Goal: Task Accomplishment & Management: Manage account settings

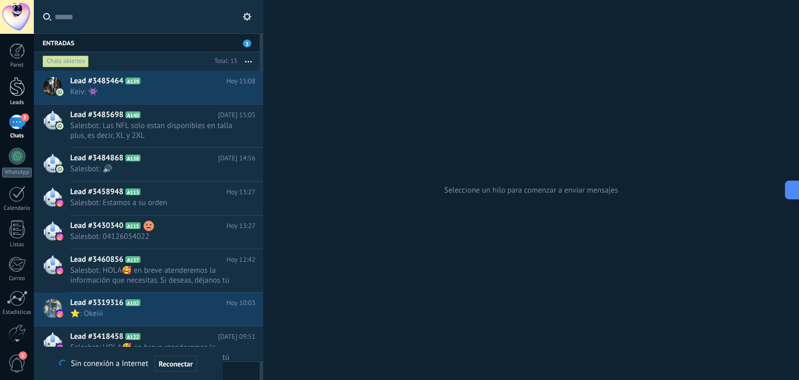
click at [9, 89] on div at bounding box center [17, 86] width 16 height 19
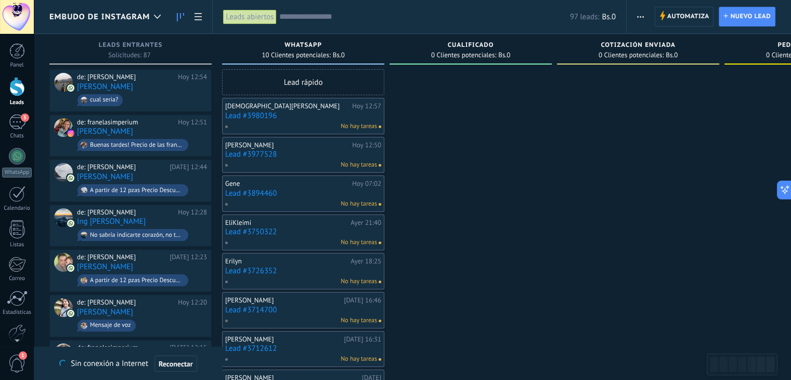
click at [267, 115] on link "Lead #3980196" at bounding box center [303, 115] width 156 height 9
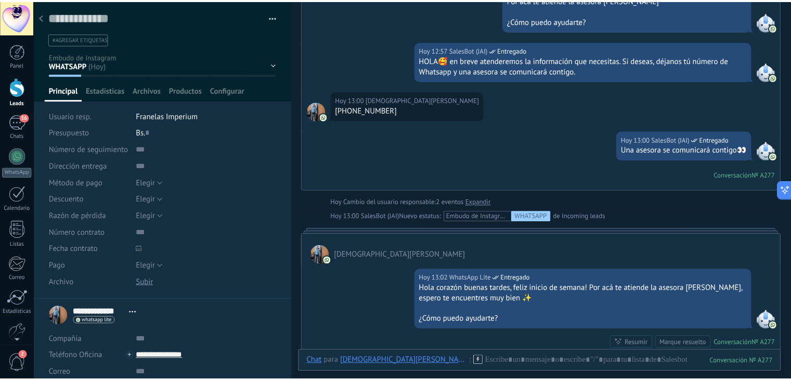
scroll to position [306, 0]
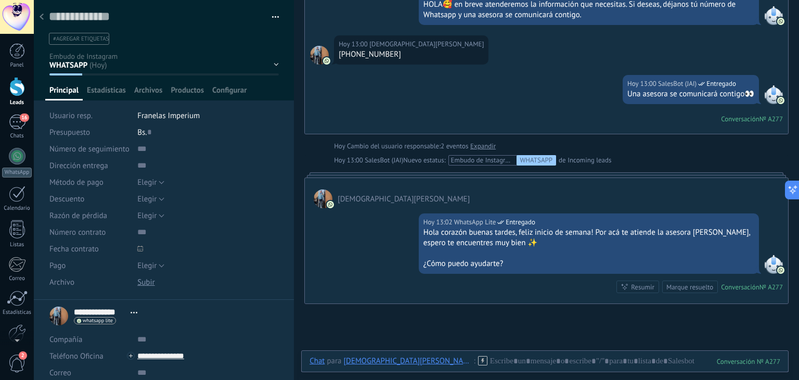
click at [44, 16] on div at bounding box center [41, 17] width 15 height 20
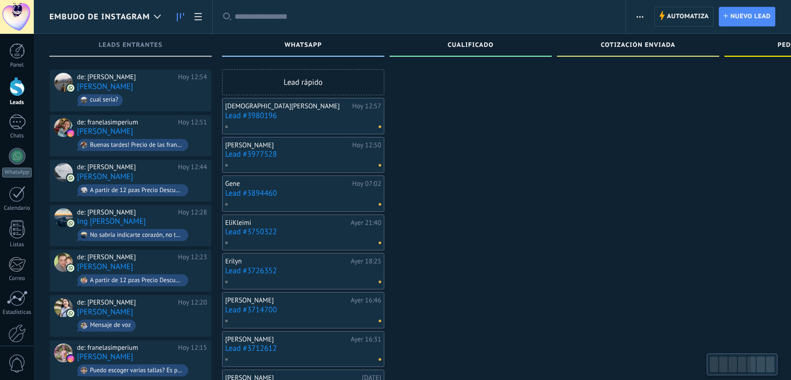
drag, startPoint x: 0, startPoint y: 0, endPoint x: 262, endPoint y: 118, distance: 286.9
click at [262, 118] on link "Lead #3980196" at bounding box center [303, 115] width 156 height 9
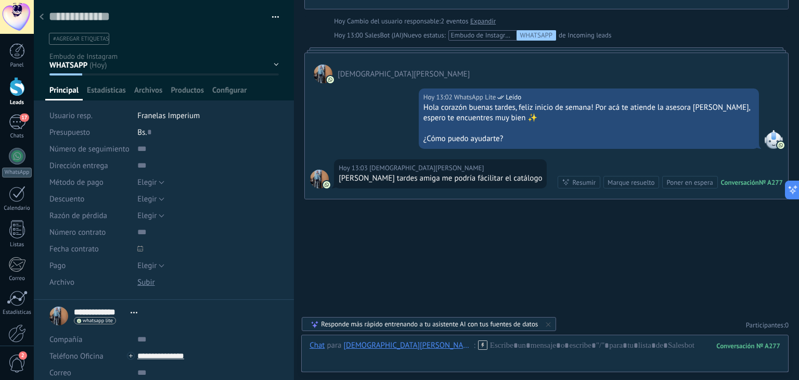
click at [0, 0] on div "WHATSAPP Cualificado Cotización enviada Pedido creado Pedido completado Pedido …" at bounding box center [0, 0] width 0 height 0
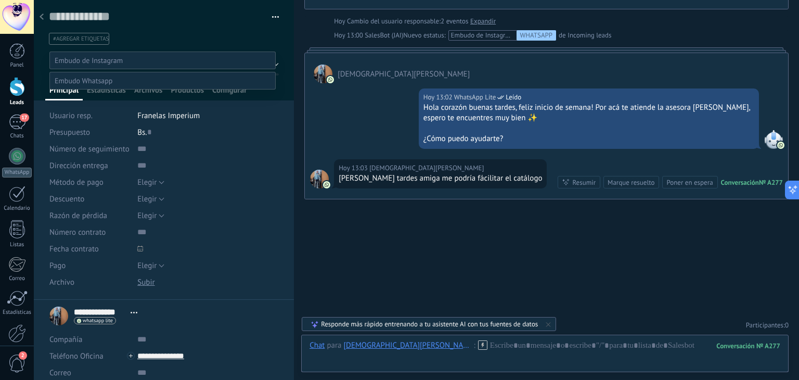
click at [0, 0] on label "WHATSAPP" at bounding box center [0, 0] width 0 height 0
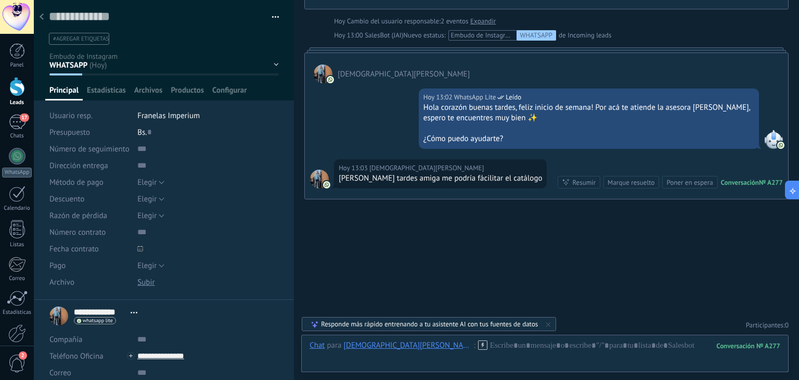
click at [42, 13] on div at bounding box center [41, 17] width 15 height 20
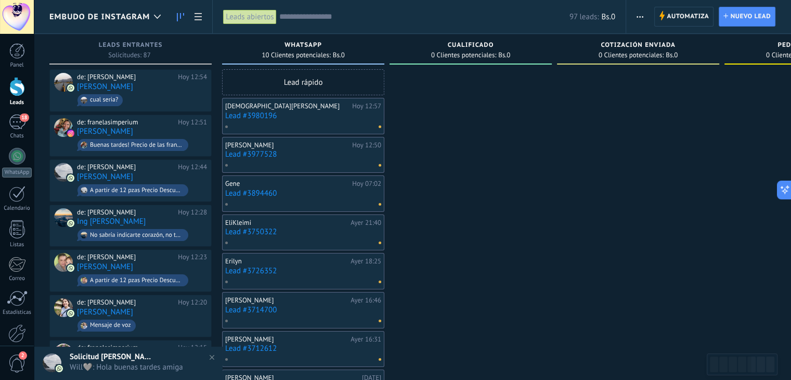
click at [142, 20] on span "Embudo de Instagram" at bounding box center [99, 17] width 100 height 10
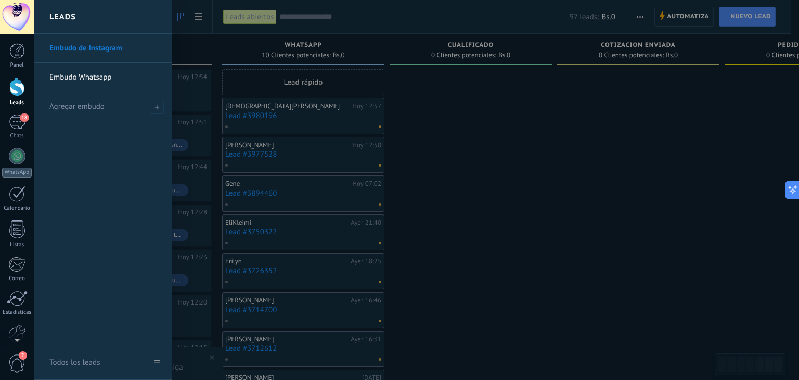
click at [101, 77] on link "Embudo Whatsapp" at bounding box center [105, 77] width 112 height 29
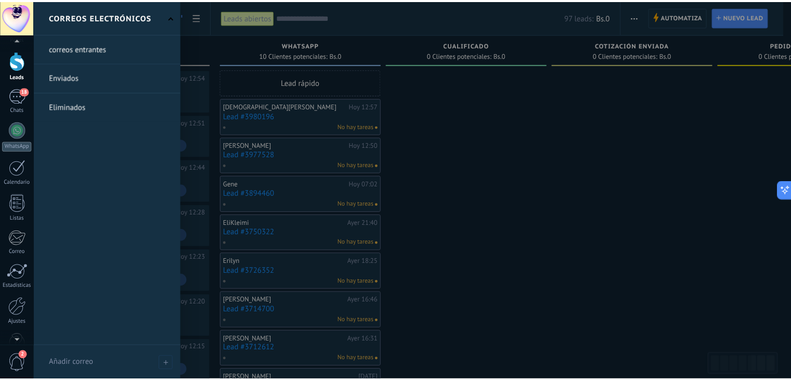
scroll to position [52, 0]
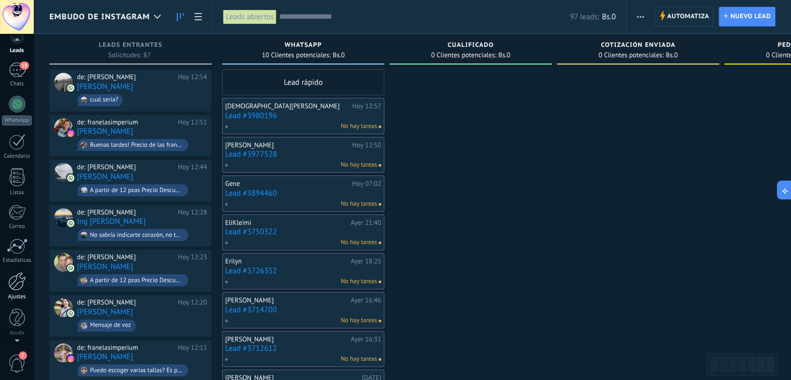
click at [5, 281] on link "Ajustes" at bounding box center [17, 286] width 34 height 28
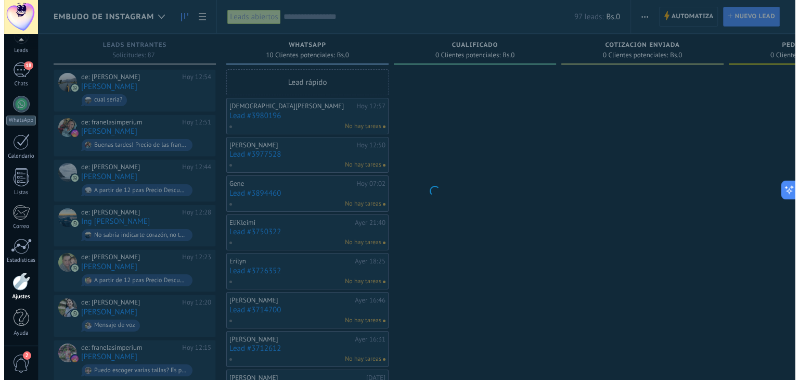
scroll to position [53, 0]
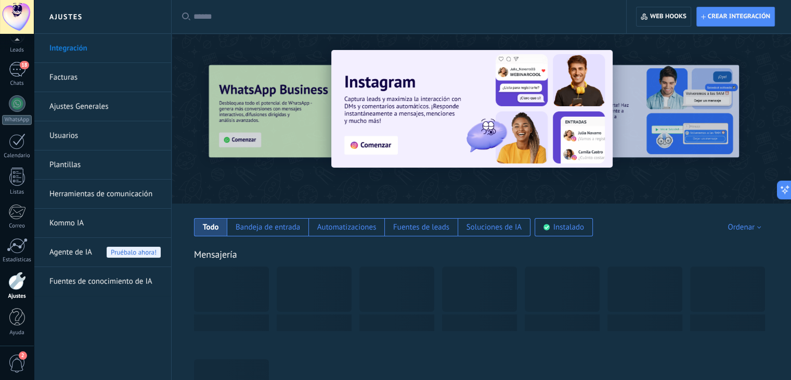
click at [110, 188] on link "Herramientas de comunicación" at bounding box center [104, 193] width 111 height 29
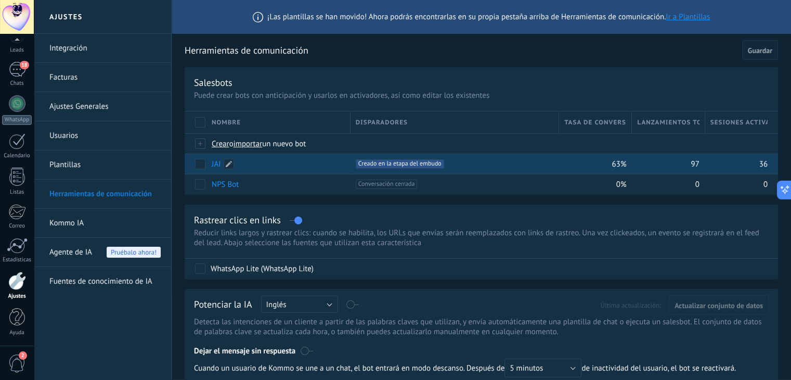
click at [218, 165] on link "JAI" at bounding box center [216, 164] width 9 height 10
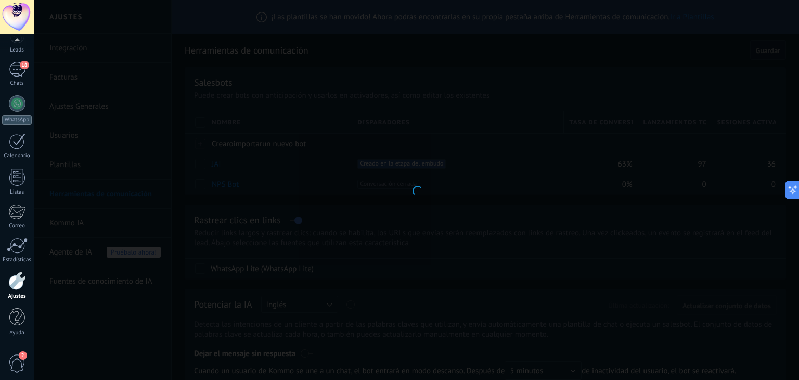
type input "***"
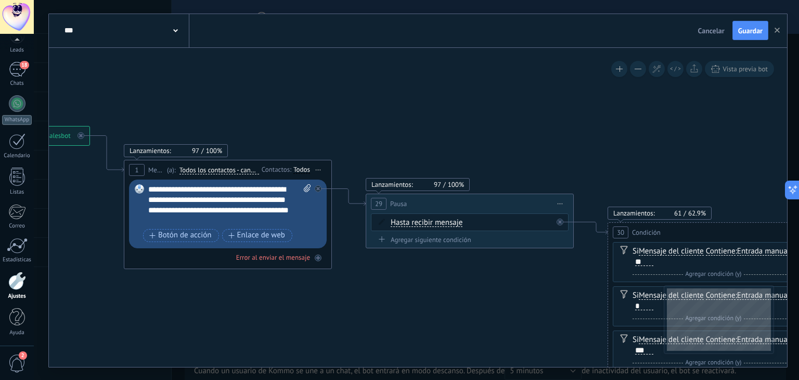
drag, startPoint x: 624, startPoint y: 129, endPoint x: 302, endPoint y: 131, distance: 322.0
click at [316, 129] on icon at bounding box center [777, 306] width 2072 height 881
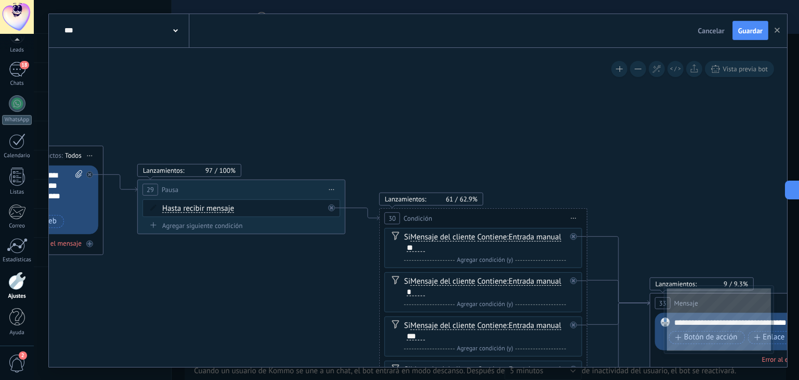
drag, startPoint x: 578, startPoint y: 131, endPoint x: 328, endPoint y: 107, distance: 251.4
click at [331, 107] on icon at bounding box center [549, 291] width 2072 height 881
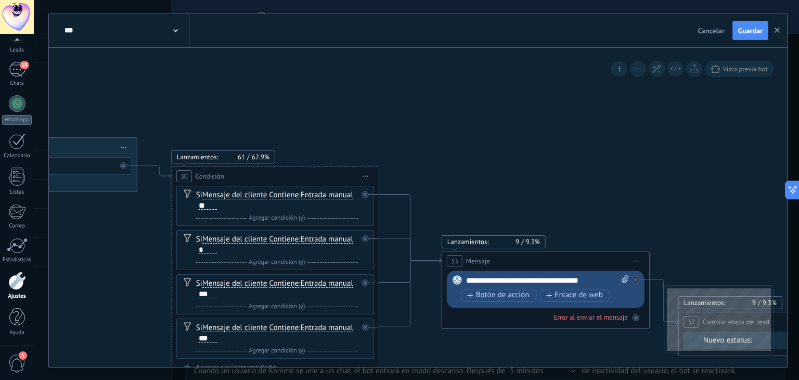
drag, startPoint x: 607, startPoint y: 115, endPoint x: 348, endPoint y: 59, distance: 264.6
click at [350, 59] on icon at bounding box center [341, 250] width 2072 height 881
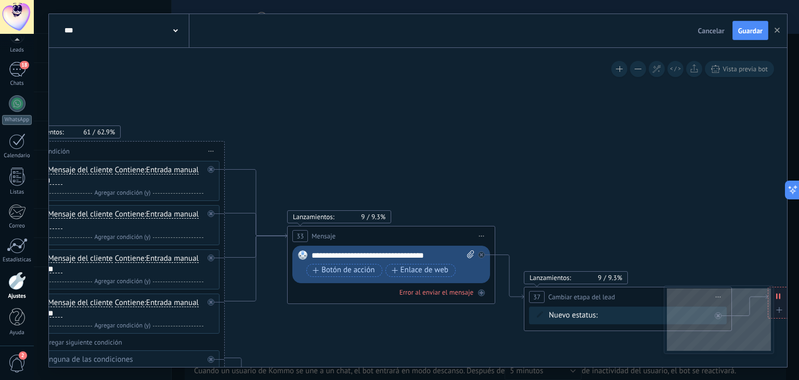
drag, startPoint x: 623, startPoint y: 147, endPoint x: 449, endPoint y: 105, distance: 178.8
click at [449, 105] on icon at bounding box center [187, 225] width 2072 height 881
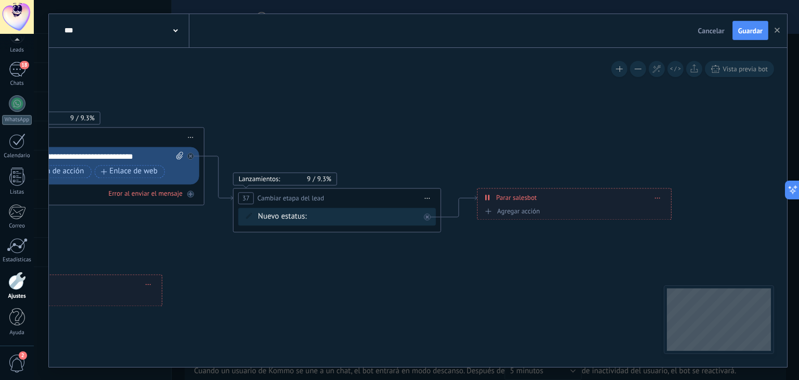
drag, startPoint x: 556, startPoint y: 161, endPoint x: 387, endPoint y: 87, distance: 184.5
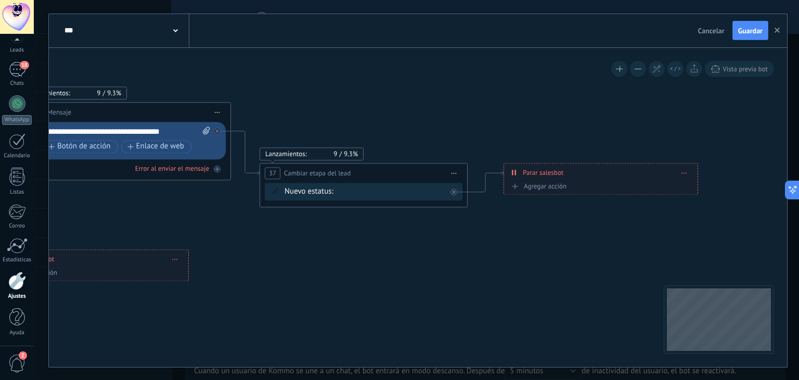
click at [0, 0] on div "WHATSAPP Cualificado Cotización enviada Pedido creado Pedido completado Pedido …" at bounding box center [0, 0] width 0 height 0
click at [350, 218] on span at bounding box center [369, 213] width 54 height 9
click at [0, 0] on label "Contacto inicial" at bounding box center [0, 0] width 0 height 0
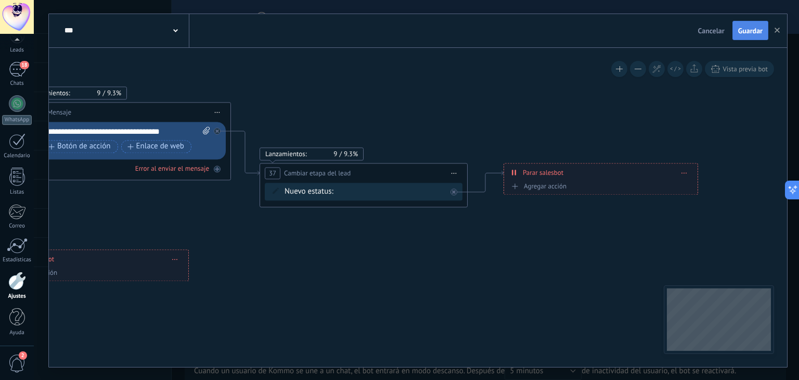
click at [754, 32] on span "Guardar" at bounding box center [750, 30] width 24 height 7
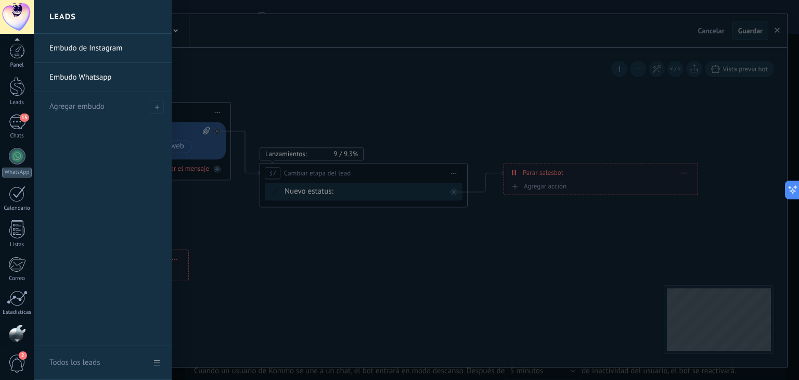
click at [21, 99] on div "Leads" at bounding box center [17, 102] width 30 height 7
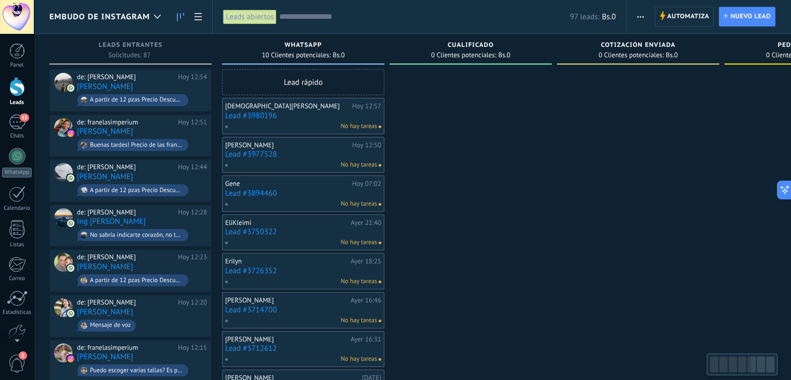
click at [260, 121] on div "[PERSON_NAME][DATE] 12:57 Lead #3980196 No hay tareas" at bounding box center [303, 116] width 156 height 30
click at [260, 115] on link "Lead #3980196" at bounding box center [303, 115] width 156 height 9
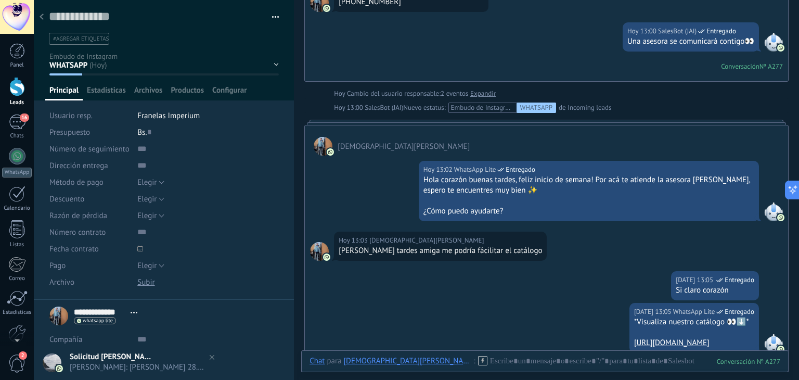
scroll to position [360, 0]
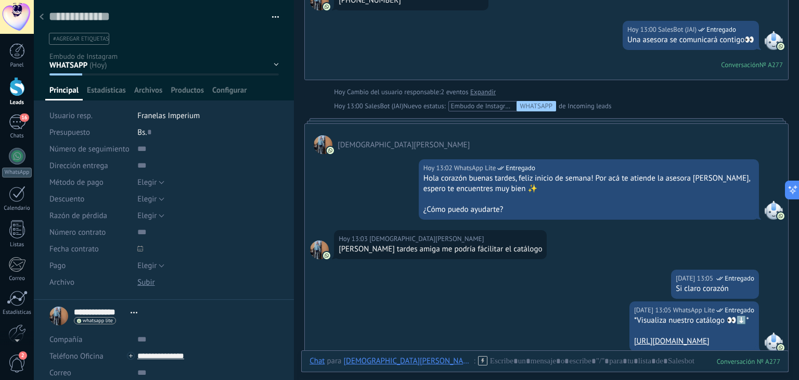
click at [45, 18] on div at bounding box center [41, 17] width 15 height 20
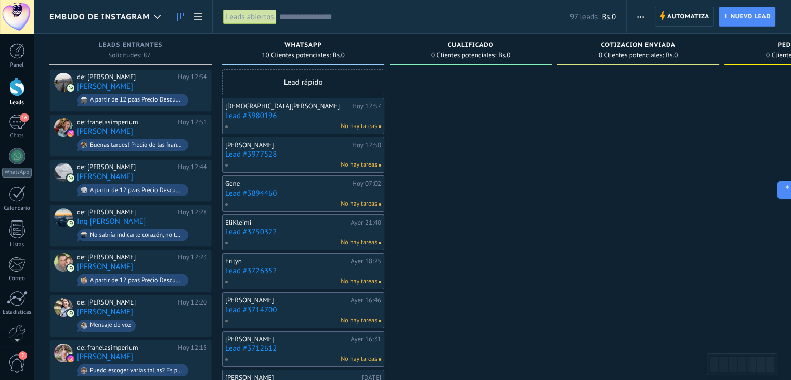
click at [256, 115] on link "Lead #3980196" at bounding box center [303, 115] width 156 height 9
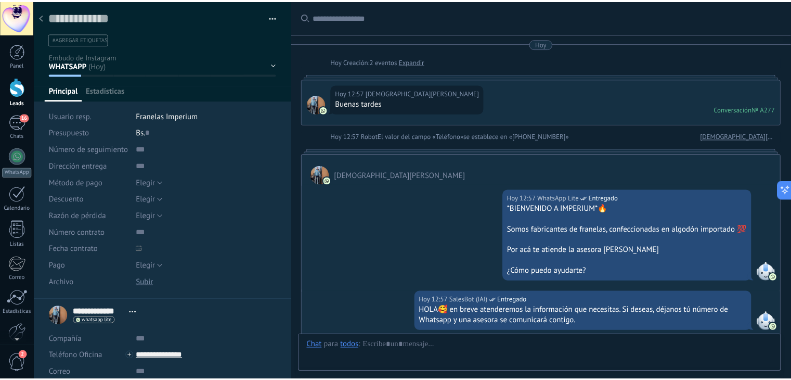
scroll to position [621, 0]
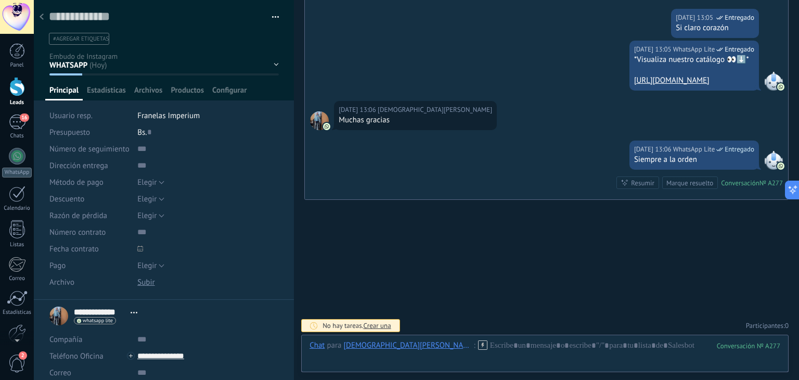
click at [42, 17] on icon at bounding box center [42, 17] width 4 height 6
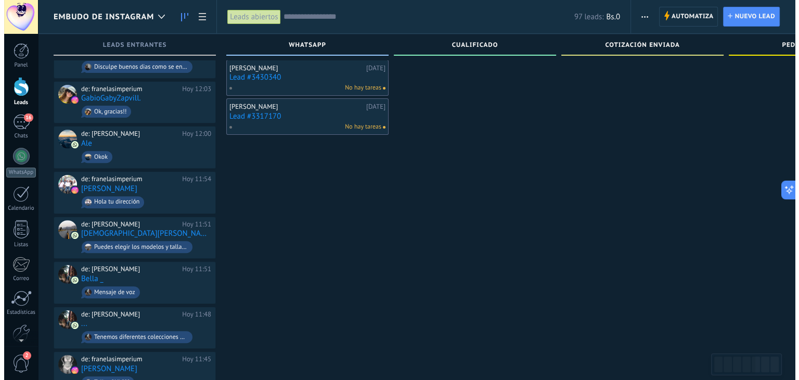
scroll to position [364, 0]
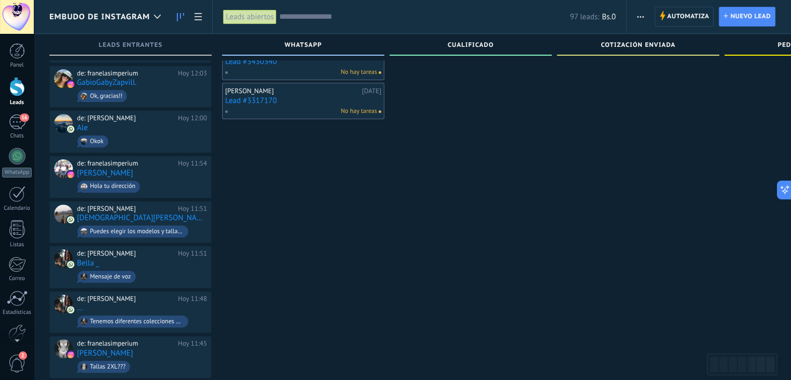
click at [238, 98] on link "Lead #3317170" at bounding box center [303, 100] width 156 height 9
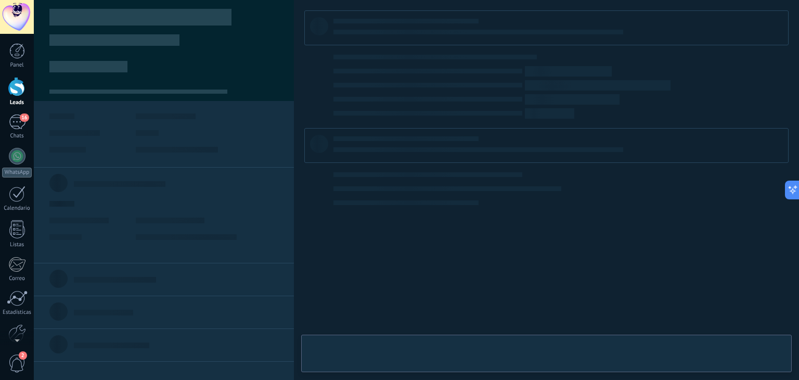
type textarea "**********"
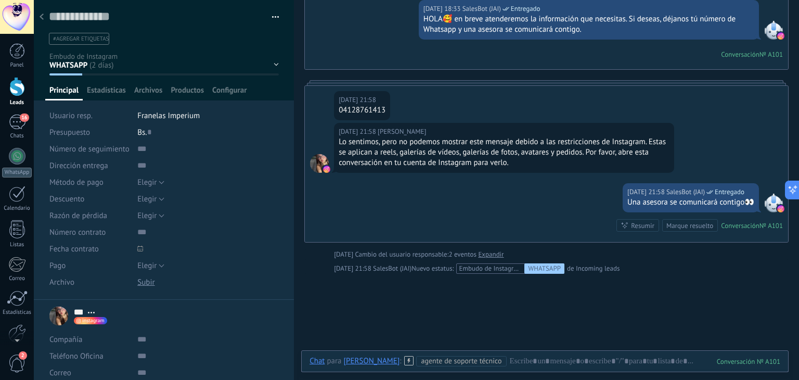
scroll to position [274, 0]
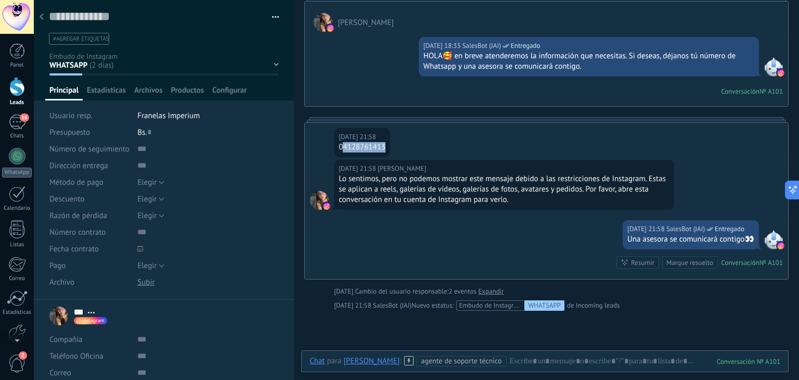
drag, startPoint x: 344, startPoint y: 144, endPoint x: 368, endPoint y: 148, distance: 24.8
click at [415, 149] on div "[DATE] 21:58 [PERSON_NAME] 04128761413" at bounding box center [546, 141] width 483 height 37
copy div "4128761413"
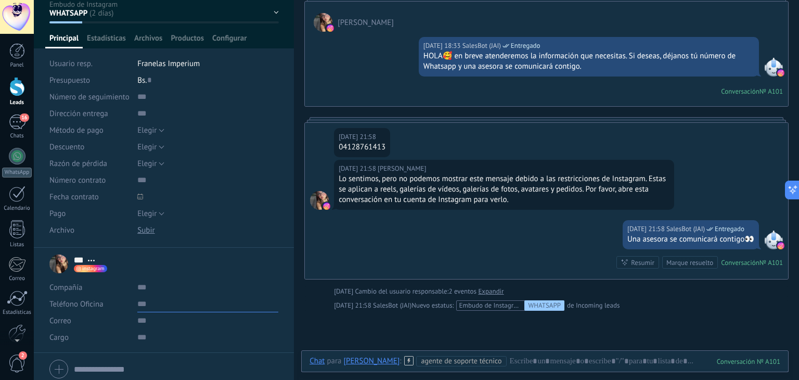
click at [164, 296] on input "text" at bounding box center [207, 303] width 141 height 17
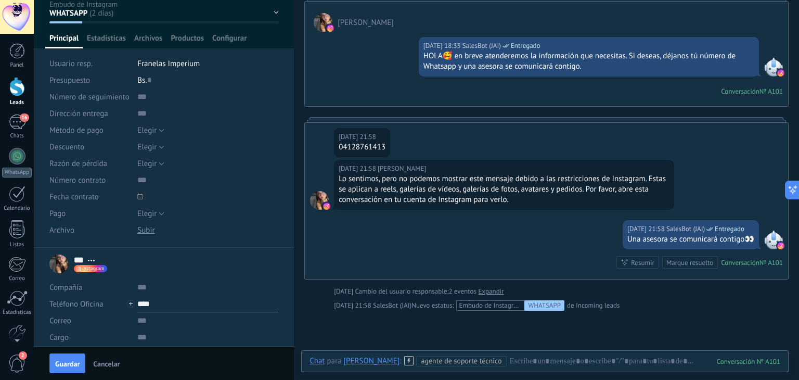
paste input "**********"
click at [65, 369] on button "Guardar" at bounding box center [67, 363] width 36 height 20
click at [157, 306] on input "**********" at bounding box center [207, 303] width 141 height 17
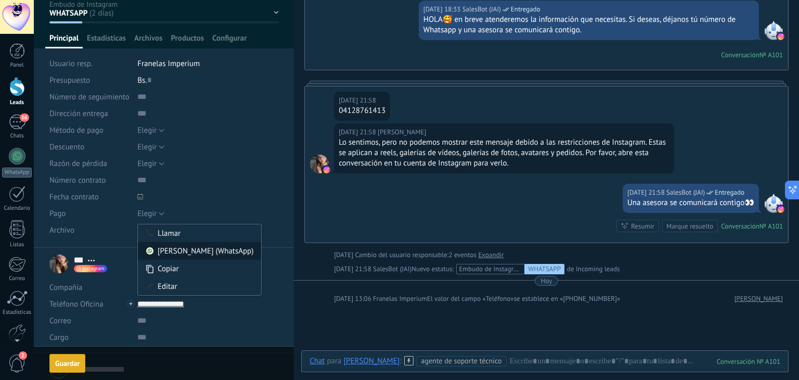
type input "**********"
click at [210, 249] on div "[PERSON_NAME] (WhatsApp)" at bounding box center [199, 251] width 123 height 18
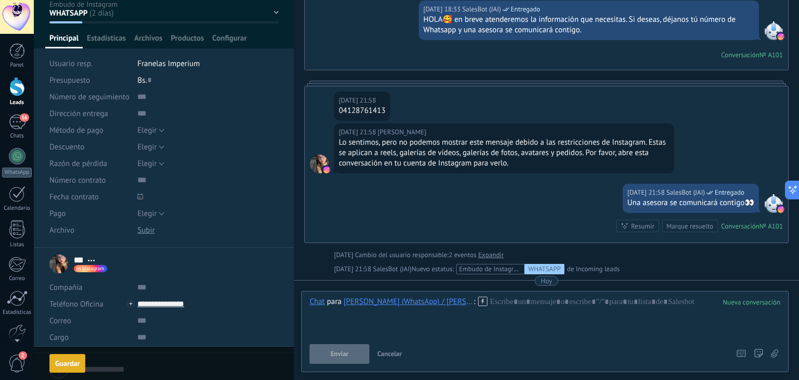
click at [442, 296] on div "Chat Correo Nota Tarea Chat para [PERSON_NAME] (WhatsApp) / [PERSON_NAME] : Env…" at bounding box center [544, 331] width 487 height 81
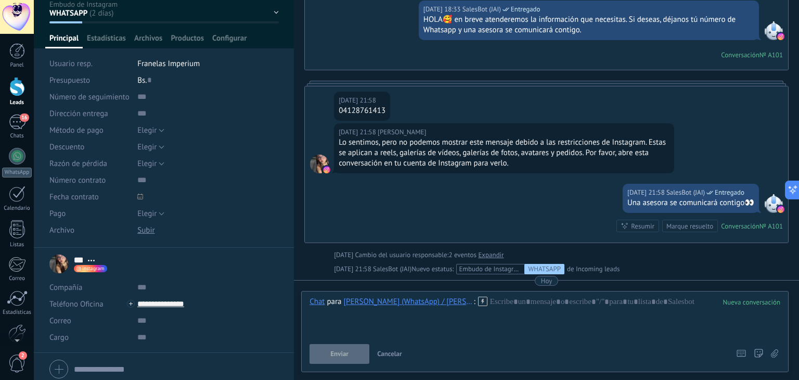
click at [478, 298] on icon at bounding box center [482, 301] width 9 height 9
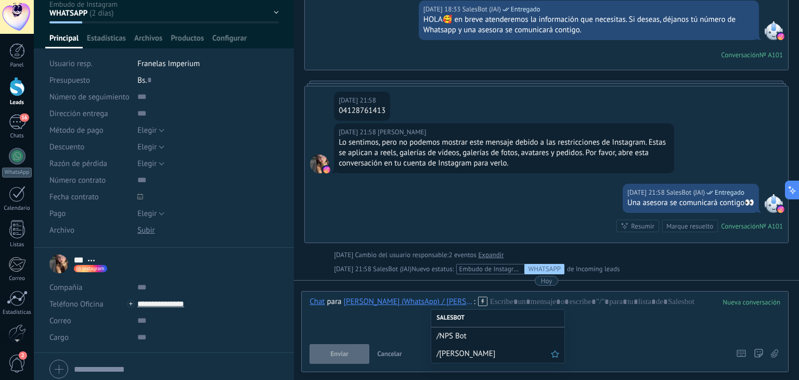
click at [453, 350] on span "/[PERSON_NAME]" at bounding box center [493, 354] width 114 height 10
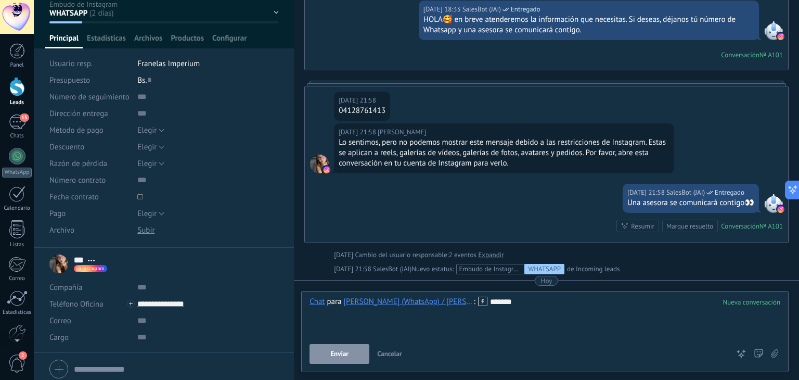
click at [326, 357] on button "Enviar" at bounding box center [340, 354] width 60 height 20
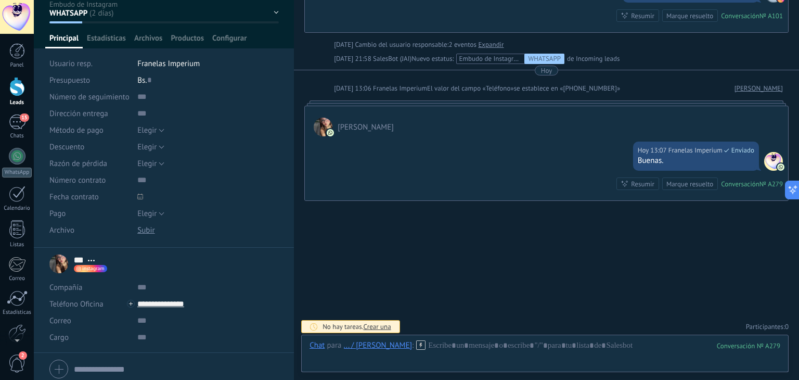
scroll to position [0, 0]
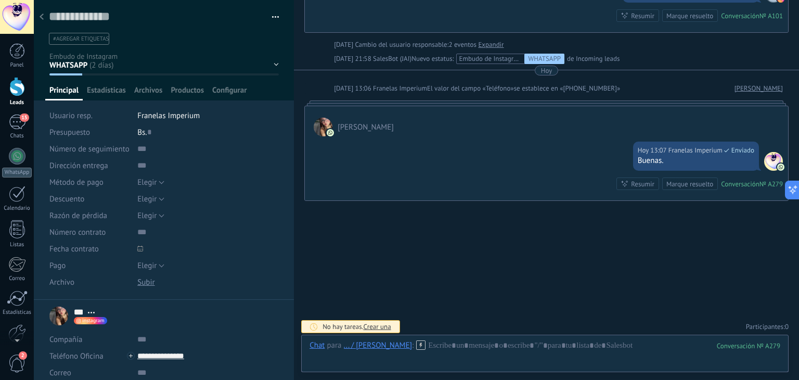
click at [32, 9] on div at bounding box center [17, 17] width 34 height 34
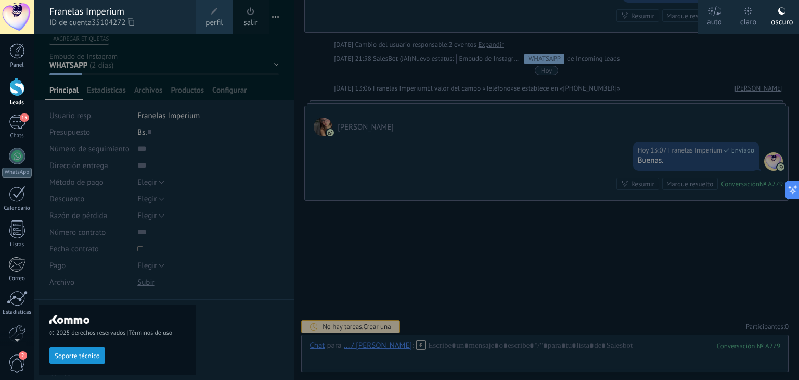
click at [42, 50] on div "© 2025 derechos reservados | Términos de uso Soporte técnico" at bounding box center [117, 207] width 157 height 346
drag, startPoint x: 295, startPoint y: 83, endPoint x: 272, endPoint y: 83, distance: 23.4
click at [294, 83] on div at bounding box center [433, 190] width 799 height 380
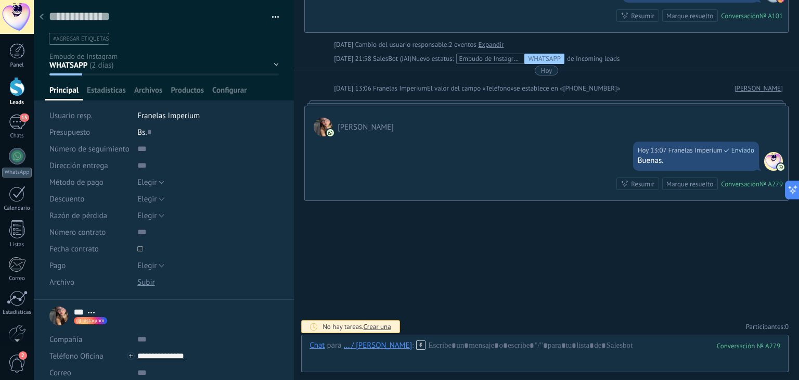
click at [47, 16] on div at bounding box center [41, 17] width 15 height 20
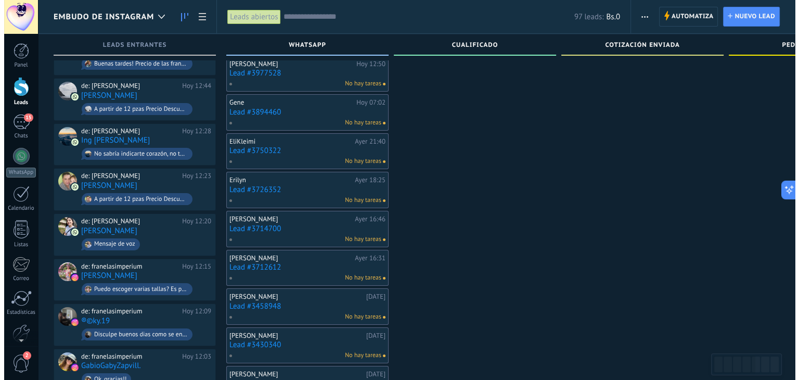
scroll to position [260, 0]
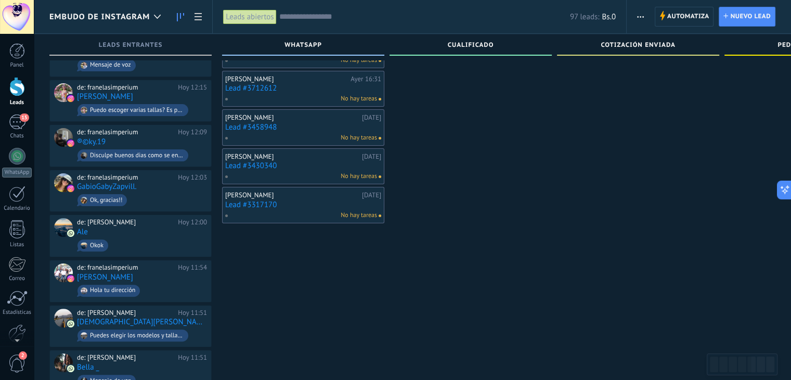
click at [260, 172] on div "No hay tareas" at bounding box center [301, 176] width 152 height 9
click at [258, 168] on link "Lead #3430340" at bounding box center [303, 165] width 156 height 9
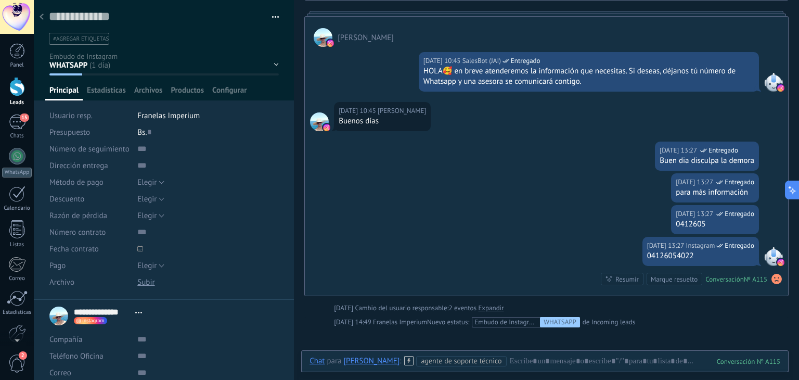
scroll to position [832, 0]
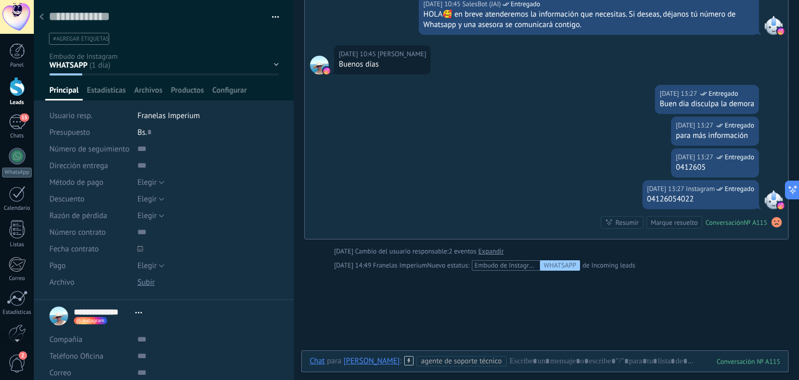
click at [42, 20] on icon at bounding box center [42, 17] width 4 height 6
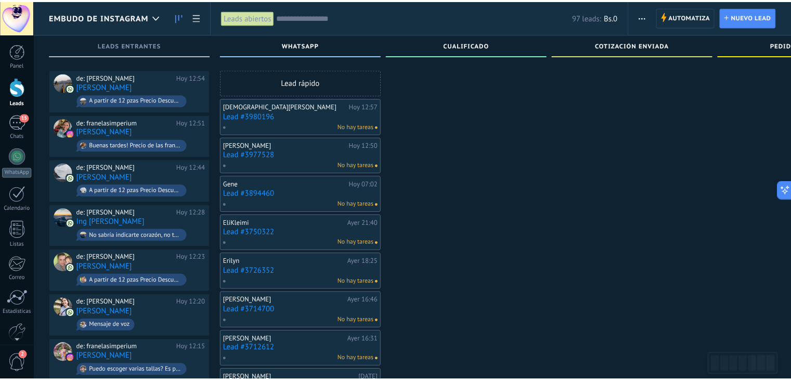
scroll to position [260, 0]
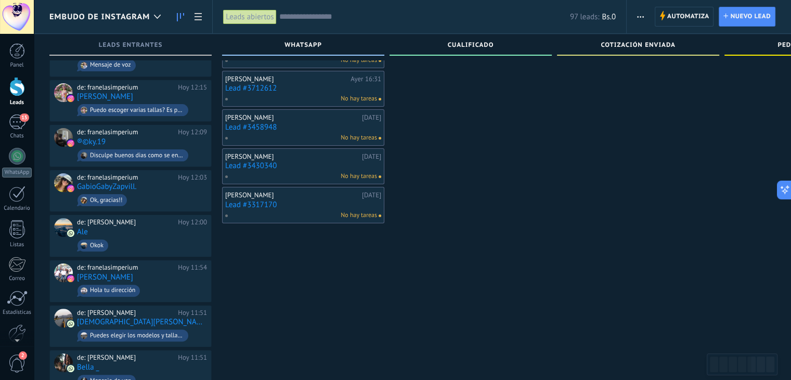
click at [250, 124] on link "Lead #3458948" at bounding box center [303, 127] width 156 height 9
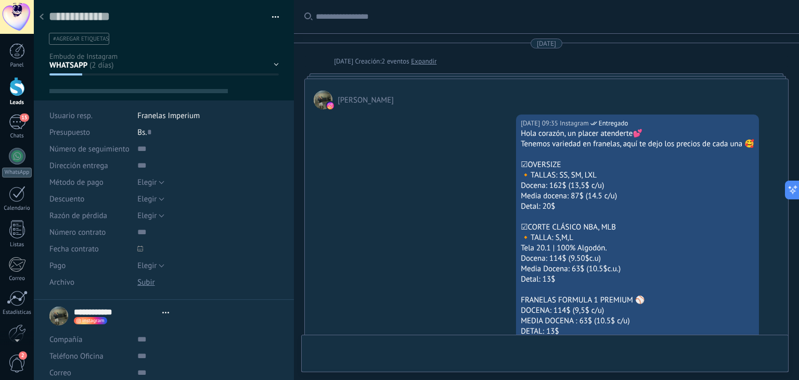
type textarea "**********"
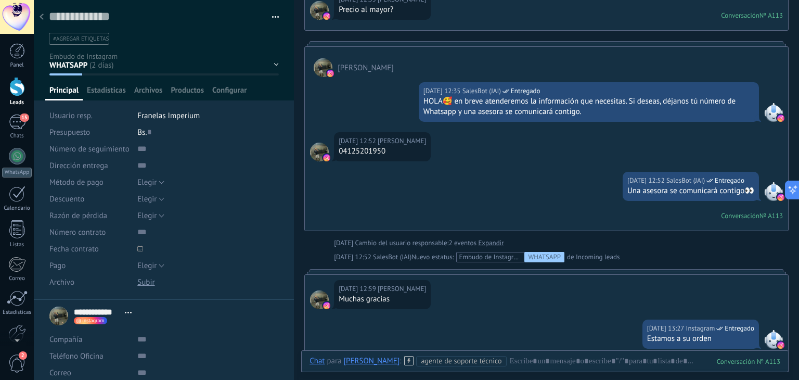
scroll to position [880, 0]
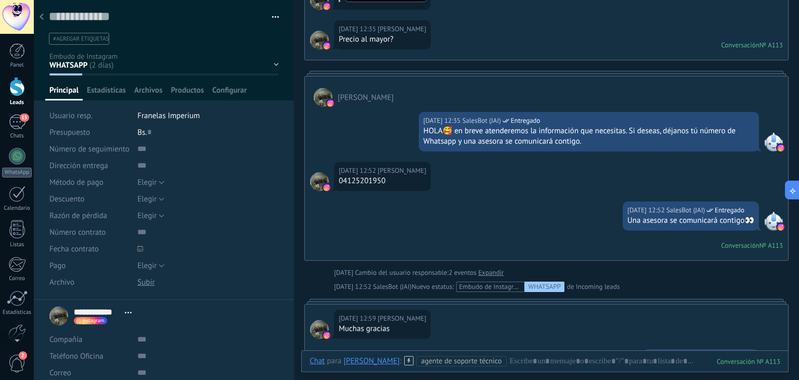
click at [350, 183] on div "04125201950" at bounding box center [382, 181] width 87 height 10
click at [350, 181] on div "04125201950" at bounding box center [382, 181] width 87 height 10
click at [343, 181] on div "04125201950" at bounding box center [382, 181] width 87 height 10
drag, startPoint x: 345, startPoint y: 181, endPoint x: 354, endPoint y: 181, distance: 8.8
click at [354, 181] on div "04125201950" at bounding box center [382, 181] width 87 height 10
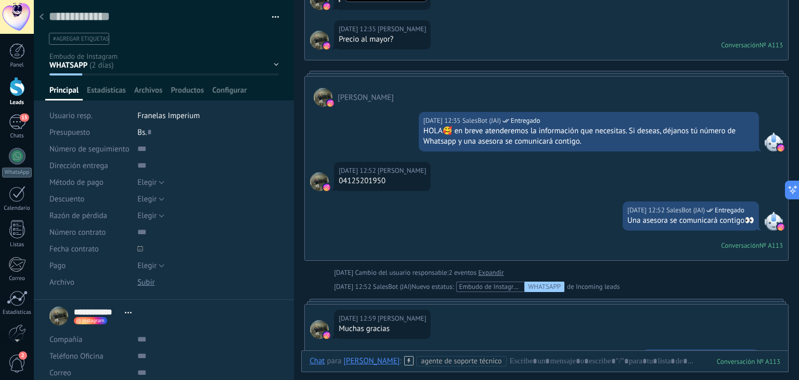
click at [345, 183] on div "04125201950" at bounding box center [382, 181] width 87 height 10
drag, startPoint x: 344, startPoint y: 179, endPoint x: 397, endPoint y: 179, distance: 53.6
click at [397, 179] on div "04125201950" at bounding box center [382, 181] width 87 height 10
copy div "4125201950"
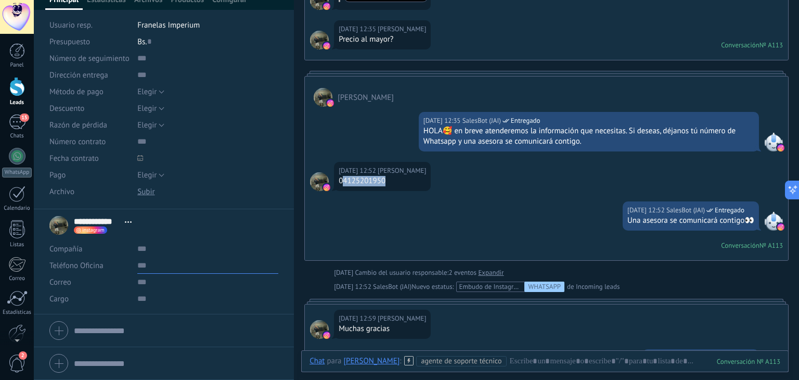
click at [173, 269] on input "text" at bounding box center [207, 265] width 141 height 17
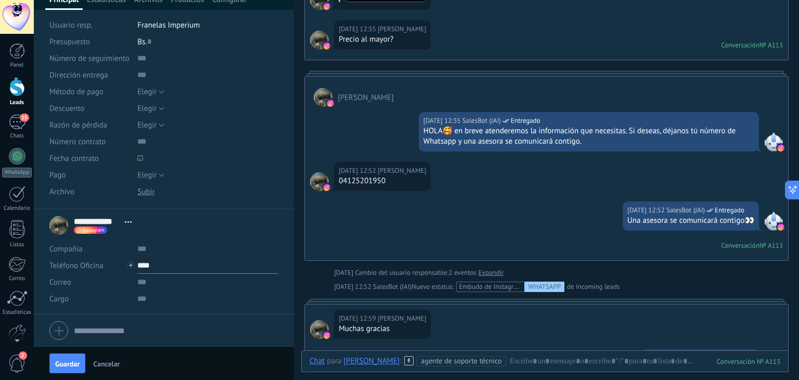
paste input "**********"
type input "**********"
click at [61, 360] on span "Guardar" at bounding box center [67, 363] width 24 height 7
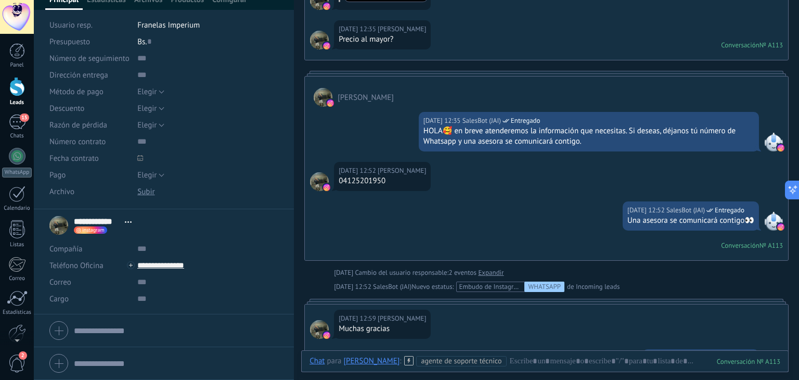
scroll to position [917, 0]
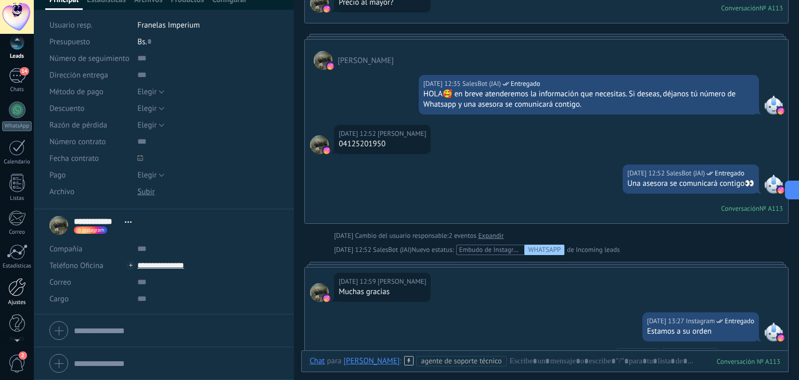
click at [23, 301] on div "Ajustes" at bounding box center [17, 302] width 30 height 7
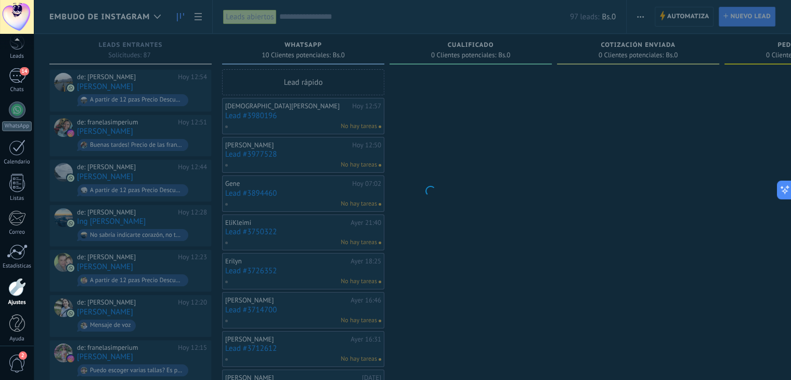
scroll to position [53, 0]
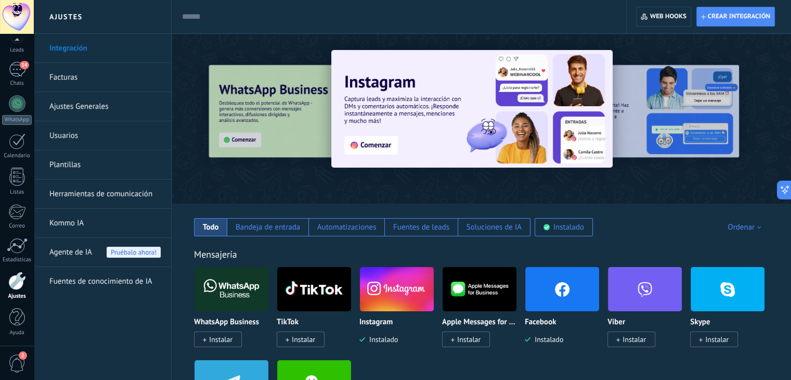
click at [136, 205] on link "Herramientas de comunicación" at bounding box center [104, 193] width 111 height 29
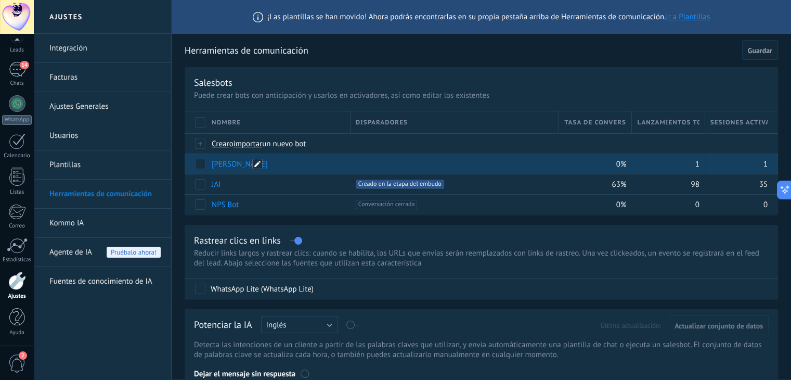
click at [252, 162] on span at bounding box center [257, 164] width 10 height 10
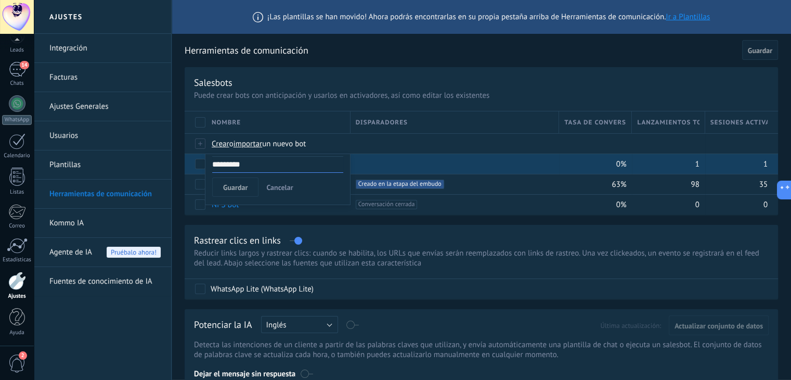
drag, startPoint x: 236, startPoint y: 161, endPoint x: 208, endPoint y: 154, distance: 28.9
click at [208, 154] on div "********* Guardar Cancelar" at bounding box center [278, 179] width 146 height 52
type input "**********"
click at [233, 189] on span "Guardar" at bounding box center [235, 187] width 24 height 7
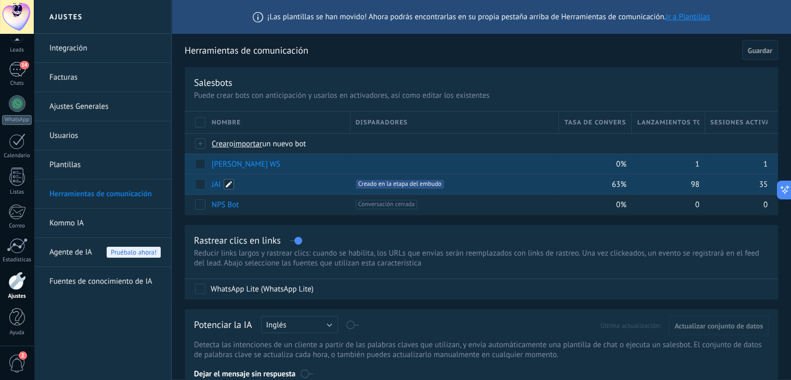
click at [229, 182] on span at bounding box center [229, 184] width 10 height 10
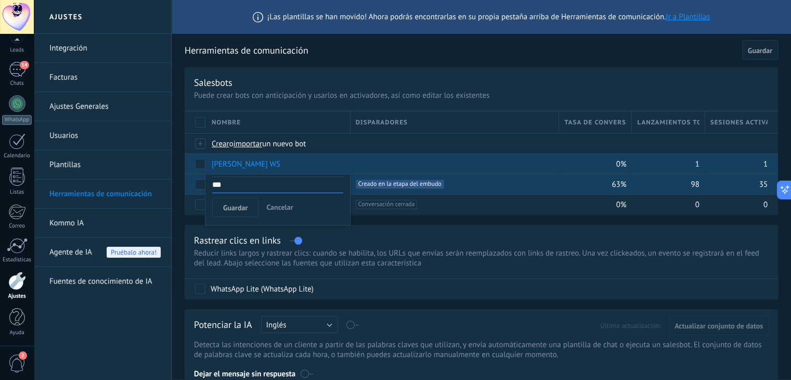
drag, startPoint x: 220, startPoint y: 186, endPoint x: 206, endPoint y: 184, distance: 13.8
click at [206, 184] on div "*** Guardar Cancelar" at bounding box center [278, 200] width 146 height 52
type input "*"
type input "*******"
click at [237, 204] on span "Guardar" at bounding box center [235, 207] width 24 height 7
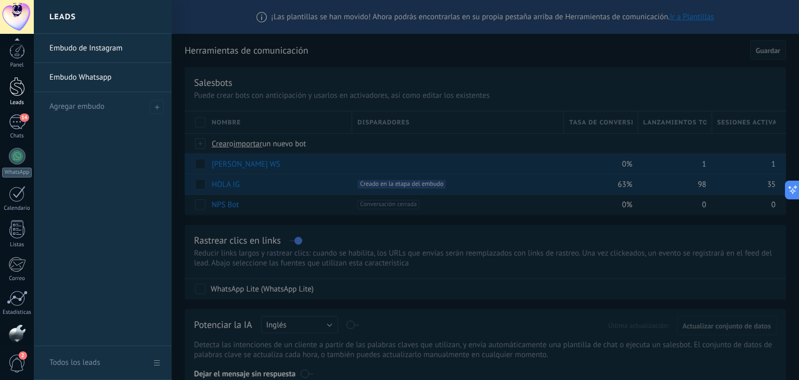
click at [5, 96] on link "Leads" at bounding box center [17, 91] width 34 height 29
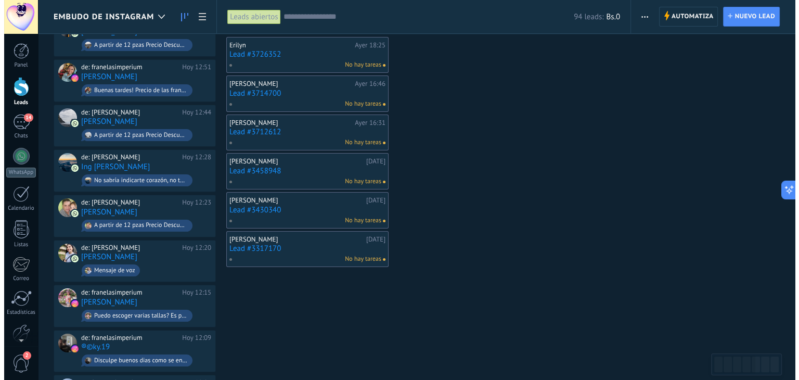
scroll to position [156, 0]
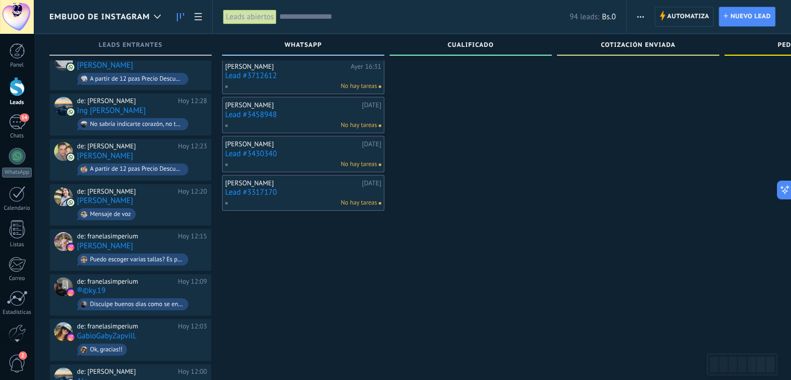
click at [264, 188] on link "Lead #3317170" at bounding box center [303, 192] width 156 height 9
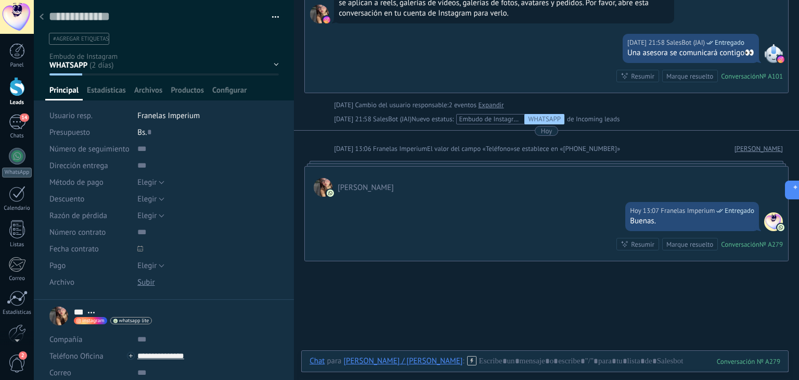
scroll to position [520, 0]
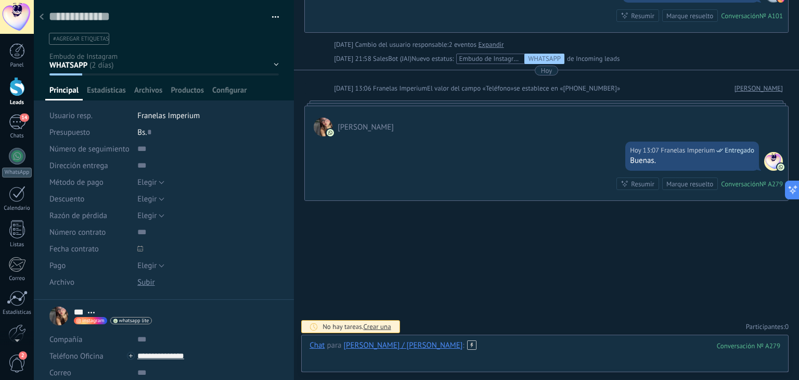
click at [484, 345] on div at bounding box center [545, 355] width 471 height 31
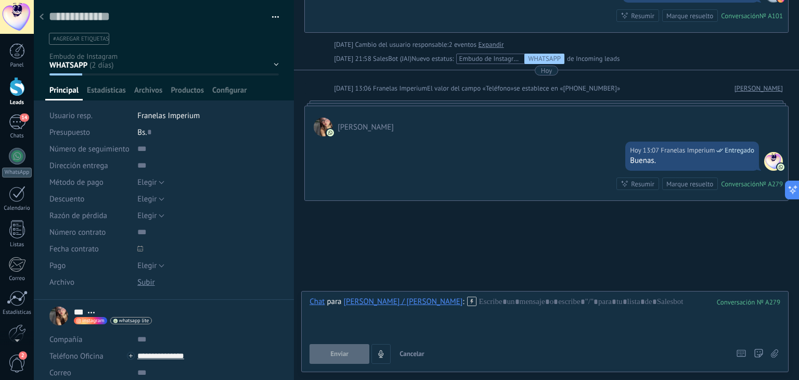
click at [467, 301] on use at bounding box center [471, 301] width 9 height 9
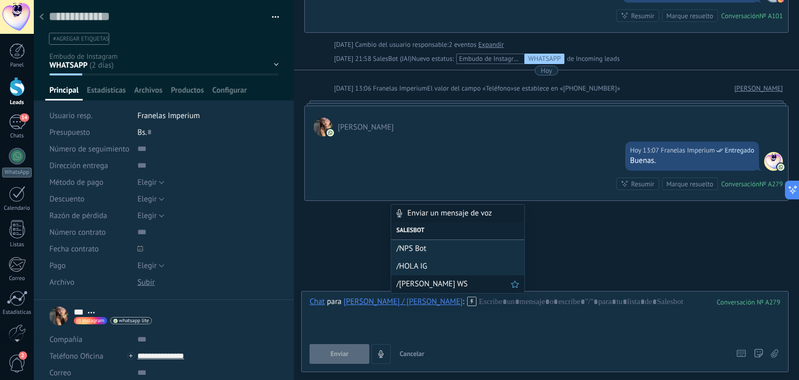
click at [437, 290] on div "/[PERSON_NAME] WS" at bounding box center [457, 284] width 133 height 18
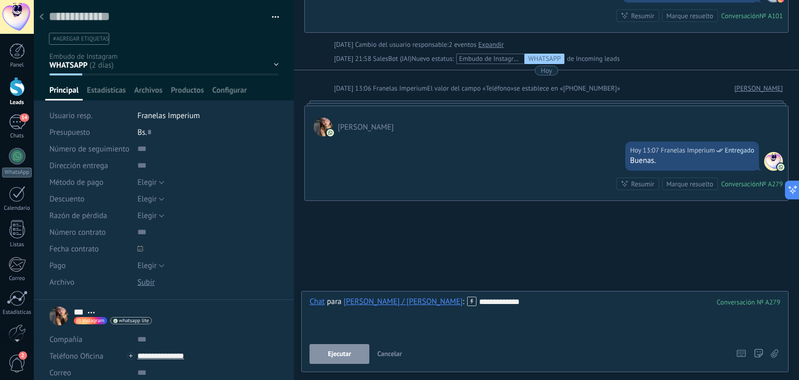
click at [352, 350] on button "Ejecutar" at bounding box center [340, 354] width 60 height 20
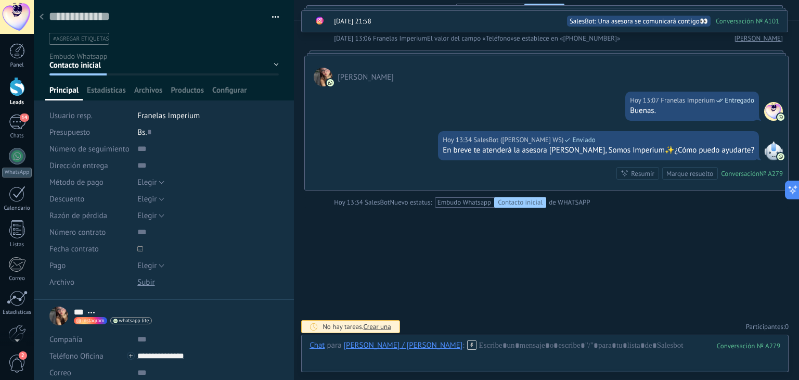
scroll to position [466, 0]
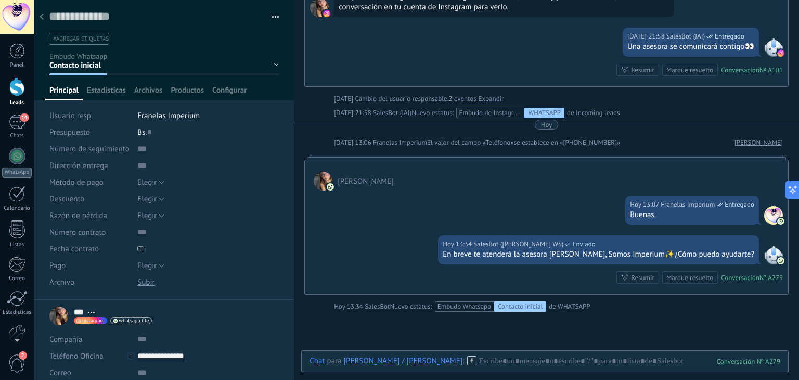
click at [78, 42] on span "#agregar etiquetas" at bounding box center [81, 38] width 56 height 7
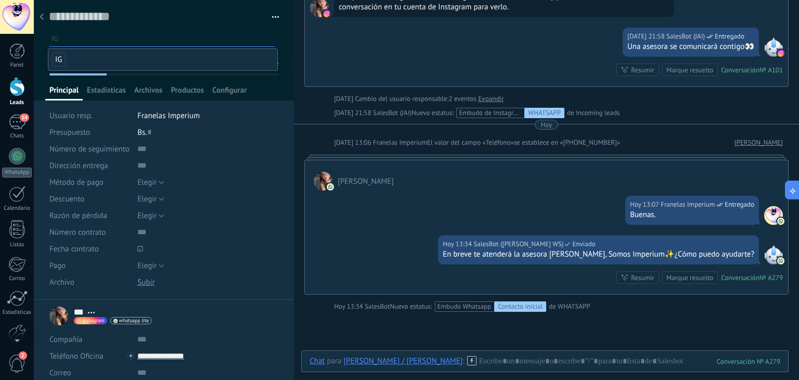
click at [63, 62] on span "IG" at bounding box center [59, 60] width 14 height 14
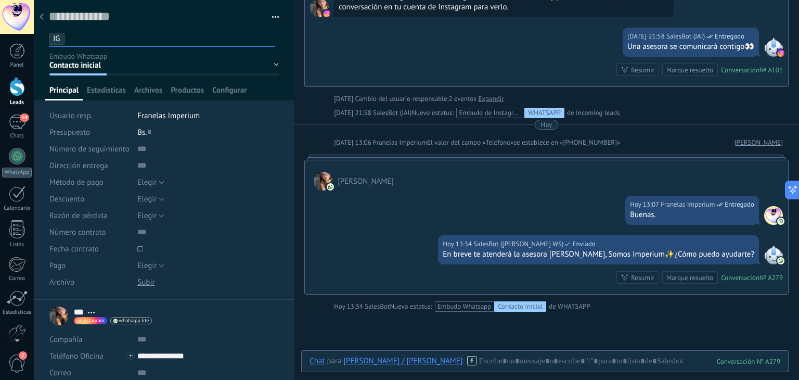
click at [44, 67] on div at bounding box center [164, 50] width 261 height 100
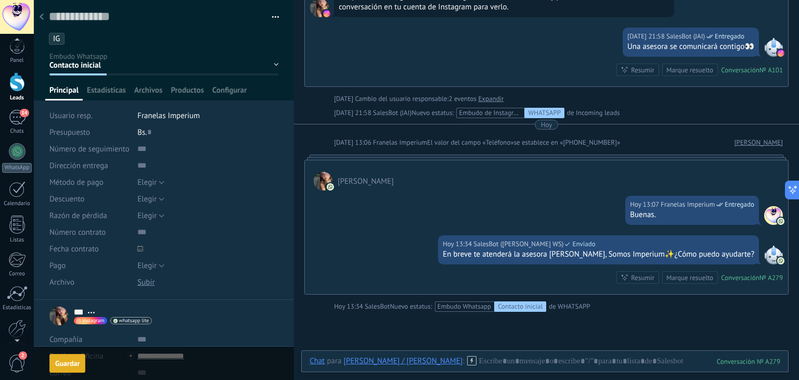
scroll to position [0, 0]
click at [66, 363] on div "Guardar" at bounding box center [67, 362] width 24 height 7
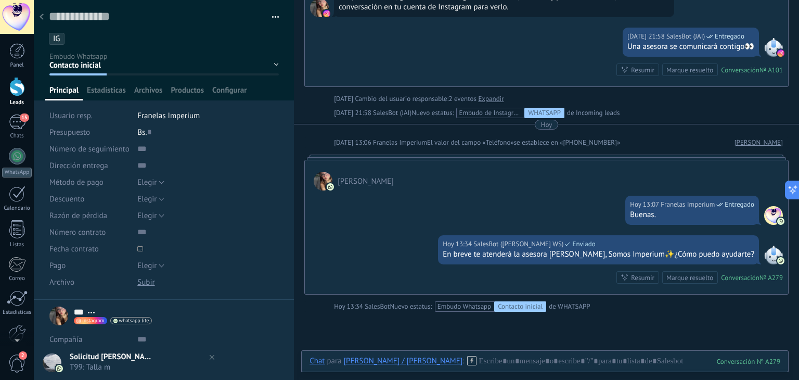
click at [41, 21] on div at bounding box center [41, 17] width 15 height 20
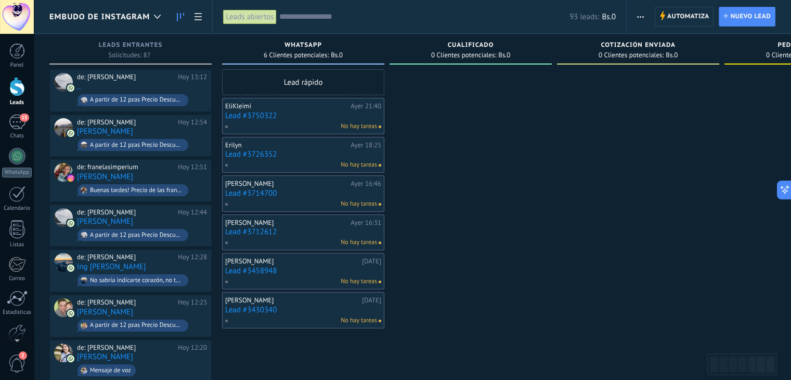
click at [256, 306] on link "Lead #3430340" at bounding box center [303, 309] width 156 height 9
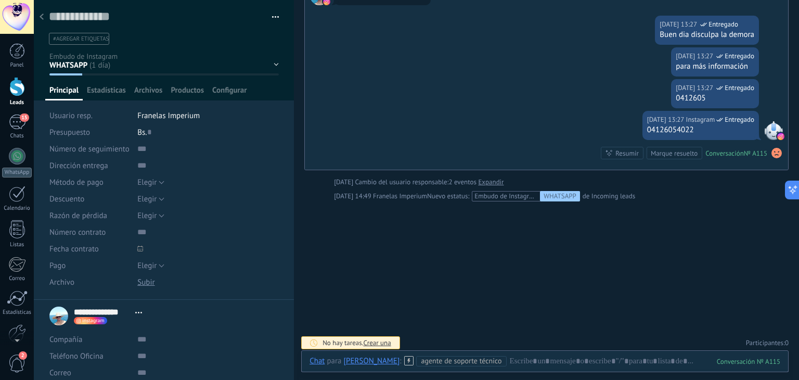
scroll to position [903, 0]
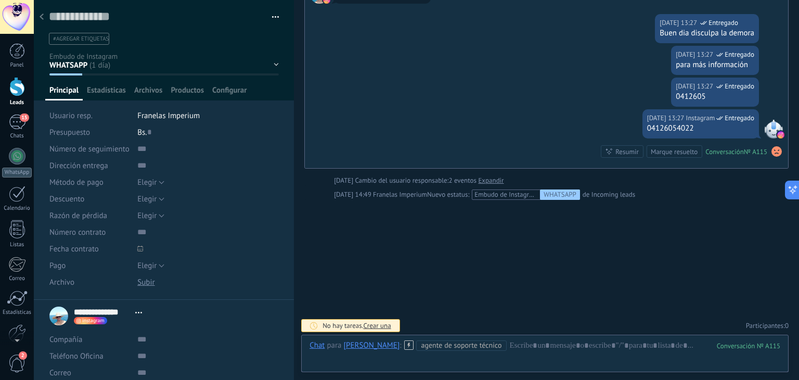
click at [44, 15] on div at bounding box center [41, 17] width 15 height 20
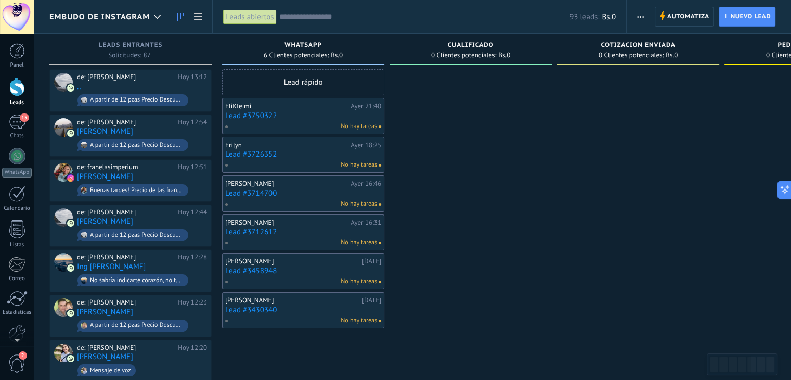
click at [248, 269] on link "Lead #3458948" at bounding box center [303, 270] width 156 height 9
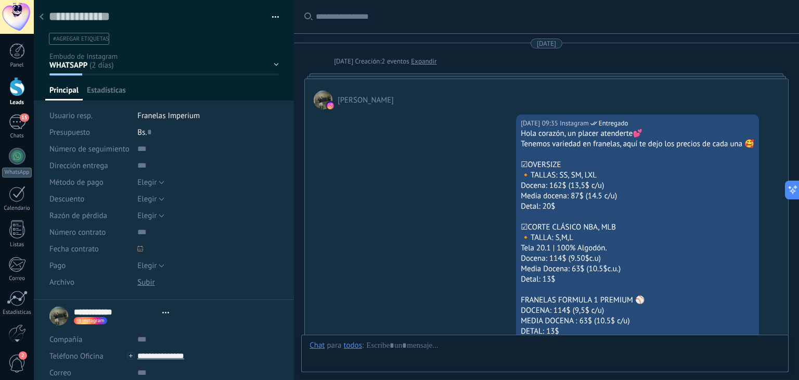
type textarea "**********"
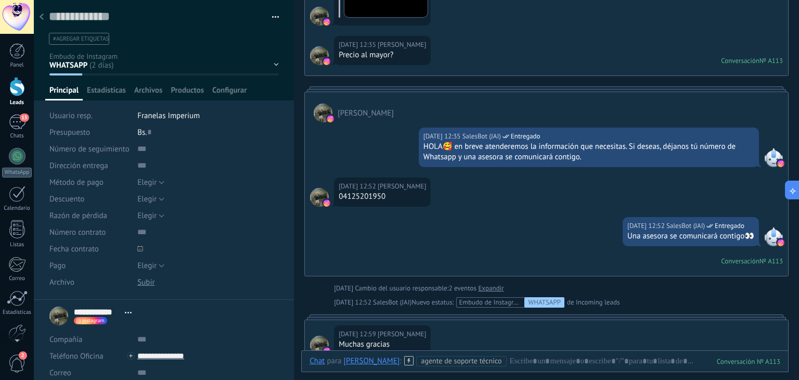
scroll to position [864, 0]
drag, startPoint x: 344, startPoint y: 195, endPoint x: 424, endPoint y: 204, distance: 80.7
click at [424, 204] on div "[DATE] 12:52 [PERSON_NAME] 04125201950" at bounding box center [382, 192] width 97 height 29
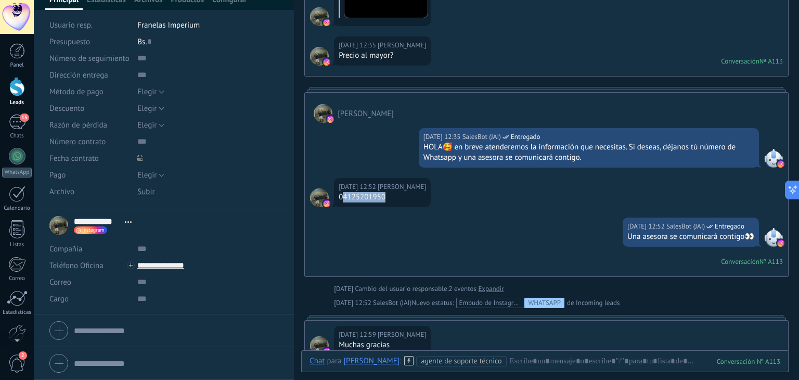
scroll to position [1072, 0]
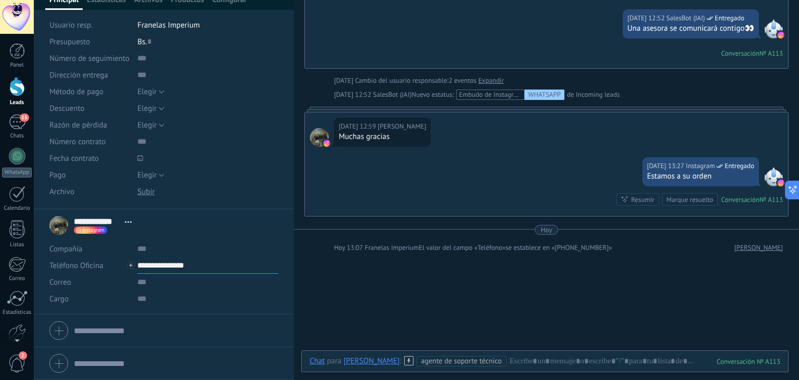
click at [161, 260] on input "**********" at bounding box center [207, 265] width 141 height 17
type input "**********"
click at [169, 296] on div "[PERSON_NAME] (WhatsApp)" at bounding box center [199, 301] width 123 height 18
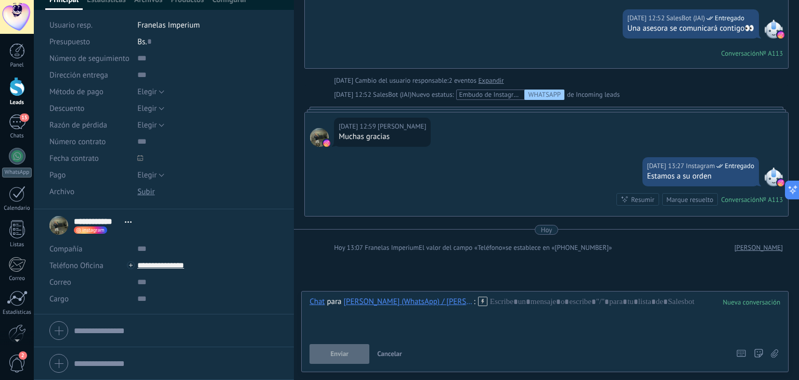
click at [478, 301] on use at bounding box center [482, 301] width 9 height 9
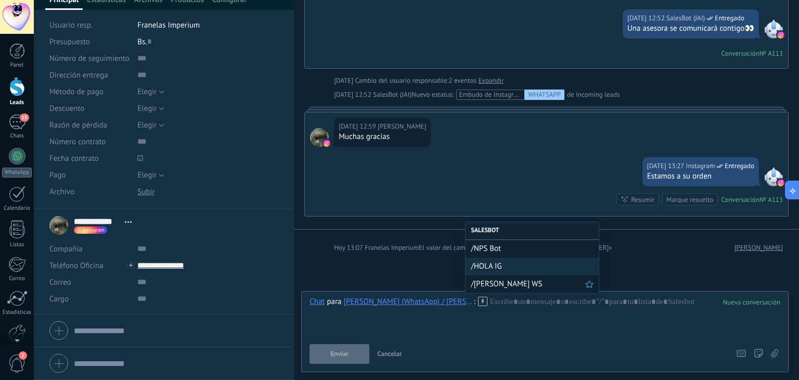
click at [480, 279] on span "/[PERSON_NAME] WS" at bounding box center [528, 284] width 114 height 10
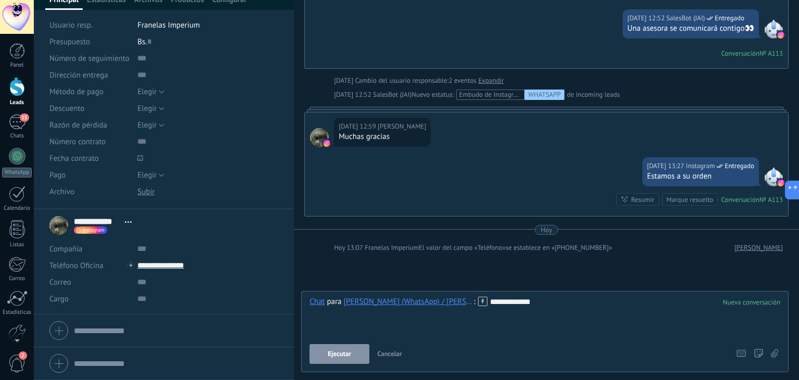
click at [352, 359] on button "Ejecutar" at bounding box center [340, 354] width 60 height 20
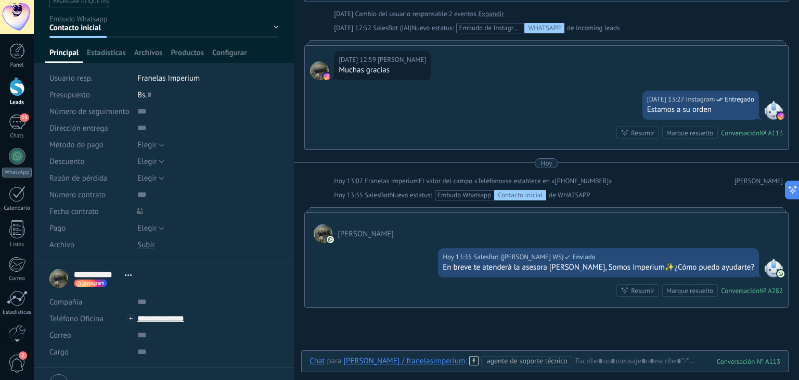
scroll to position [0, 0]
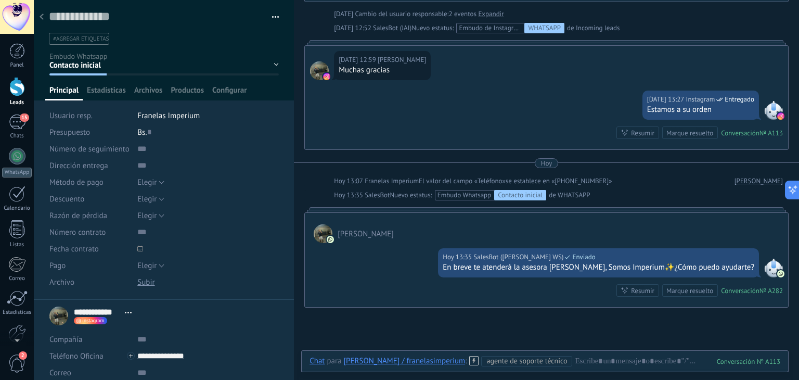
click at [71, 44] on li "#agregar etiquetas" at bounding box center [79, 39] width 60 height 12
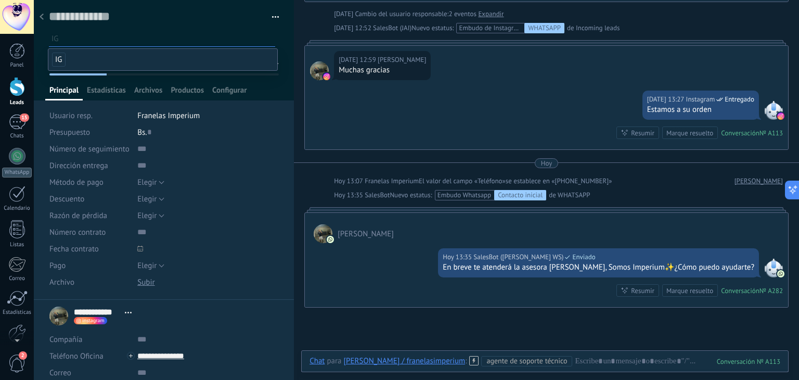
click at [58, 57] on span "IG" at bounding box center [59, 60] width 14 height 14
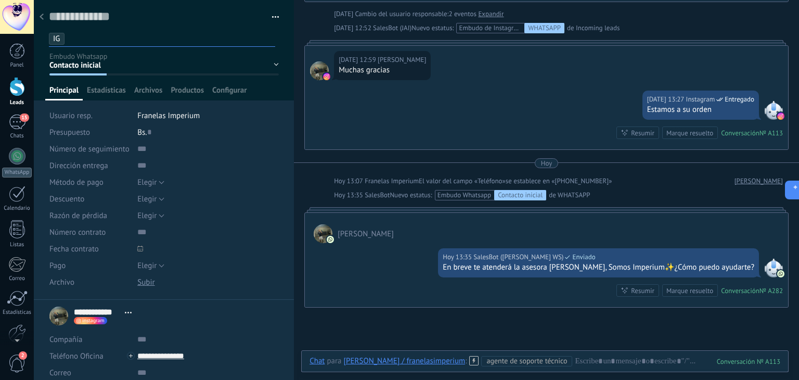
click at [40, 48] on div at bounding box center [164, 50] width 261 height 100
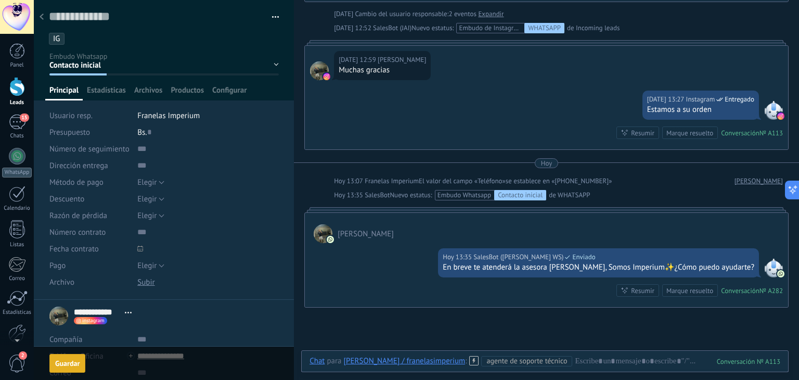
click at [66, 363] on div "Guardar" at bounding box center [67, 362] width 24 height 7
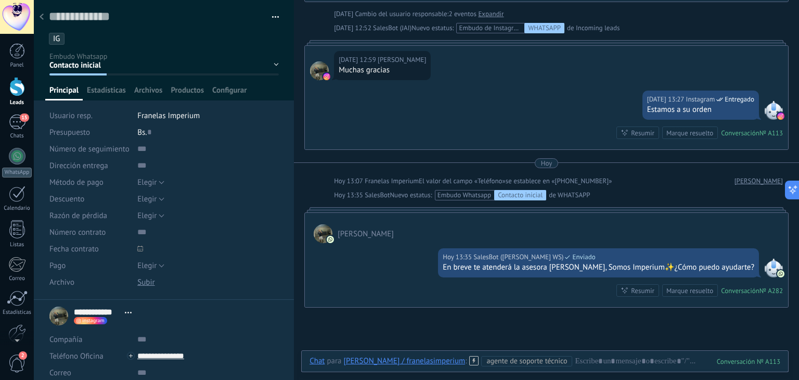
click at [44, 10] on div at bounding box center [41, 17] width 15 height 20
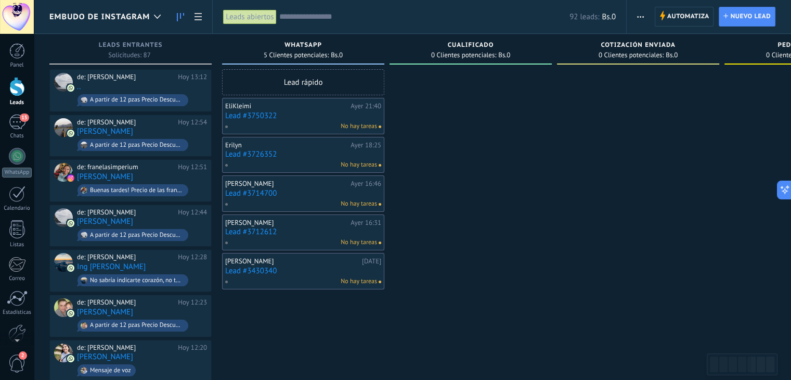
click at [259, 238] on div "No hay tareas" at bounding box center [301, 242] width 152 height 9
click at [260, 234] on link "Lead #3712612" at bounding box center [303, 231] width 156 height 9
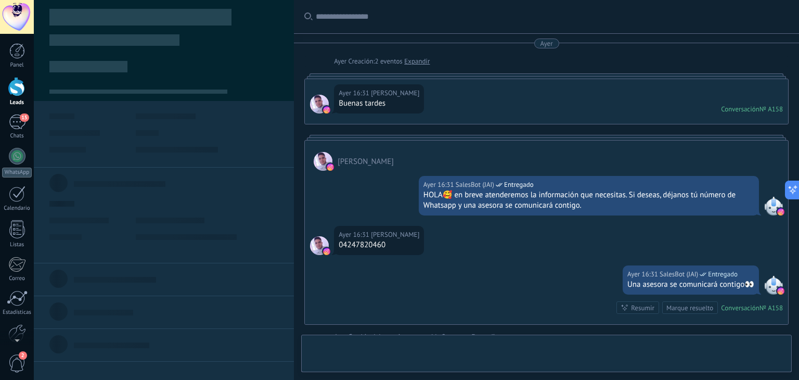
type textarea "**********"
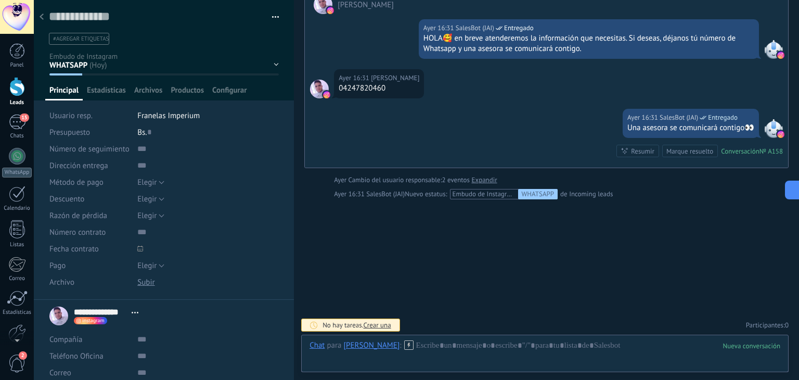
scroll to position [150, 0]
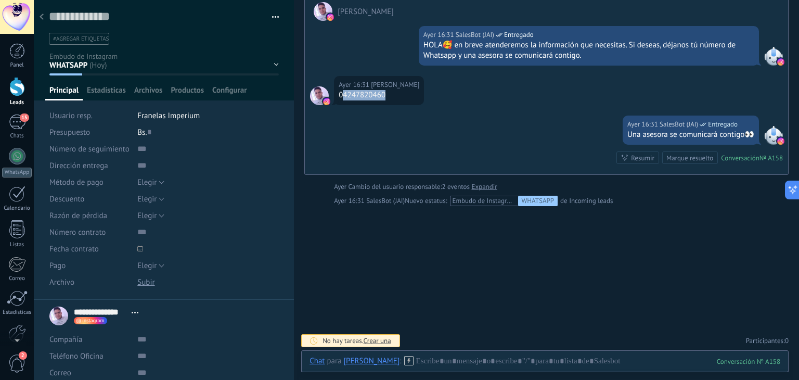
drag, startPoint x: 341, startPoint y: 94, endPoint x: 390, endPoint y: 93, distance: 49.4
click at [390, 93] on div "04247820460" at bounding box center [379, 95] width 81 height 10
copy div "4247820460"
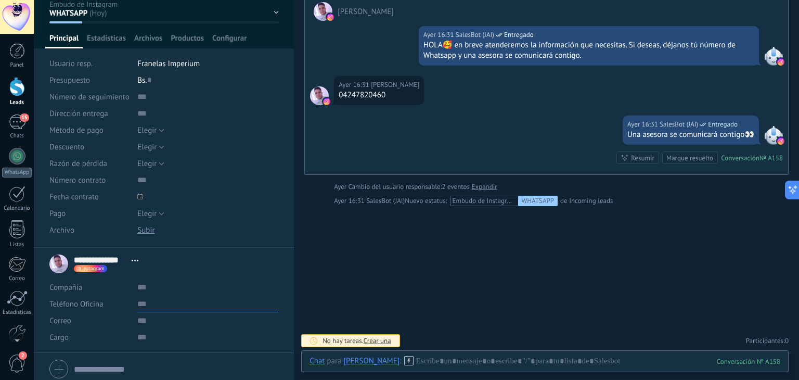
click at [156, 300] on input "text" at bounding box center [207, 303] width 141 height 17
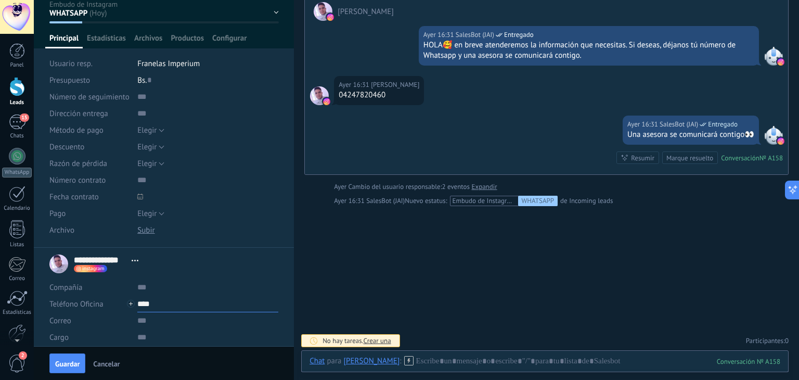
paste input "**********"
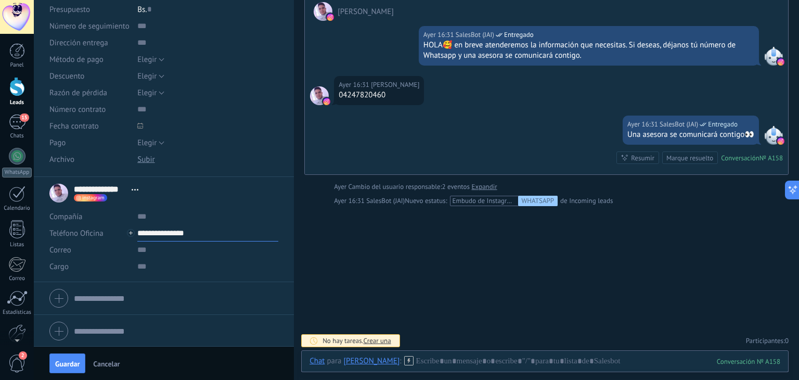
scroll to position [124, 0]
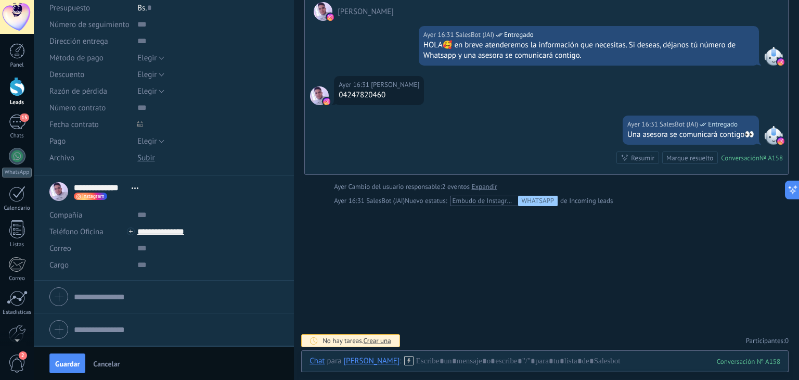
click at [175, 274] on li "**********" at bounding box center [164, 227] width 260 height 105
click at [161, 229] on input "**********" at bounding box center [207, 231] width 141 height 17
type input "**********"
click at [191, 268] on div "[PERSON_NAME] (WhatsApp)" at bounding box center [199, 267] width 123 height 18
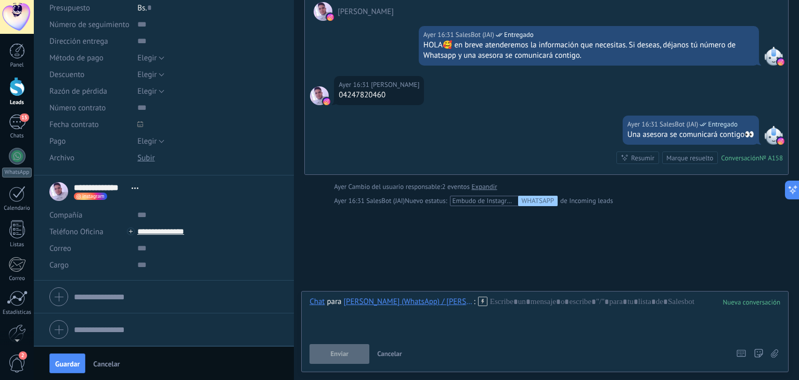
click at [481, 299] on use at bounding box center [482, 301] width 9 height 9
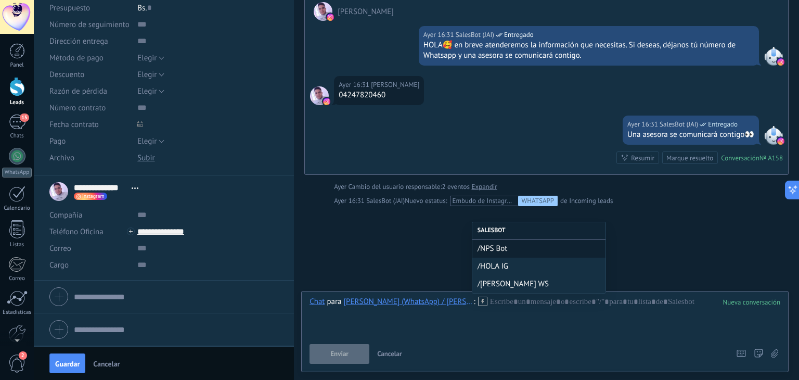
click at [501, 277] on div "/[PERSON_NAME] WS" at bounding box center [538, 284] width 133 height 18
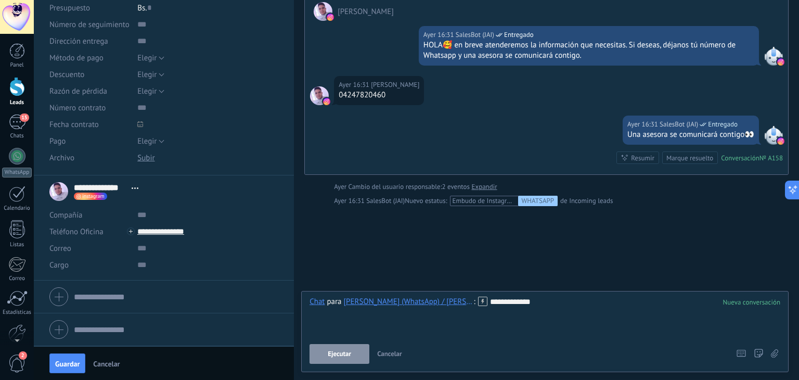
click at [326, 354] on button "Ejecutar" at bounding box center [340, 354] width 60 height 20
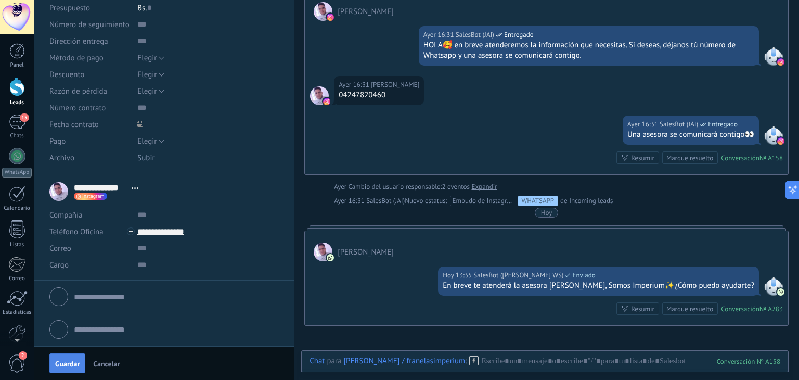
click at [59, 364] on span "Guardar" at bounding box center [67, 363] width 24 height 7
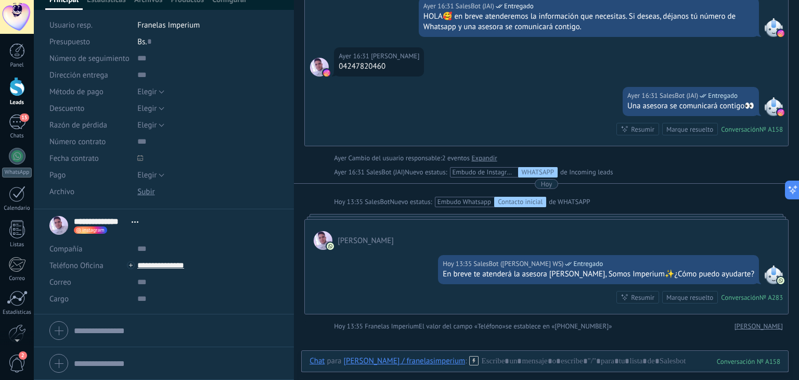
scroll to position [0, 0]
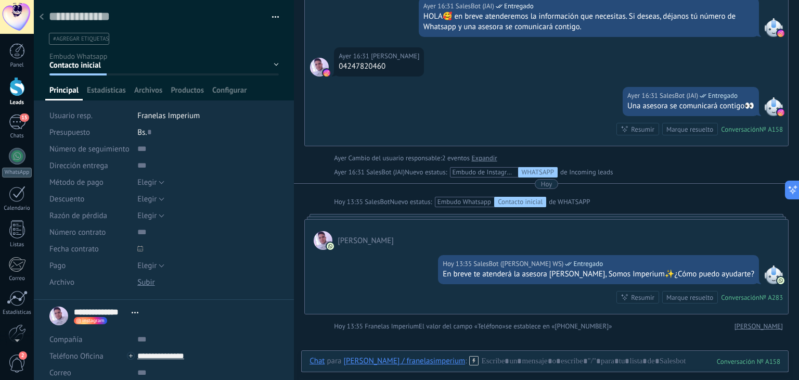
click at [43, 19] on use at bounding box center [42, 17] width 4 height 6
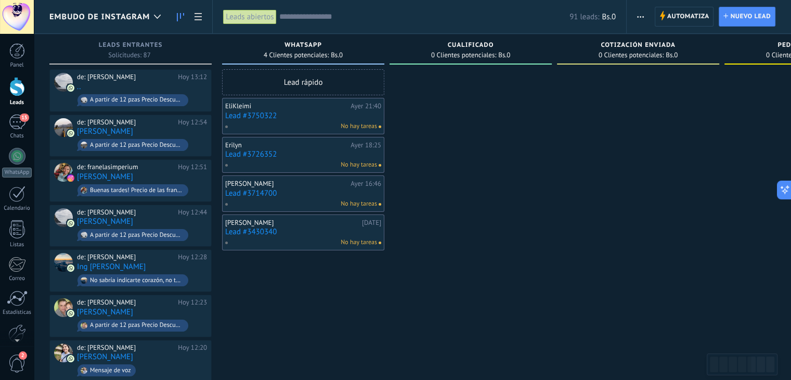
click at [240, 192] on link "Lead #3714700" at bounding box center [303, 193] width 156 height 9
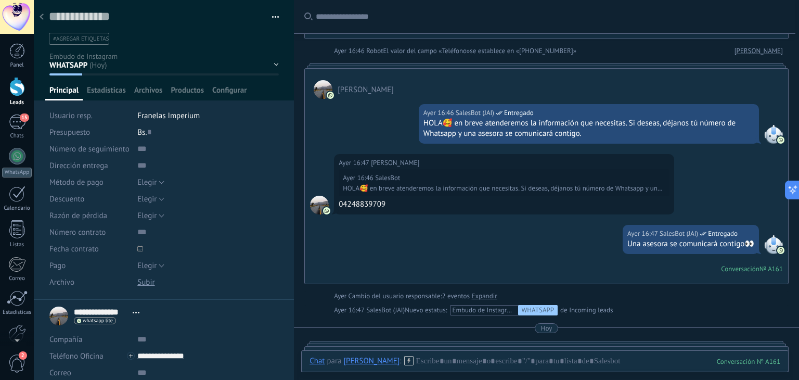
scroll to position [152, 0]
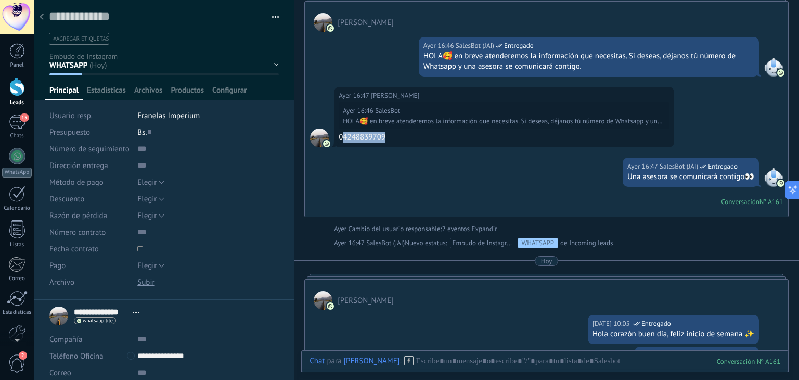
drag, startPoint x: 341, startPoint y: 134, endPoint x: 400, endPoint y: 135, distance: 58.8
click at [400, 135] on div "04248839709" at bounding box center [504, 137] width 331 height 10
copy div "4248839709"
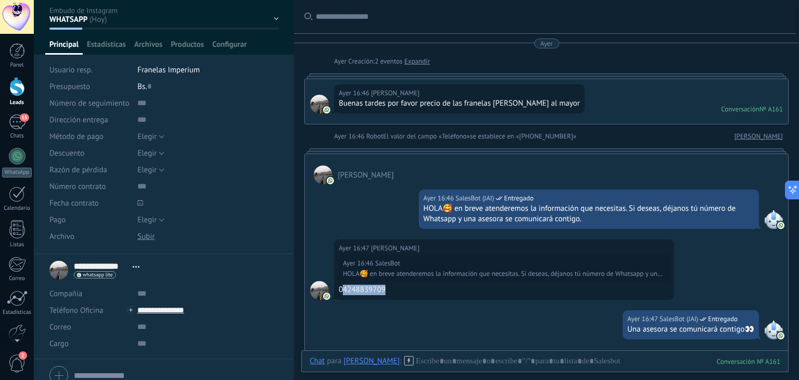
scroll to position [0, 0]
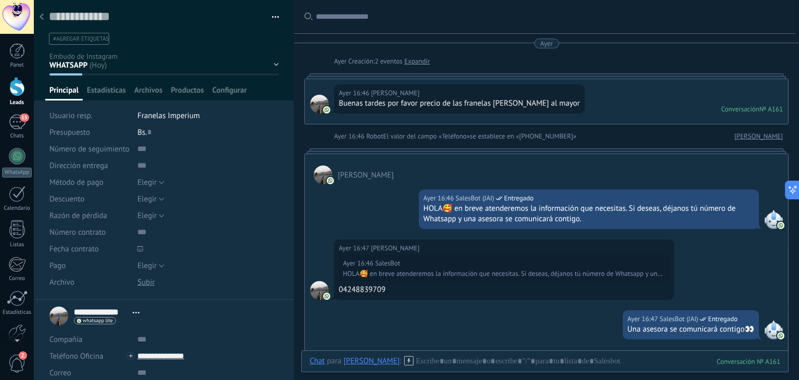
click at [67, 38] on span "#agregar etiquetas" at bounding box center [81, 38] width 56 height 7
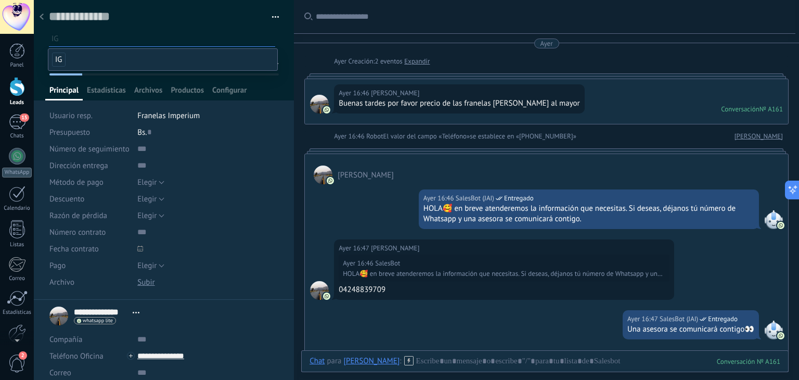
click at [63, 60] on span "IG" at bounding box center [59, 60] width 14 height 14
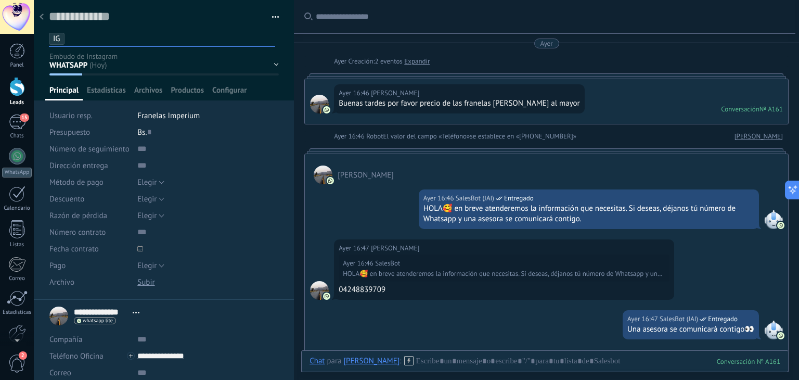
click at [41, 69] on div at bounding box center [164, 50] width 261 height 100
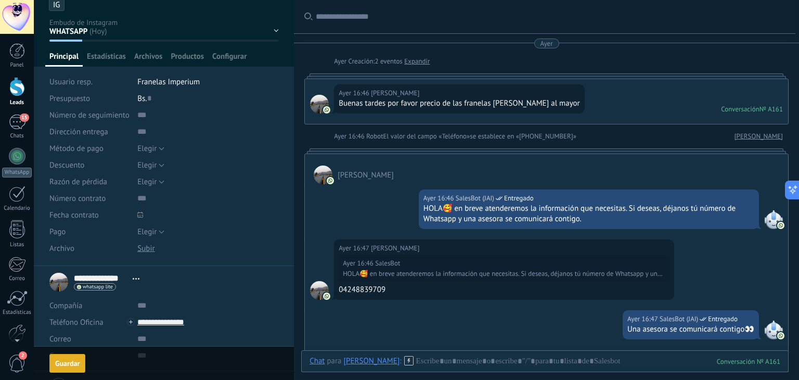
scroll to position [52, 0]
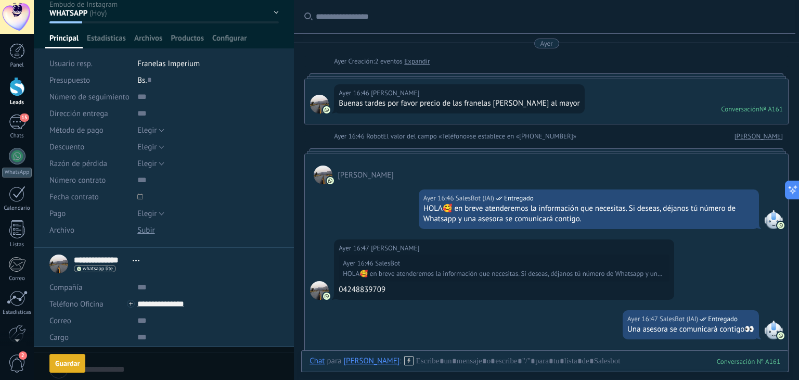
click at [84, 365] on button "Guardar [GEOGRAPHIC_DATA]" at bounding box center [67, 363] width 36 height 19
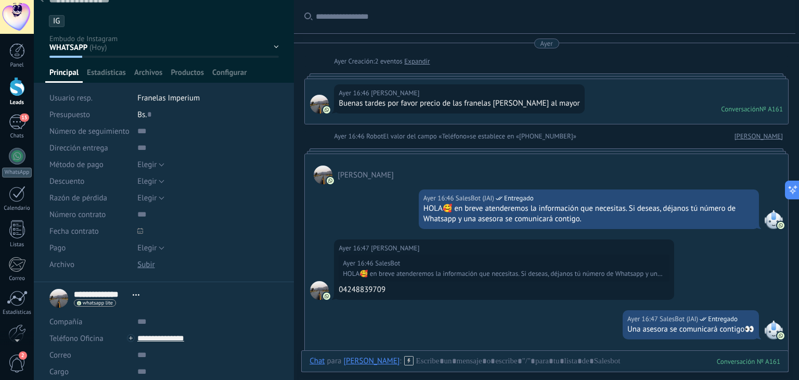
scroll to position [0, 0]
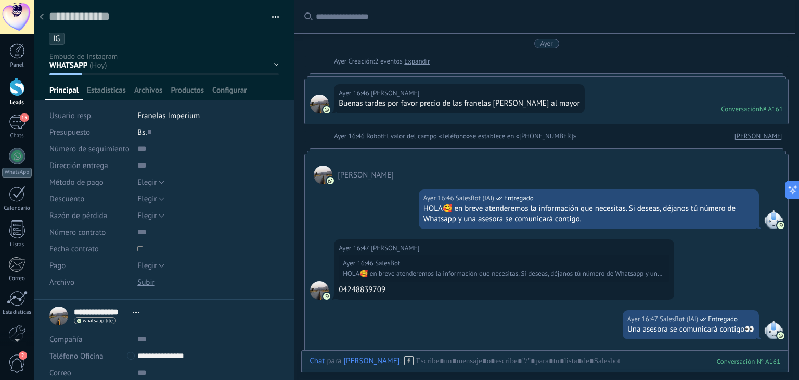
click at [42, 11] on div at bounding box center [41, 17] width 15 height 20
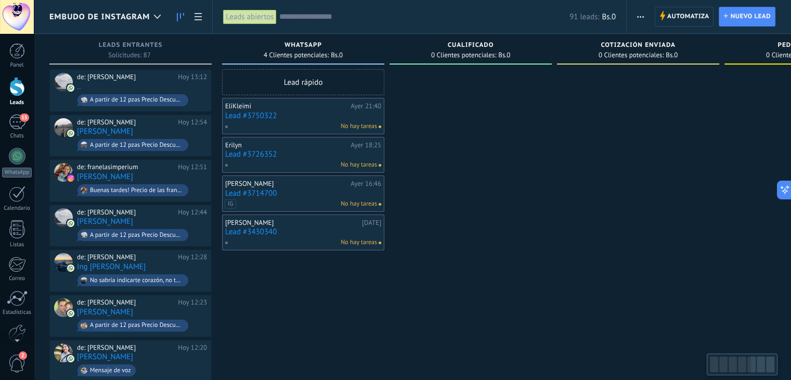
click at [244, 156] on link "Lead #3726352" at bounding box center [303, 154] width 156 height 9
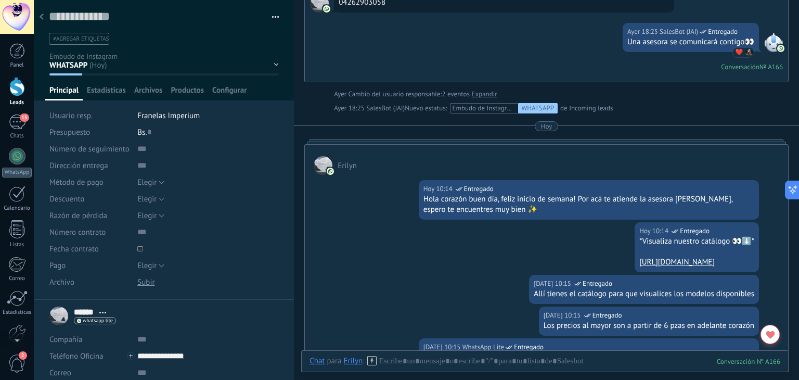
scroll to position [460, 0]
click at [0, 0] on div "WHATSAPP Cualificado Cotización enviada Pedido creado Pedido completado Pedido …" at bounding box center [0, 0] width 0 height 0
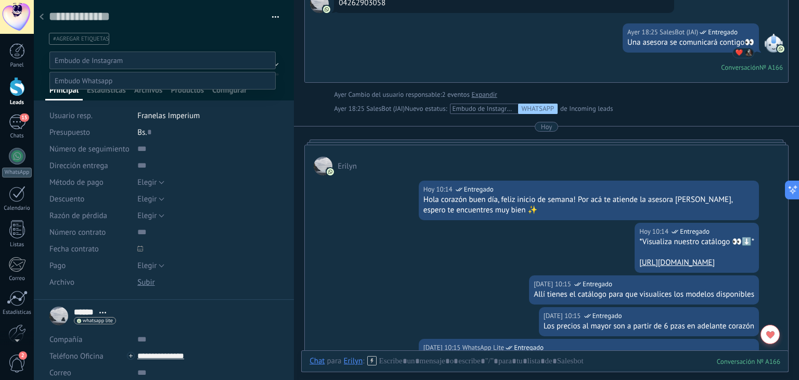
click at [0, 0] on label "Pedido cancelado – perdido" at bounding box center [0, 0] width 0 height 0
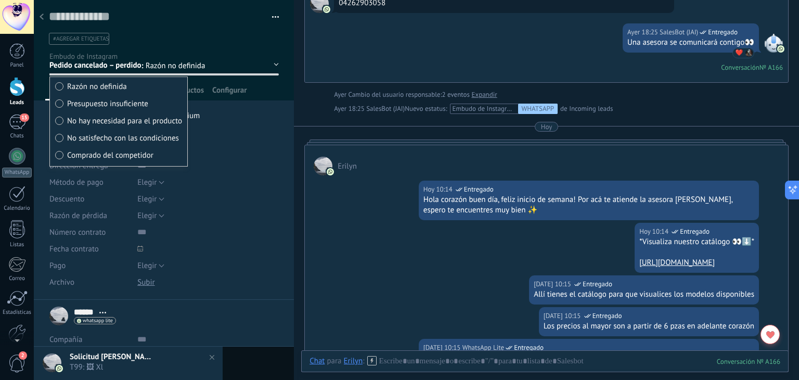
click at [84, 40] on span "#agregar etiquetas" at bounding box center [81, 38] width 56 height 7
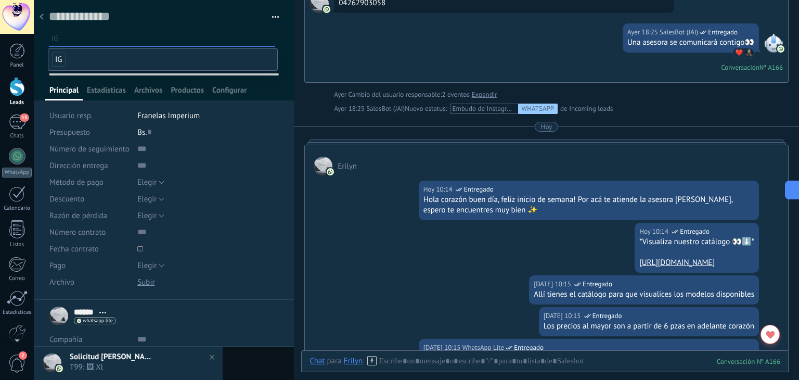
click at [61, 61] on span "IG" at bounding box center [59, 60] width 14 height 14
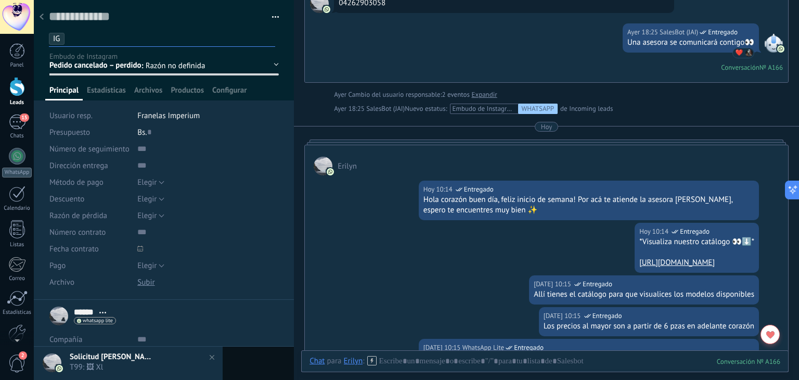
click at [41, 50] on div at bounding box center [164, 50] width 261 height 100
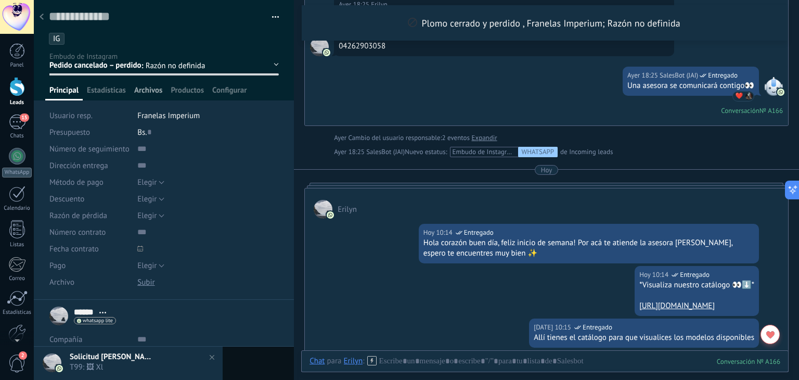
scroll to position [521, 0]
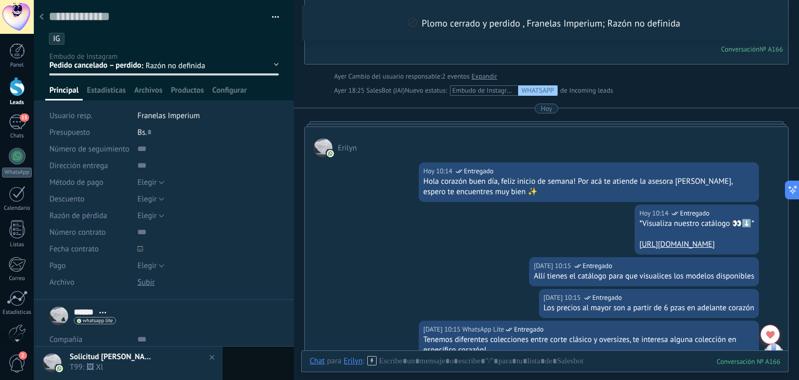
click at [153, 73] on div ": Razón no definida" at bounding box center [187, 67] width 92 height 12
click at [182, 70] on span "Razón no definida" at bounding box center [190, 66] width 88 height 10
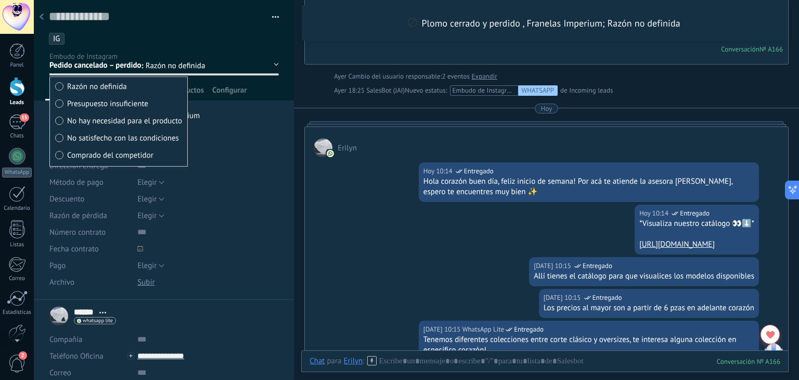
click at [0, 0] on div "WHATSAPP Cualificado Cotización enviada Pedido creado Pedido completado Pedido …" at bounding box center [0, 0] width 0 height 0
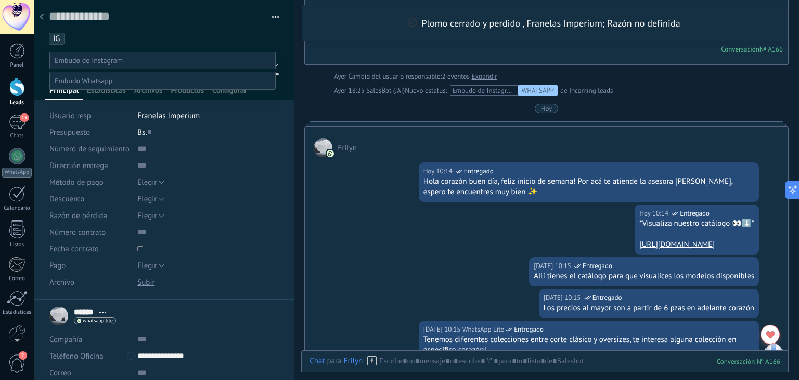
click at [0, 0] on label "WHATSAPP" at bounding box center [0, 0] width 0 height 0
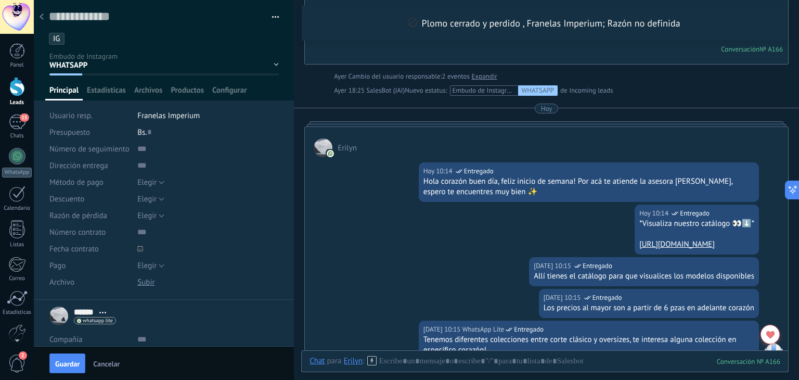
click at [0, 0] on div "WHATSAPP Cualificado Cotización enviada Pedido creado Pedido completado Pedido …" at bounding box center [0, 0] width 0 height 0
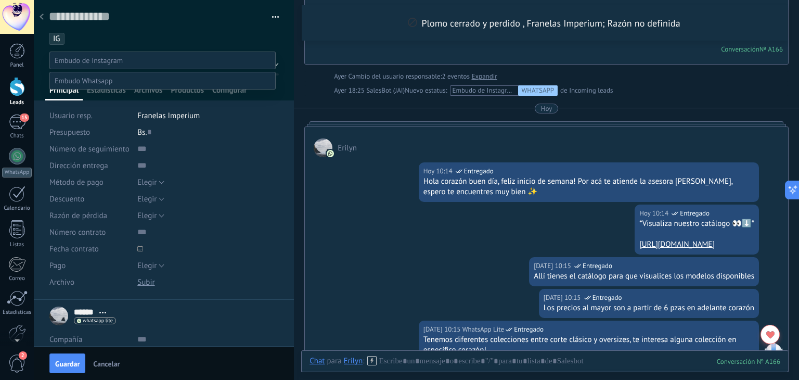
click at [65, 85] on span at bounding box center [84, 80] width 58 height 9
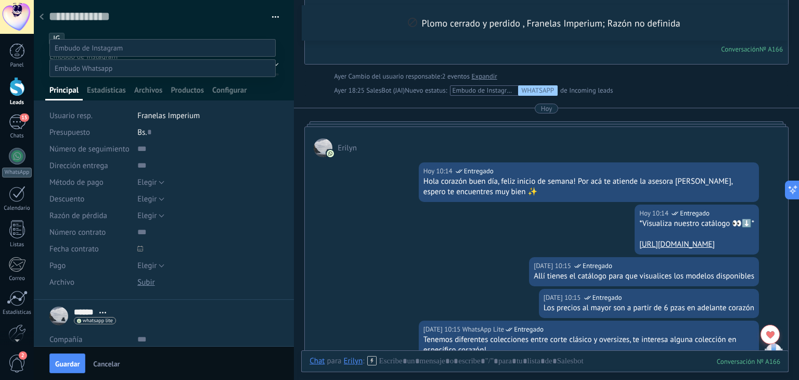
click at [0, 0] on label "Contacto inicial" at bounding box center [0, 0] width 0 height 0
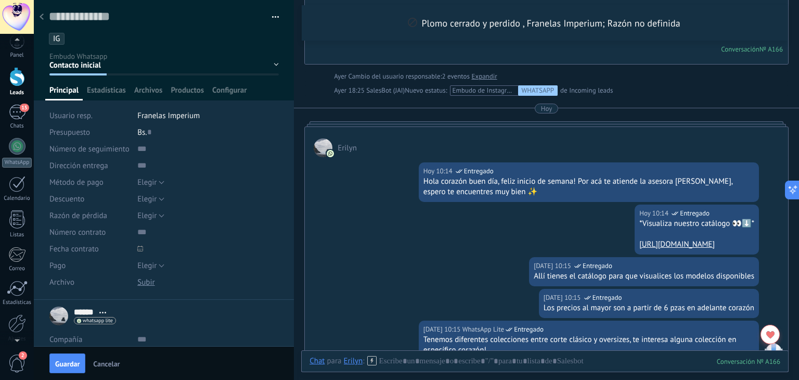
scroll to position [0, 0]
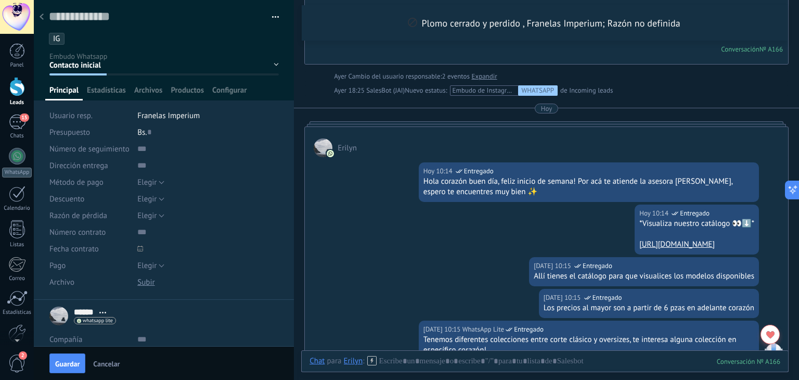
click at [85, 362] on div "Guardar Cancelar" at bounding box center [164, 363] width 260 height 34
click at [68, 360] on span "Guardar" at bounding box center [67, 363] width 24 height 7
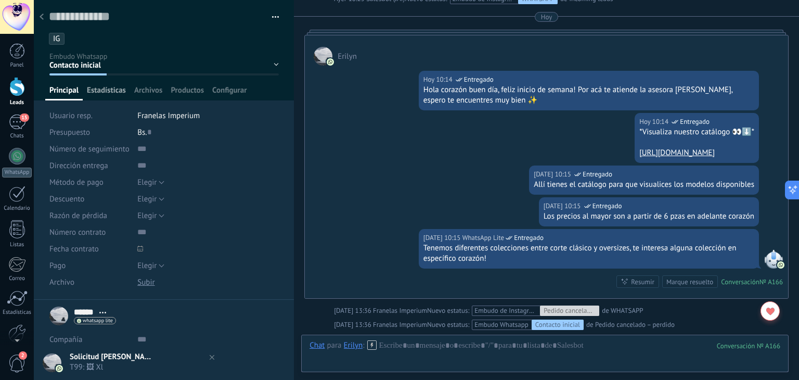
scroll to position [439, 0]
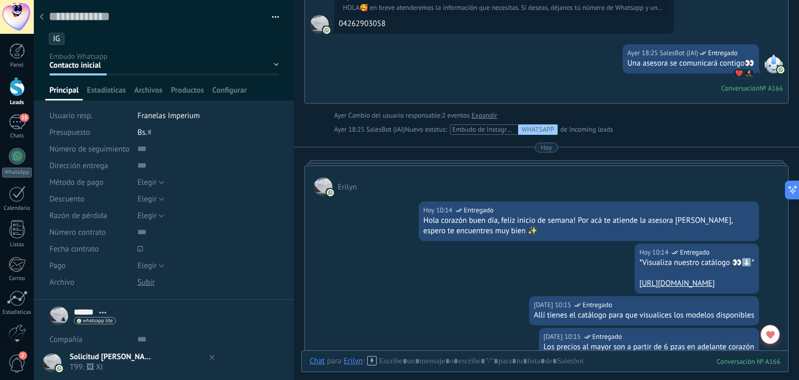
click at [45, 10] on div at bounding box center [41, 17] width 15 height 20
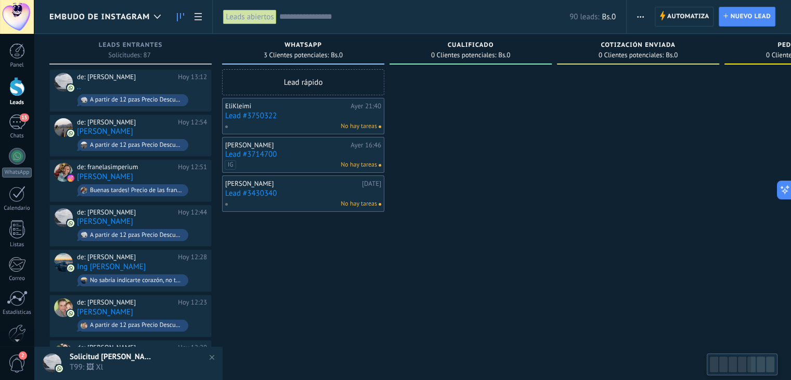
click at [255, 152] on link "Lead #3714700" at bounding box center [303, 154] width 156 height 9
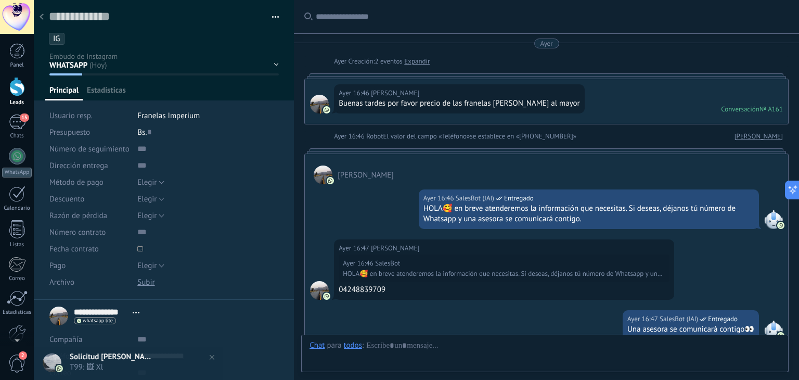
scroll to position [15, 0]
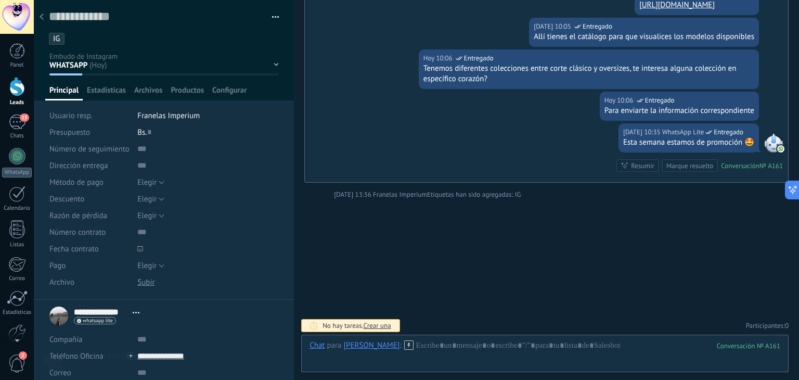
click at [0, 0] on div "WHATSAPP Cualificado Cotización enviada Pedido creado Pedido completado Pedido …" at bounding box center [0, 0] width 0 height 0
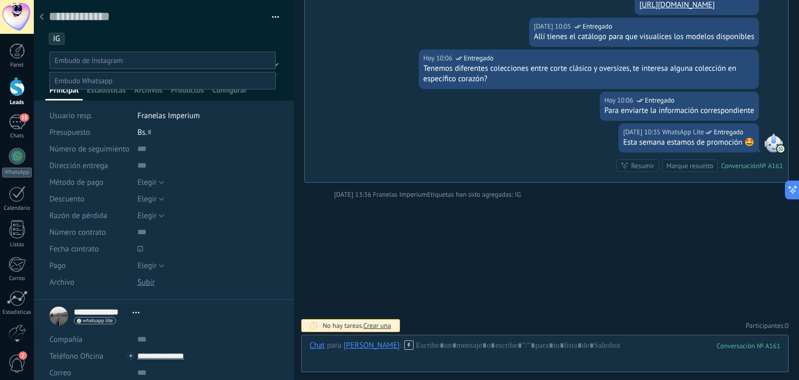
click at [82, 85] on span at bounding box center [84, 80] width 58 height 9
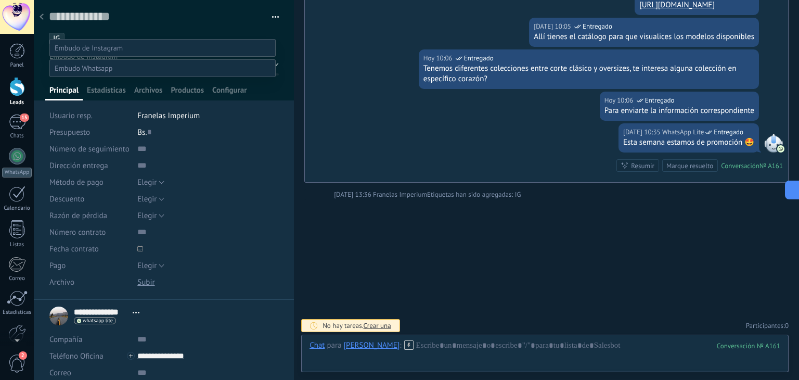
click at [0, 0] on label "Contacto inicial" at bounding box center [0, 0] width 0 height 0
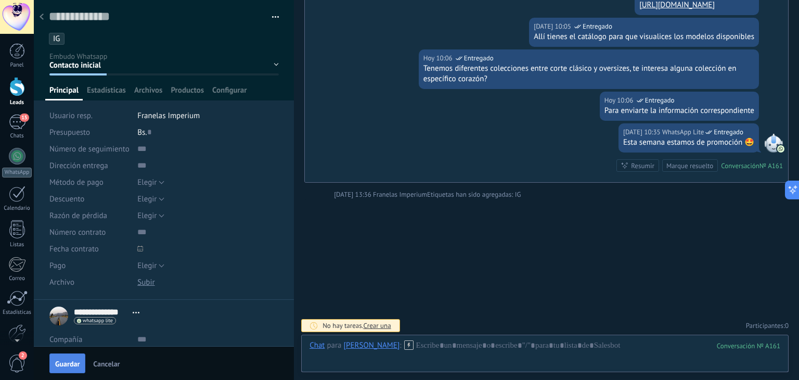
click at [73, 363] on span "Guardar" at bounding box center [67, 363] width 24 height 7
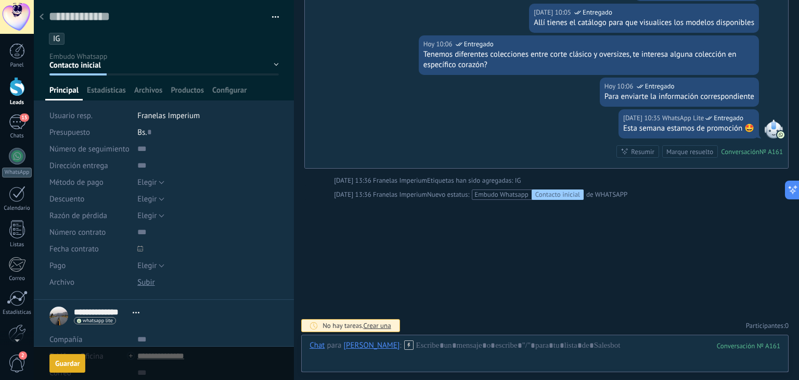
click at [44, 11] on div at bounding box center [41, 17] width 15 height 20
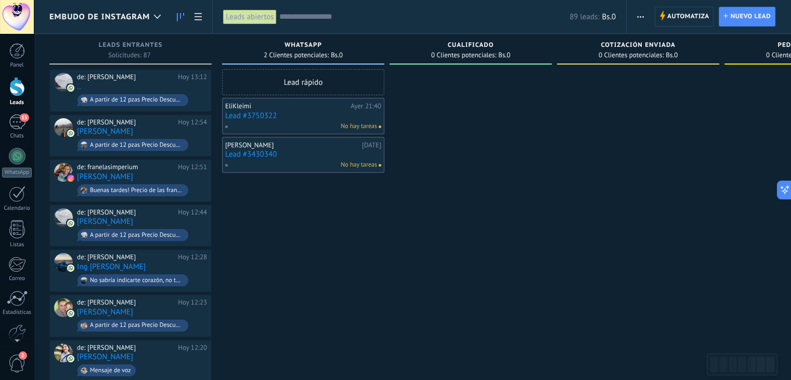
click at [230, 122] on span at bounding box center [230, 126] width 11 height 9
click at [235, 119] on div at bounding box center [303, 116] width 162 height 36
drag, startPoint x: 390, startPoint y: 219, endPoint x: 392, endPoint y: 213, distance: 5.9
click at [266, 116] on link "Lead #3750322" at bounding box center [303, 115] width 156 height 9
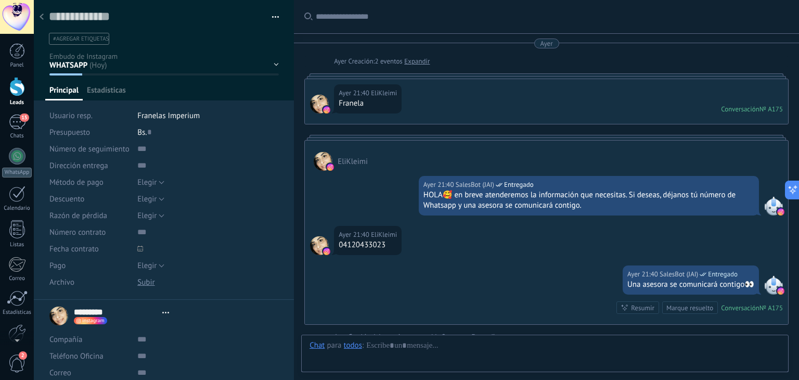
type textarea "**********"
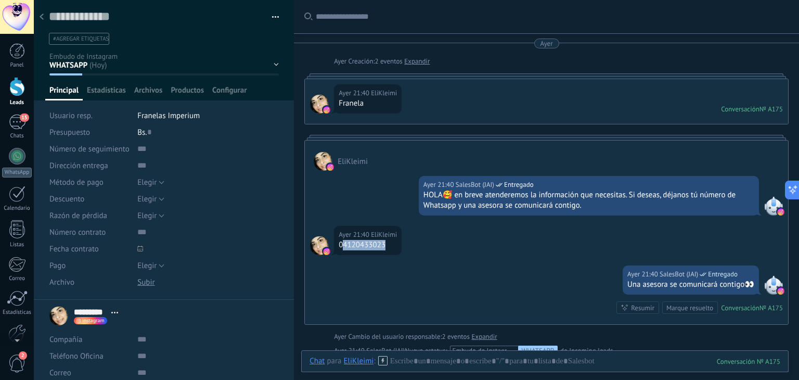
drag, startPoint x: 342, startPoint y: 246, endPoint x: 410, endPoint y: 248, distance: 68.2
click at [410, 248] on div "[DATE] 21:40 EliKleimi 04120433023" at bounding box center [546, 246] width 483 height 40
copy div "4120433023"
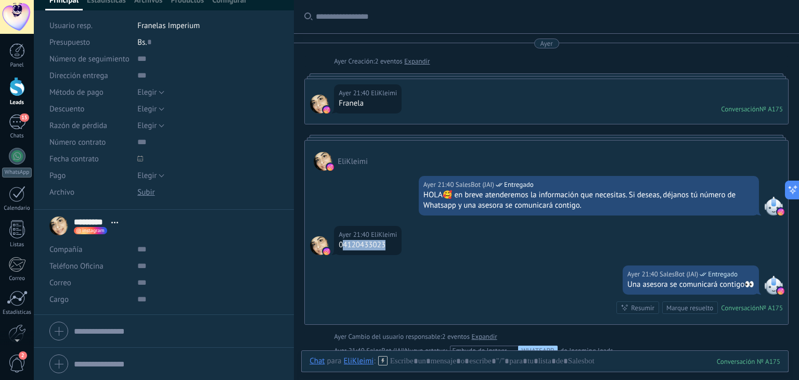
scroll to position [91, 0]
click at [154, 267] on input "text" at bounding box center [207, 265] width 141 height 17
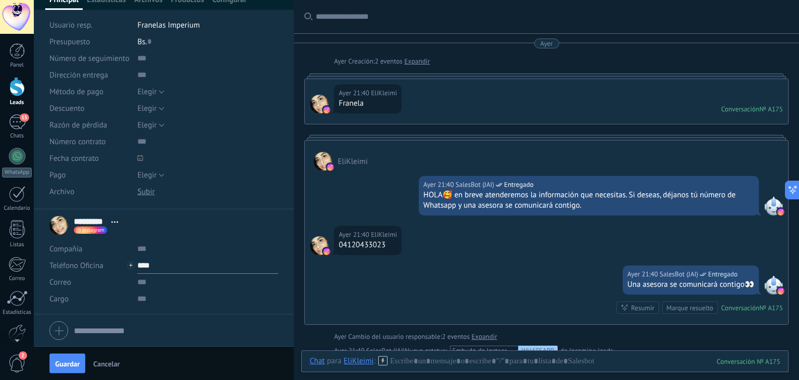
paste input "**********"
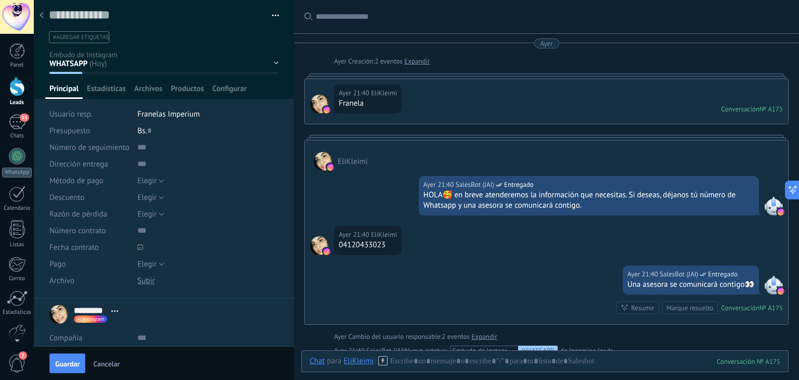
scroll to position [0, 0]
type input "**********"
click at [0, 0] on div "WHATSAPP Cualificado Cotización enviada Pedido creado Pedido completado Pedido …" at bounding box center [0, 0] width 0 height 0
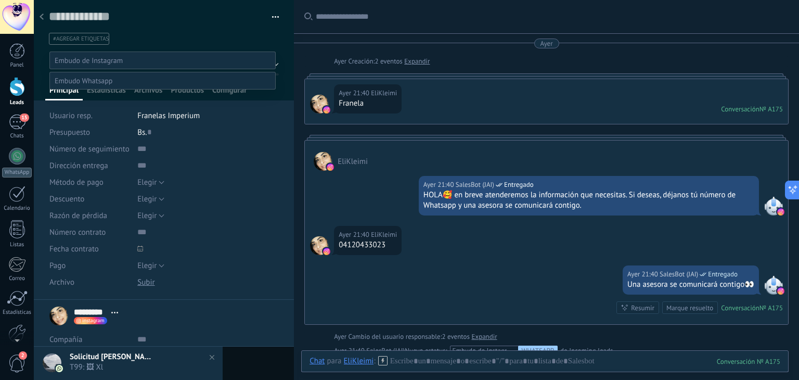
click at [70, 371] on div "WHATSAPP Cualificado Cotización enviada Pedido creado Pedido completado Pedido …" at bounding box center [162, 221] width 226 height 341
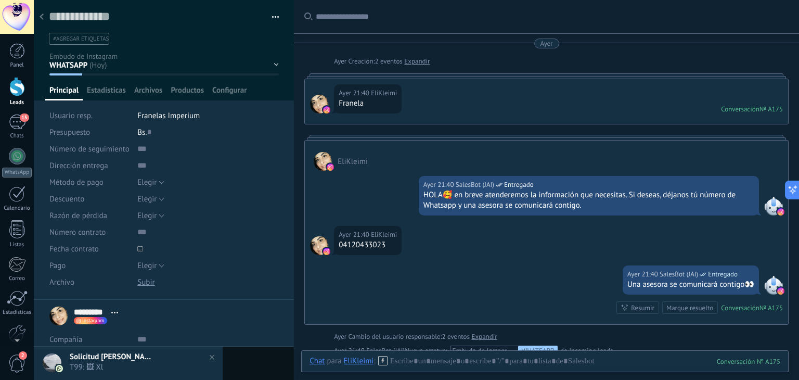
click at [213, 355] on img at bounding box center [211, 357] width 15 height 15
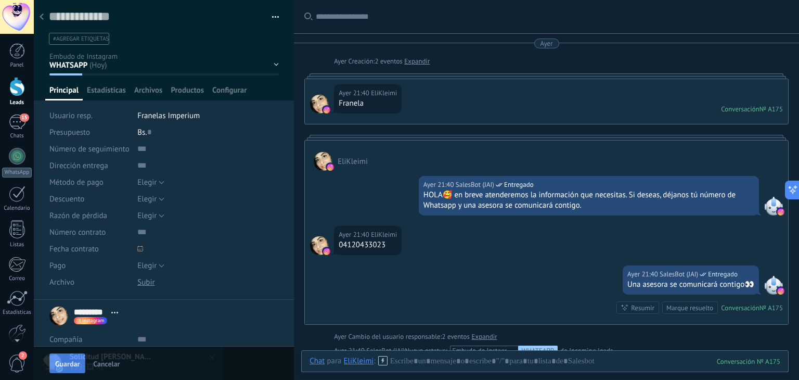
click at [74, 363] on span "T99: 🖼 Xl" at bounding box center [139, 367] width 138 height 10
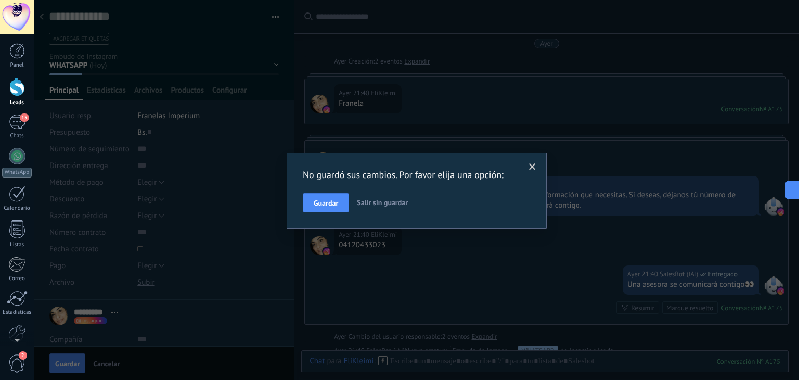
click at [309, 186] on div "No guardó sus cambios. Por favor elija una opción: Guardar Salir sin guardar" at bounding box center [417, 191] width 228 height 44
click at [323, 213] on div "No guardó sus cambios. Por favor elija una opción: Guardar Salir sin guardar" at bounding box center [417, 190] width 260 height 76
click at [323, 208] on button "Guardar" at bounding box center [326, 203] width 46 height 20
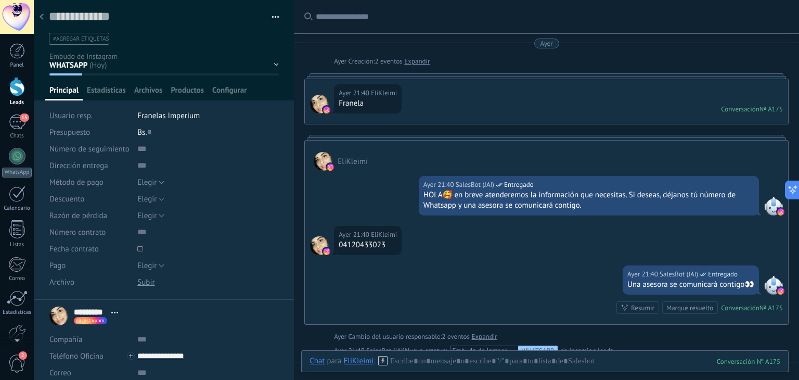
scroll to position [36, 0]
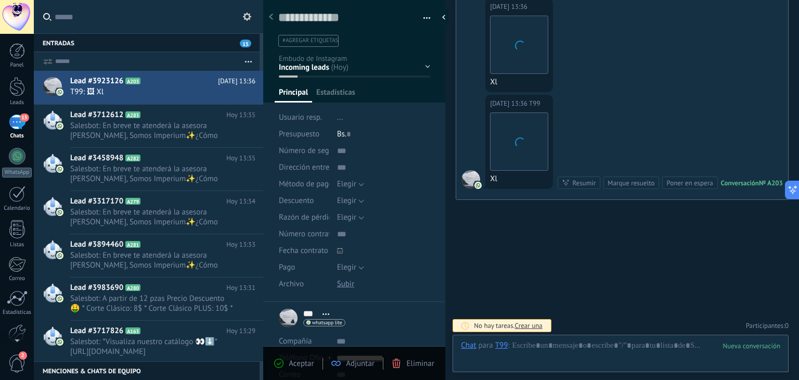
scroll to position [15, 0]
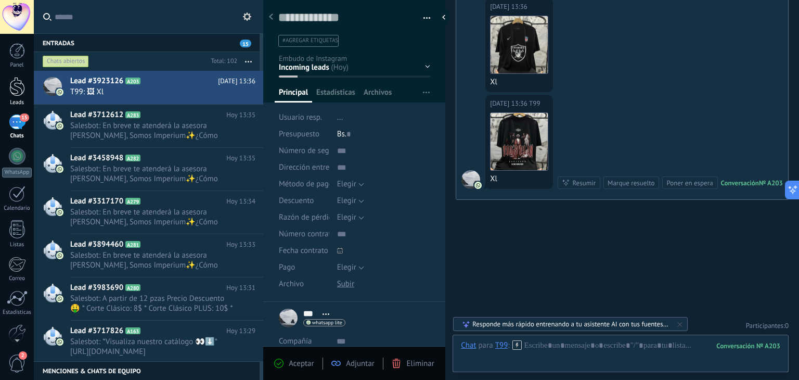
click at [17, 89] on div at bounding box center [17, 86] width 16 height 19
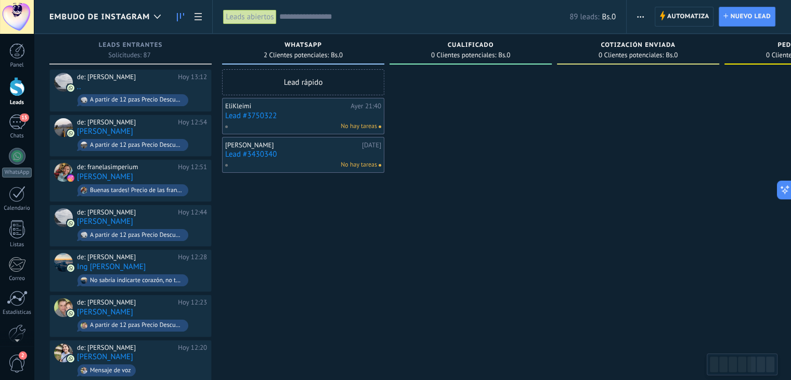
click at [257, 118] on link "Lead #3750322" at bounding box center [303, 115] width 156 height 9
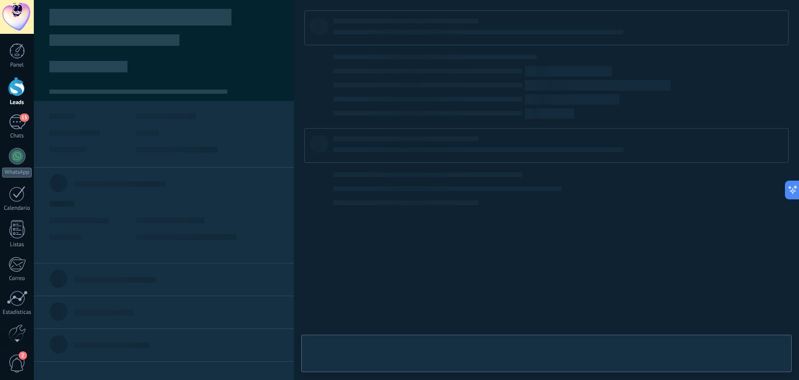
type textarea "**********"
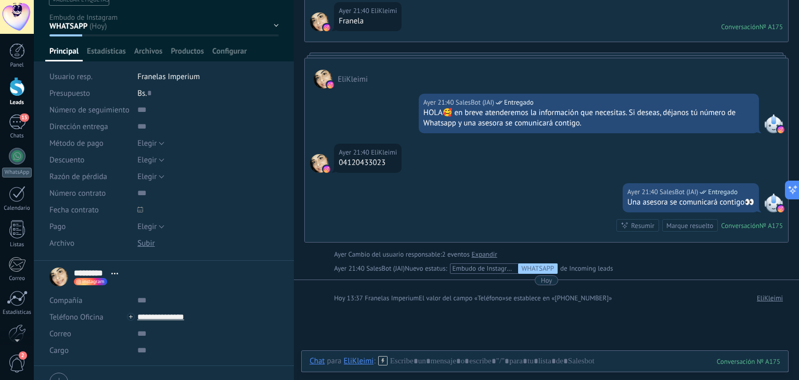
scroll to position [91, 0]
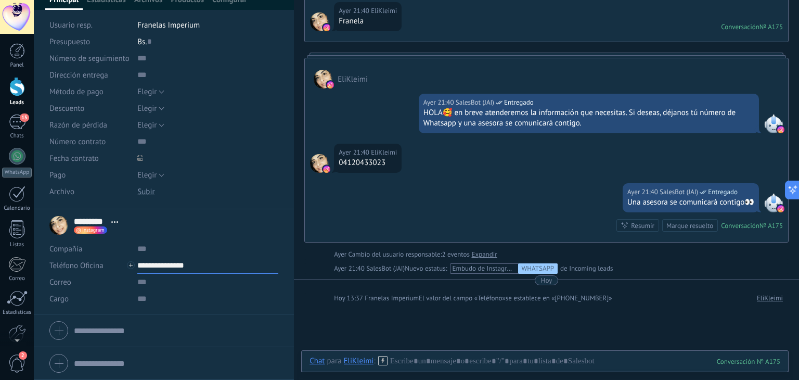
click at [175, 272] on input "**********" at bounding box center [207, 265] width 141 height 17
type input "**********"
click at [200, 299] on div "[PERSON_NAME] (WhatsApp)" at bounding box center [199, 301] width 123 height 18
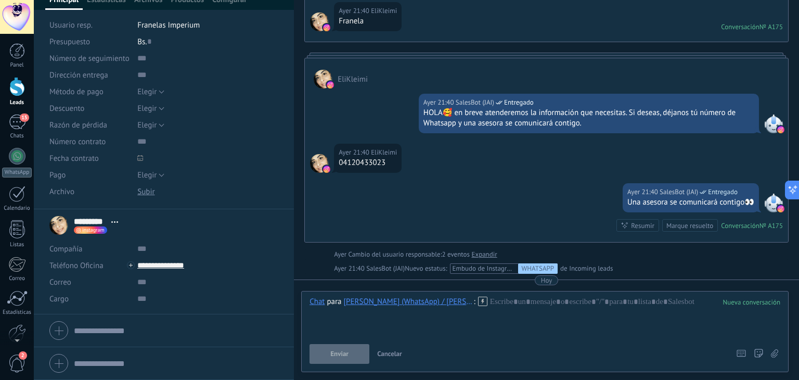
click at [451, 292] on div "Chat Correo Nota Tarea Chat para [PERSON_NAME] (WhatsApp) / EliKleimi : Enviar …" at bounding box center [544, 331] width 487 height 81
click at [464, 306] on div "Chat para [PERSON_NAME] (WhatsApp) / [PERSON_NAME] :" at bounding box center [399, 302] width 178 height 10
click at [478, 304] on icon at bounding box center [482, 301] width 9 height 9
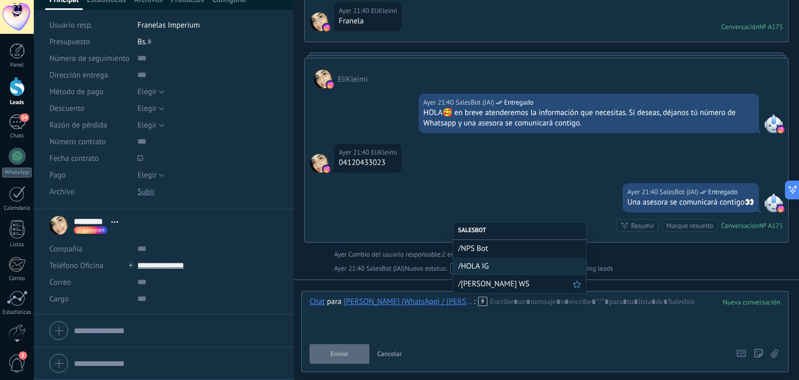
click at [471, 280] on span "/[PERSON_NAME] WS" at bounding box center [515, 284] width 114 height 10
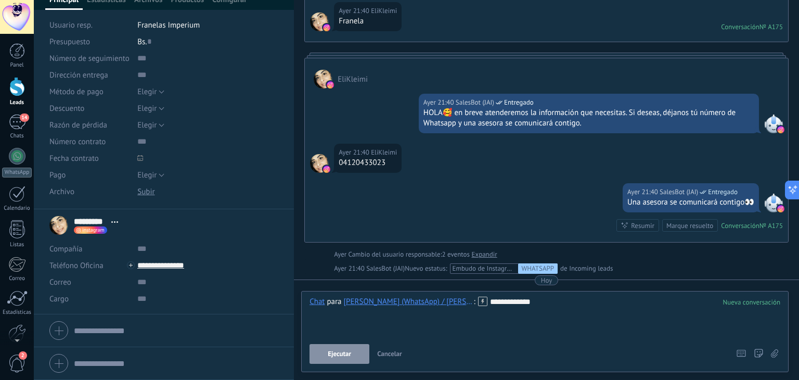
click at [352, 347] on button "Ejecutar" at bounding box center [340, 354] width 60 height 20
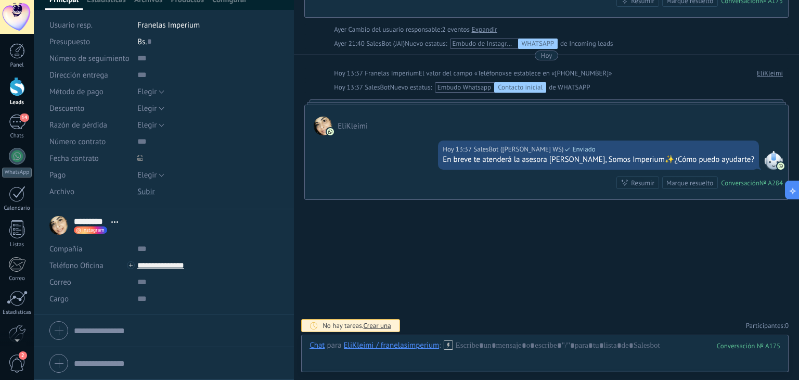
scroll to position [0, 0]
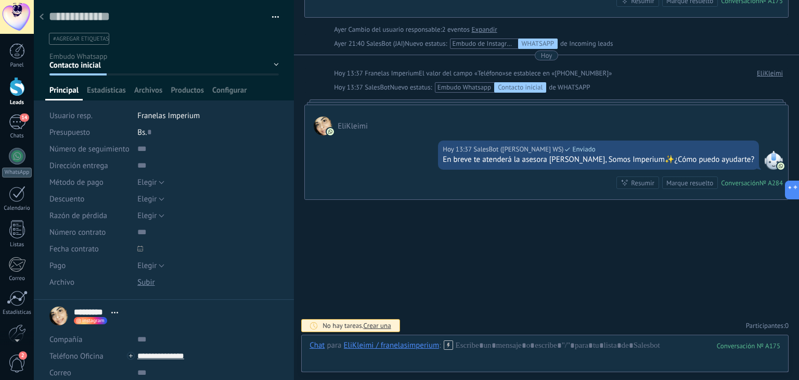
click at [78, 46] on div "#agregar etiquetas" at bounding box center [162, 39] width 230 height 16
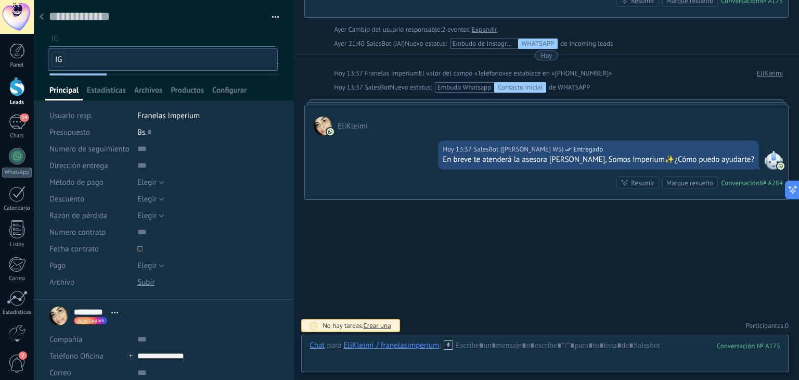
click at [58, 54] on span "IG" at bounding box center [59, 60] width 14 height 14
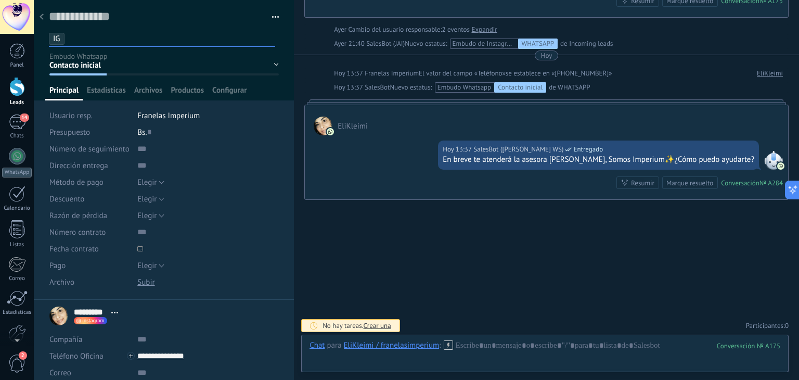
click at [43, 54] on div at bounding box center [164, 50] width 261 height 100
click at [42, 20] on div at bounding box center [41, 17] width 15 height 20
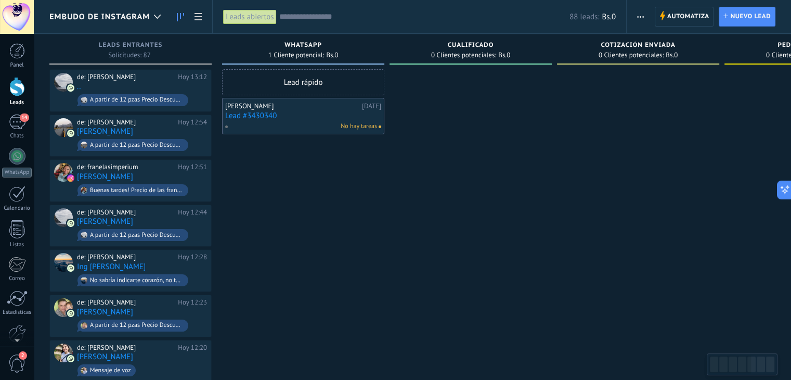
click at [233, 112] on link "Lead #3430340" at bounding box center [303, 115] width 156 height 9
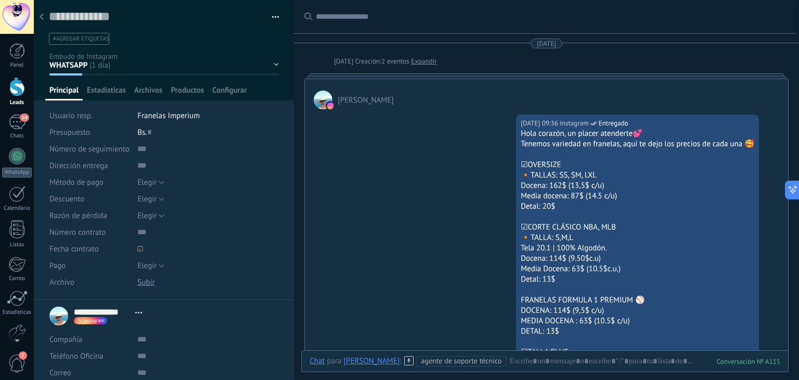
click at [46, 21] on div at bounding box center [41, 17] width 15 height 20
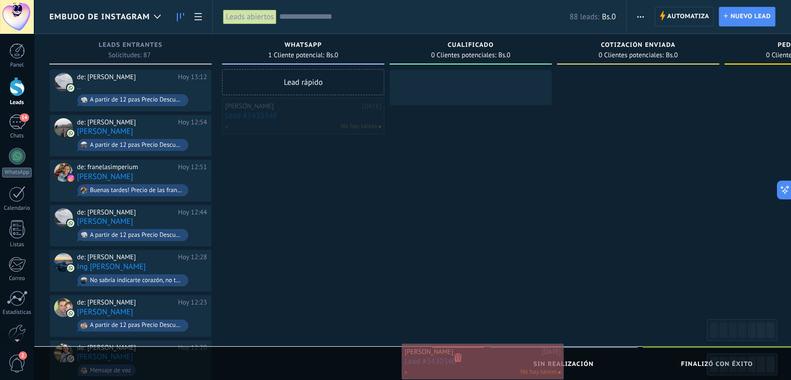
drag, startPoint x: 260, startPoint y: 107, endPoint x: 441, endPoint y: 352, distance: 304.7
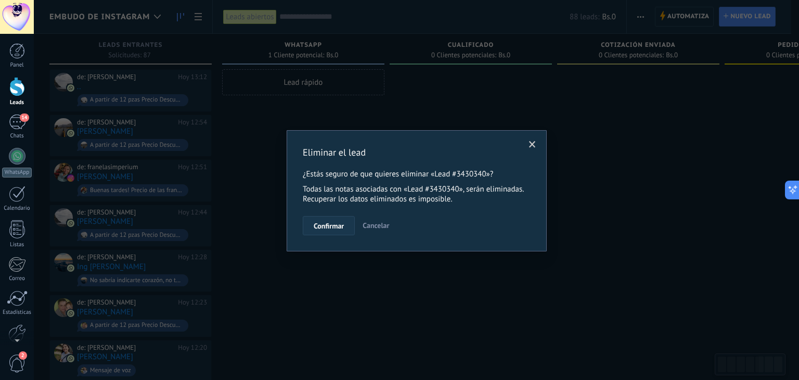
click at [338, 228] on span "Confirmar" at bounding box center [329, 225] width 30 height 7
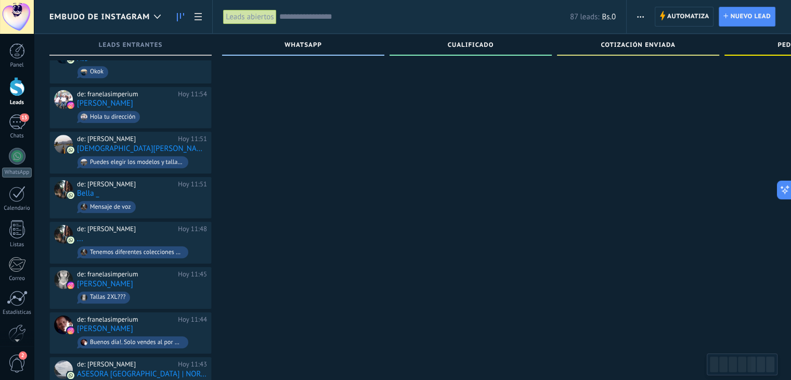
scroll to position [599, 0]
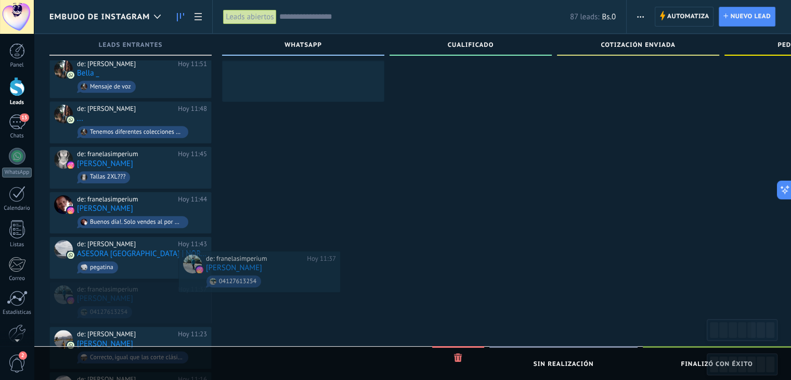
drag, startPoint x: 152, startPoint y: 282, endPoint x: 286, endPoint y: 263, distance: 135.1
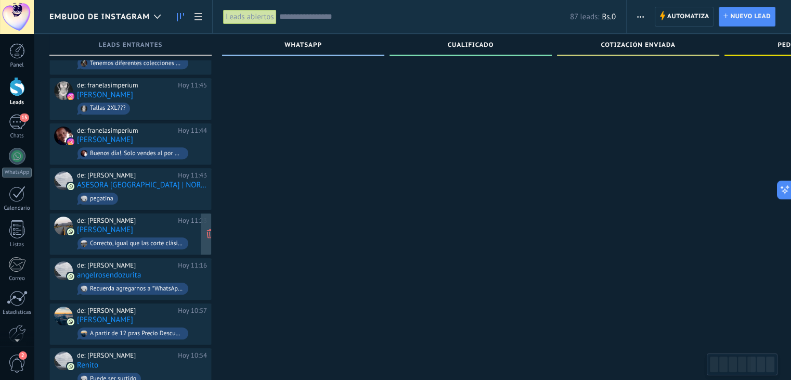
scroll to position [807, 0]
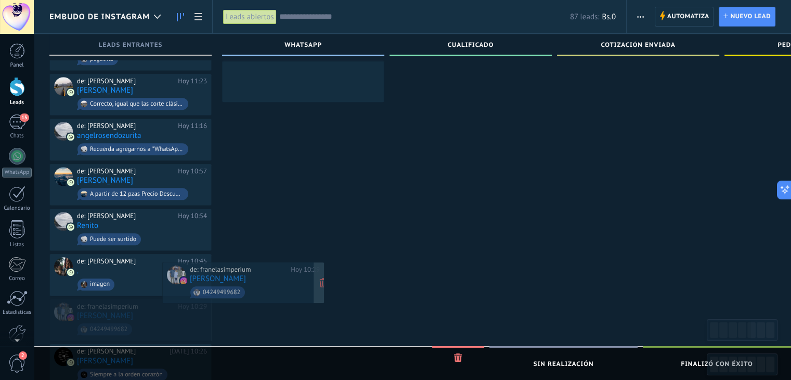
drag, startPoint x: 168, startPoint y: 319, endPoint x: 280, endPoint y: 299, distance: 114.7
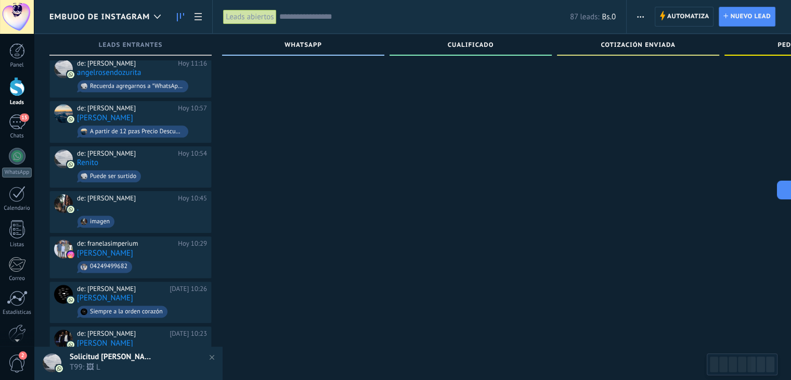
scroll to position [1379, 0]
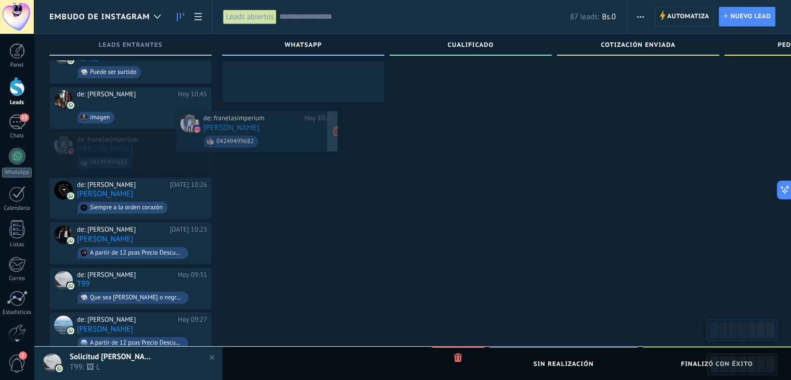
drag, startPoint x: 168, startPoint y: 121, endPoint x: 293, endPoint y: 123, distance: 125.4
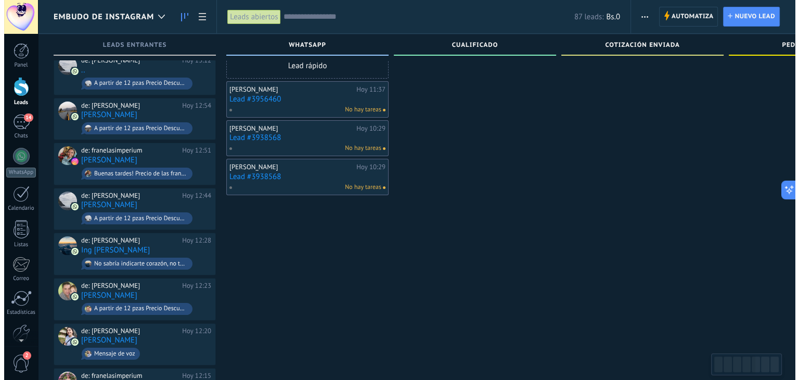
scroll to position [0, 0]
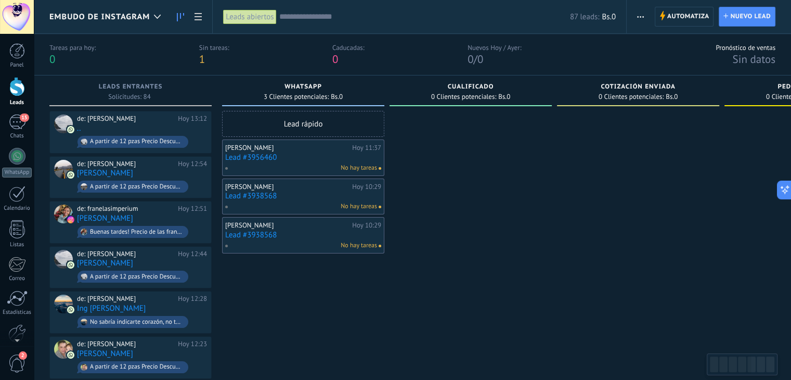
click at [252, 200] on link "Lead #3938568" at bounding box center [303, 195] width 156 height 9
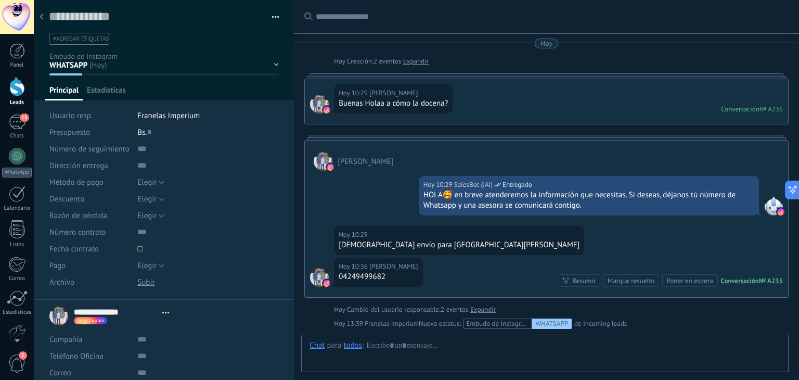
type textarea "**********"
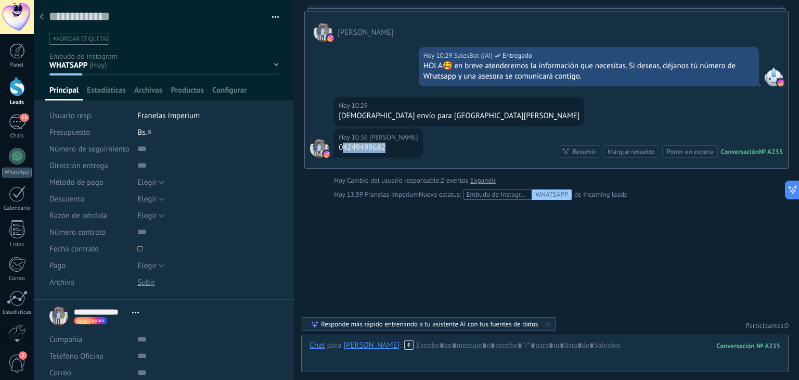
drag, startPoint x: 344, startPoint y: 144, endPoint x: 404, endPoint y: 151, distance: 60.2
click at [404, 151] on div "04249499682" at bounding box center [378, 148] width 79 height 10
copy div "4249499682"
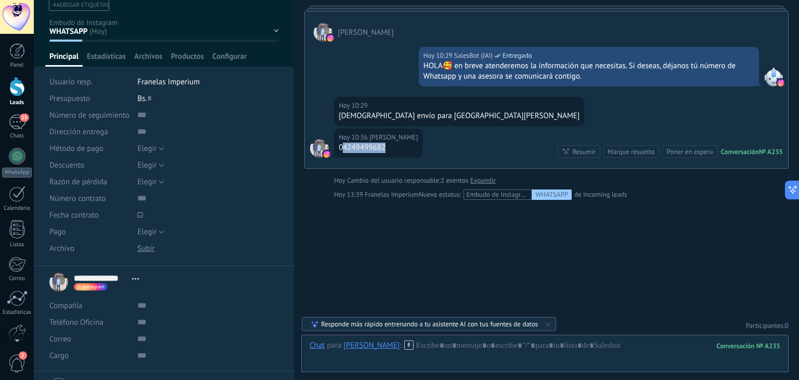
scroll to position [52, 0]
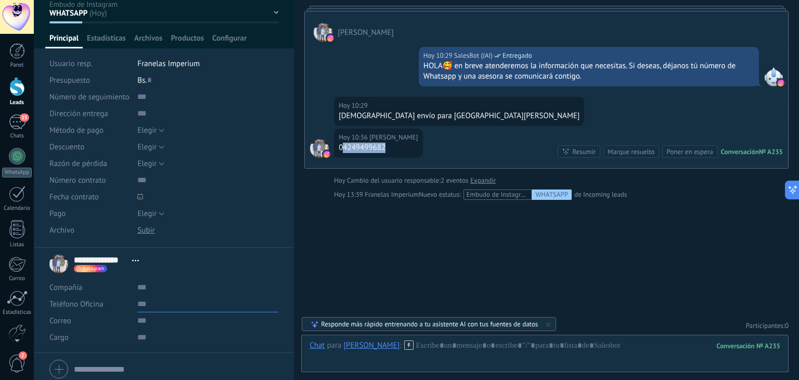
click at [169, 302] on input "text" at bounding box center [207, 303] width 141 height 17
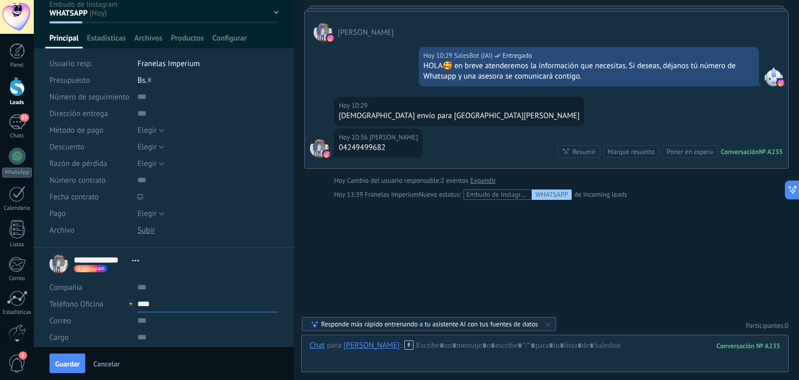
paste input "**********"
click at [49, 360] on button "Guardar" at bounding box center [67, 363] width 36 height 20
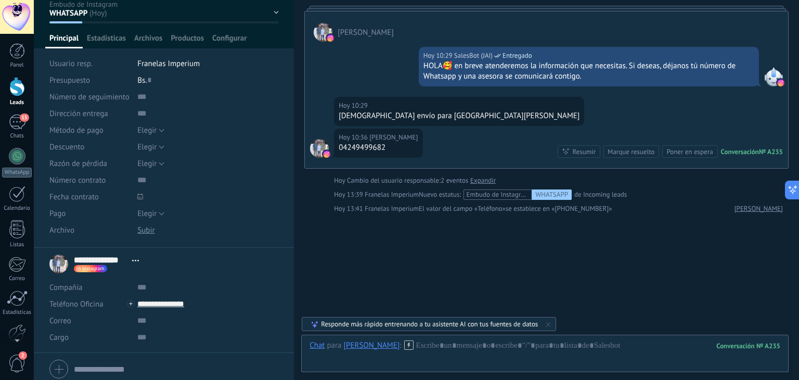
scroll to position [144, 0]
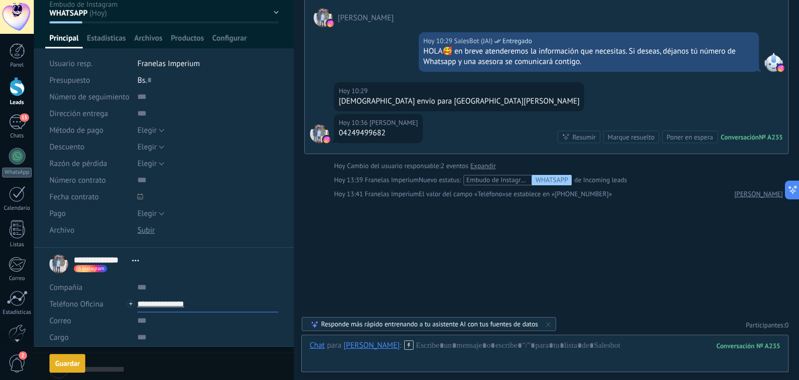
click at [175, 306] on input "**********" at bounding box center [207, 303] width 141 height 17
type input "**********"
click at [206, 250] on div "[PERSON_NAME] (WhatsApp)" at bounding box center [199, 251] width 123 height 18
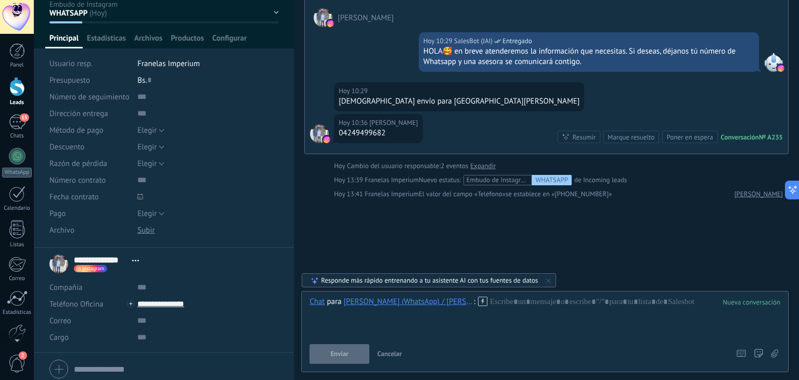
click at [484, 301] on icon at bounding box center [482, 301] width 9 height 9
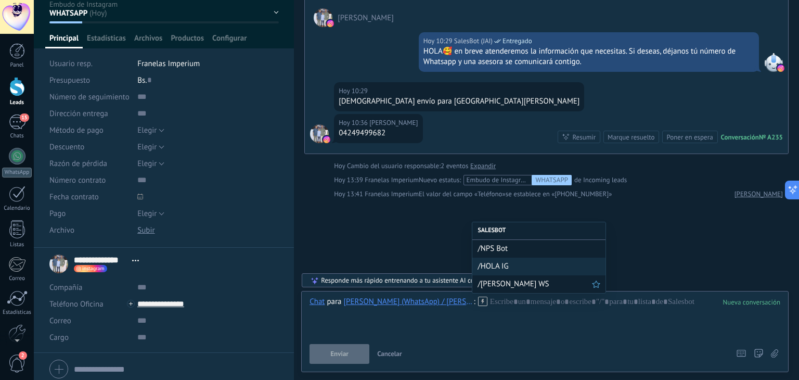
click at [497, 277] on div "/[PERSON_NAME] WS" at bounding box center [538, 284] width 133 height 18
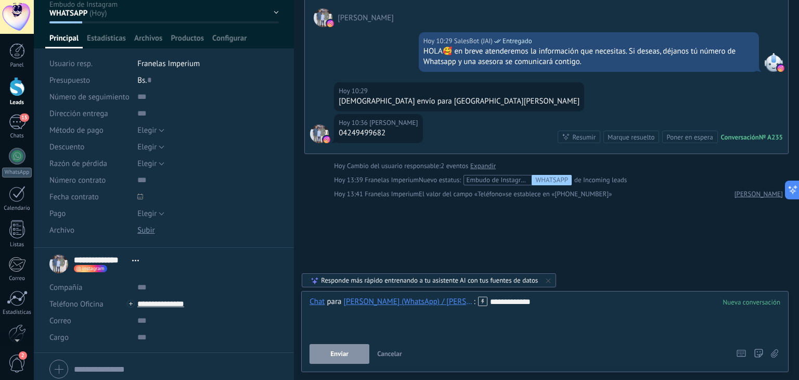
click at [335, 354] on span "Enviar" at bounding box center [339, 353] width 18 height 7
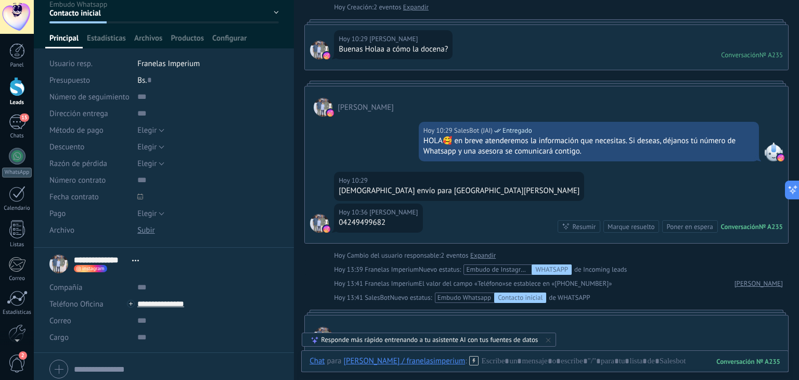
scroll to position [0, 0]
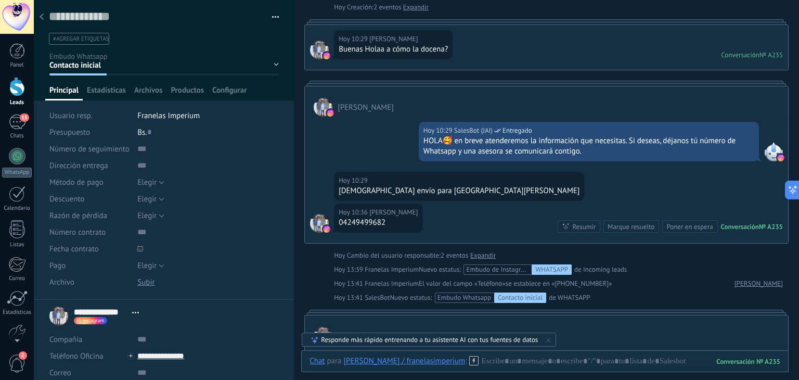
click at [43, 17] on icon at bounding box center [42, 17] width 4 height 6
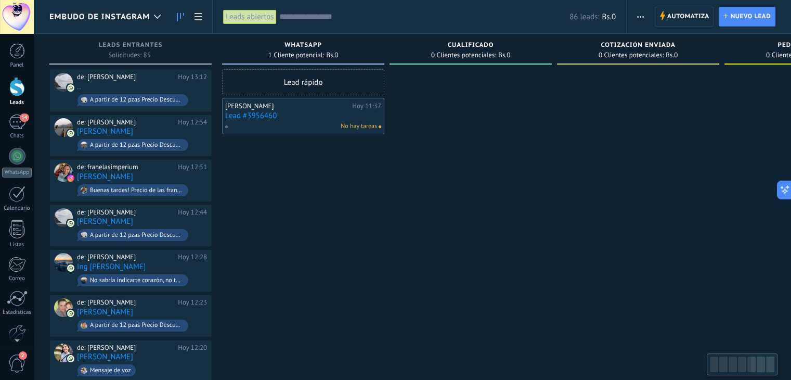
click at [256, 121] on div "[PERSON_NAME][DATE] 11:37 Lead #3956460 No hay tareas" at bounding box center [303, 116] width 156 height 30
click at [256, 118] on link "Lead #3956460" at bounding box center [303, 115] width 156 height 9
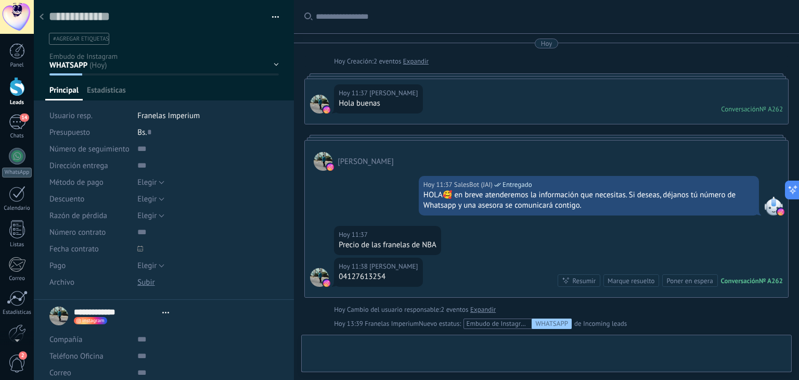
type textarea "**********"
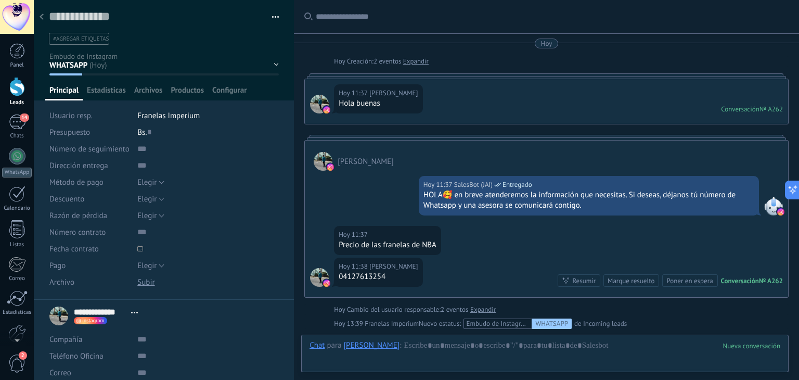
scroll to position [130, 0]
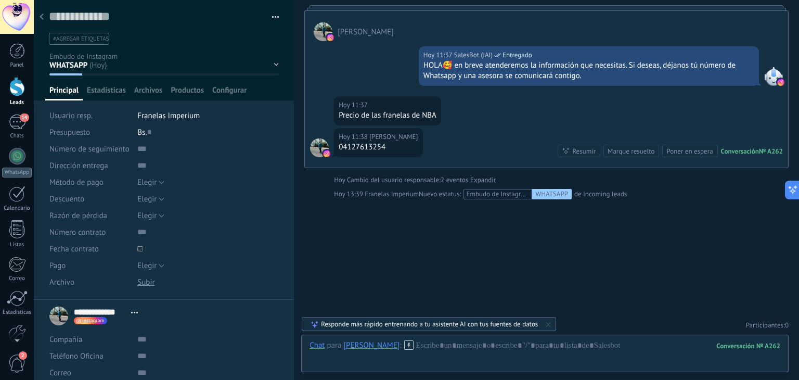
click at [345, 147] on div "04127613254" at bounding box center [378, 147] width 79 height 10
drag, startPoint x: 343, startPoint y: 146, endPoint x: 408, endPoint y: 147, distance: 65.0
click at [408, 147] on div "04127613254" at bounding box center [378, 147] width 79 height 10
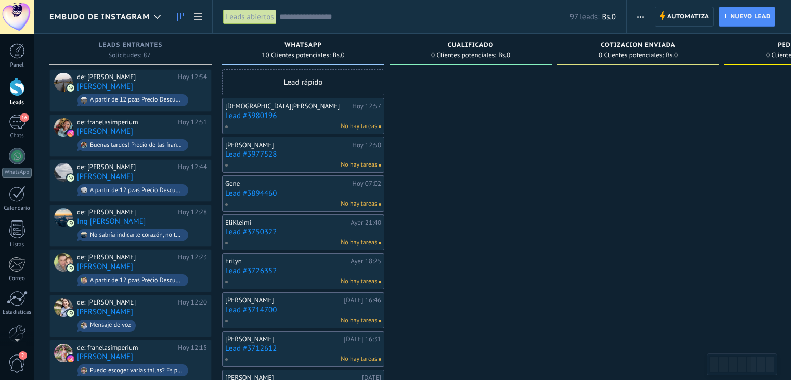
click at [258, 114] on link "Lead #3980196" at bounding box center [303, 115] width 156 height 9
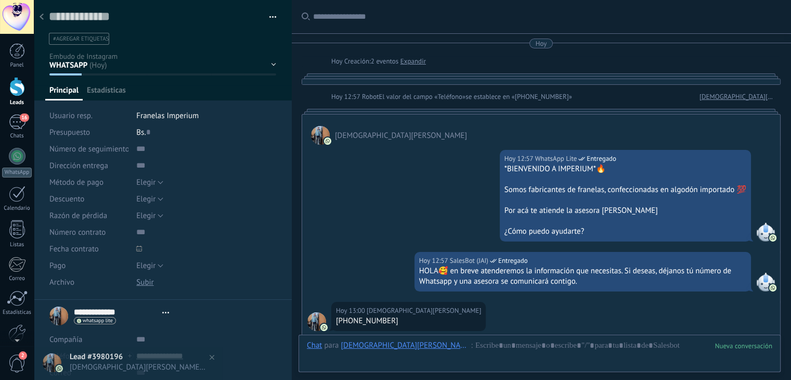
type textarea "**********"
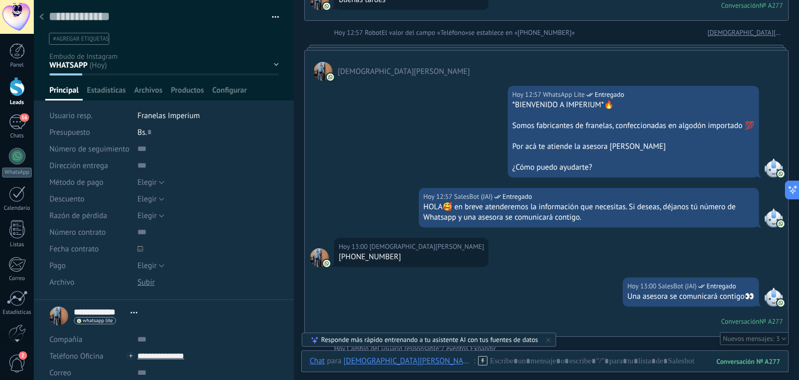
scroll to position [104, 0]
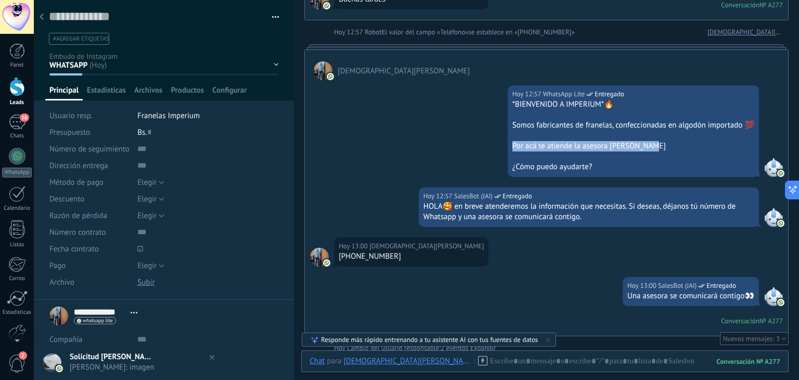
drag, startPoint x: 649, startPoint y: 146, endPoint x: 520, endPoint y: 136, distance: 129.9
click at [520, 136] on div "*BIENVENIDO A IMPERIUM*🔥 Somos fabricantes de franelas, confeccionadas en algod…" at bounding box center [633, 135] width 242 height 73
drag, startPoint x: 533, startPoint y: 151, endPoint x: 506, endPoint y: 154, distance: 27.3
click at [508, 154] on div "Hoy 12:57 WhatsApp Lite Entregado *BIENVENIDO A IMPERIUM*🔥 Somos fabricantes de…" at bounding box center [633, 131] width 251 height 92
drag, startPoint x: 587, startPoint y: 169, endPoint x: 508, endPoint y: 146, distance: 82.8
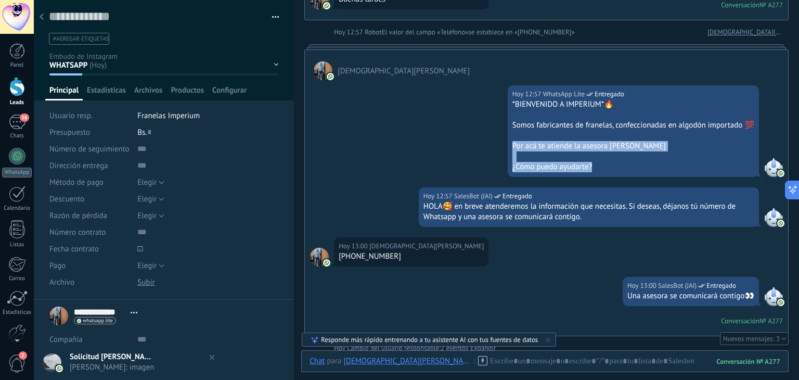
click at [512, 146] on div "*BIENVENIDO A IMPERIUM*🔥 Somos fabricantes de franelas, confeccionadas en algod…" at bounding box center [633, 135] width 242 height 73
copy div "Por acá te atiende la asesora Alejandra ✨ ¿Cómo puedo ayudarte?"
click at [472, 144] on div "Hoy 12:57 WhatsApp Lite Entregado *BIENVENIDO A IMPERIUM*🔥 Somos fabricantes de…" at bounding box center [546, 133] width 483 height 107
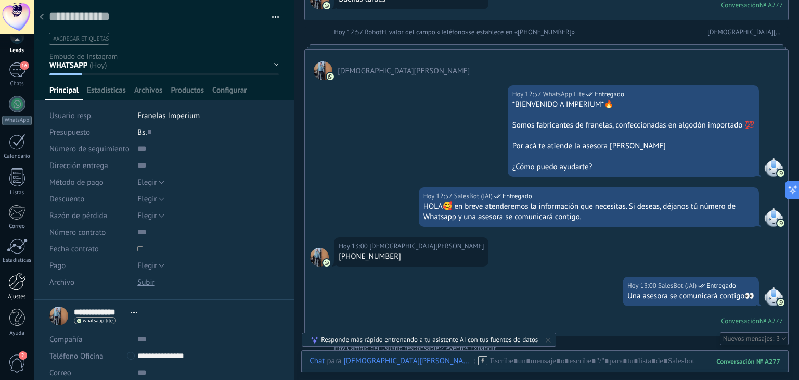
click at [18, 294] on div "Ajustes" at bounding box center [17, 296] width 30 height 7
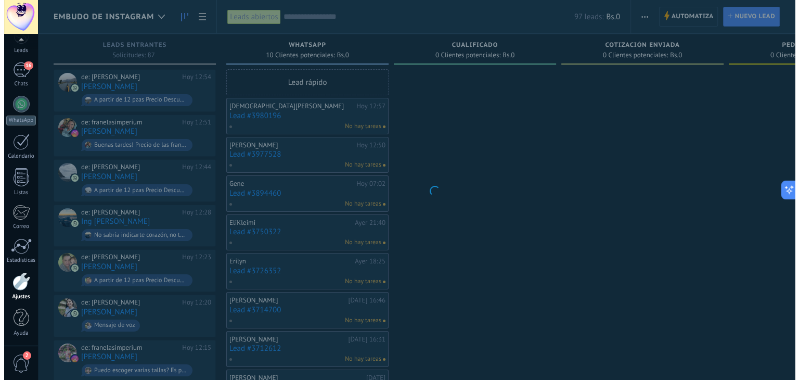
scroll to position [53, 0]
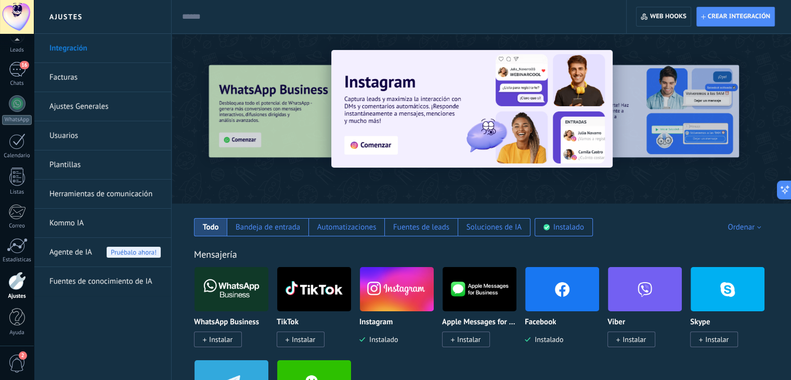
click at [78, 189] on link "Herramientas de comunicación" at bounding box center [104, 193] width 111 height 29
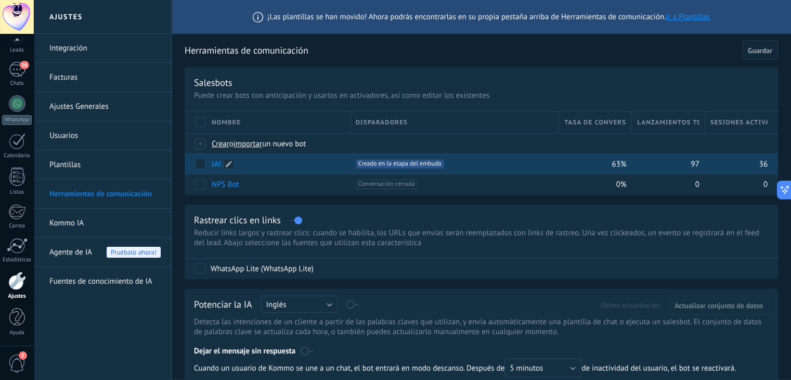
click at [215, 163] on link "JAI" at bounding box center [216, 164] width 9 height 10
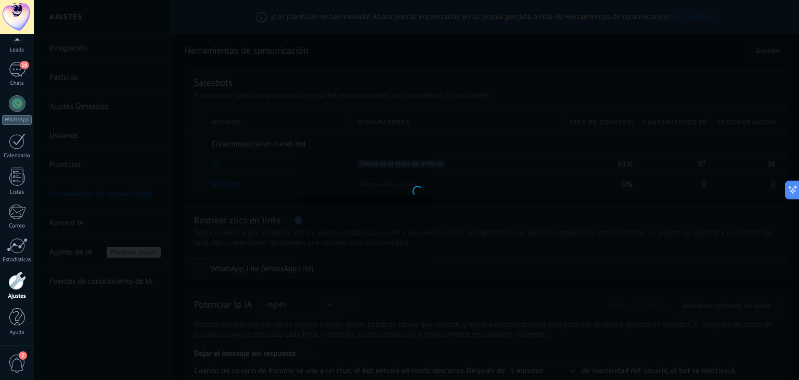
type input "***"
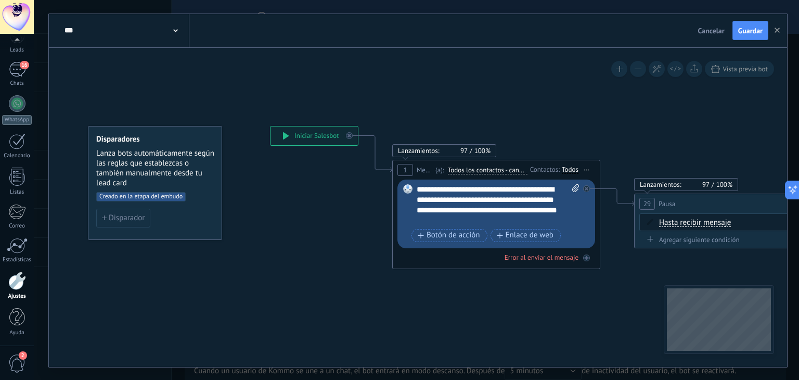
drag, startPoint x: 527, startPoint y: 137, endPoint x: 400, endPoint y: 112, distance: 130.4
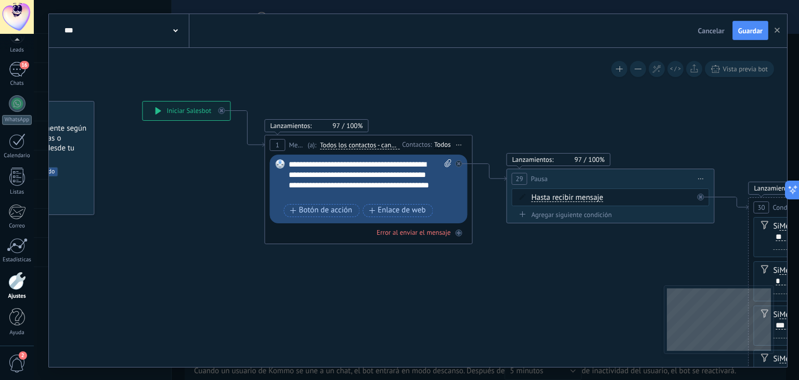
click at [437, 144] on div "Todos" at bounding box center [442, 144] width 17 height 8
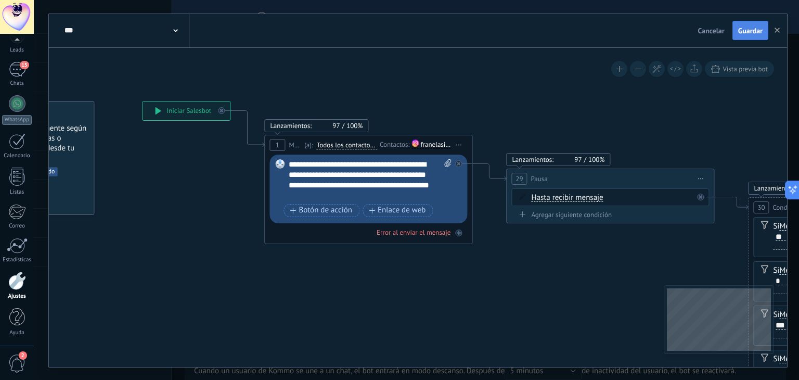
click at [758, 31] on span "Guardar" at bounding box center [750, 30] width 24 height 7
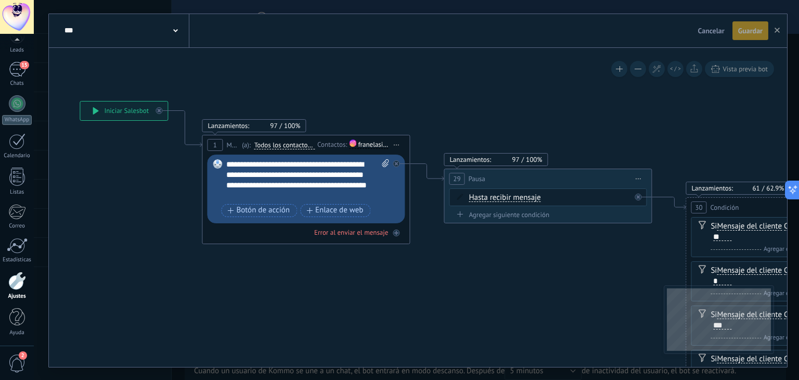
drag, startPoint x: 678, startPoint y: 98, endPoint x: 412, endPoint y: 72, distance: 267.6
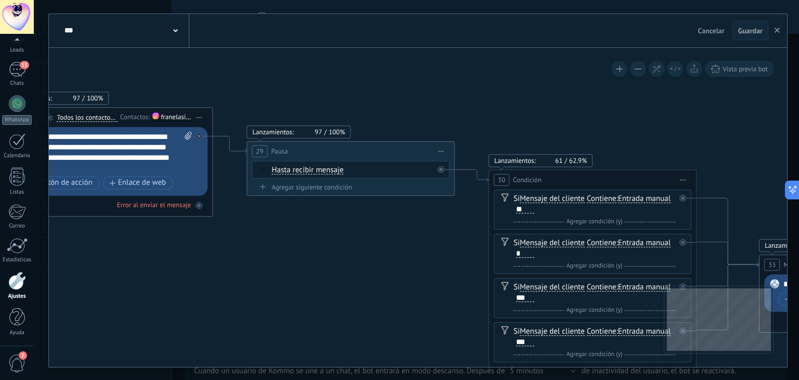
drag, startPoint x: 649, startPoint y: 96, endPoint x: 437, endPoint y: 89, distance: 211.8
click at [443, 90] on icon at bounding box center [658, 253] width 2072 height 881
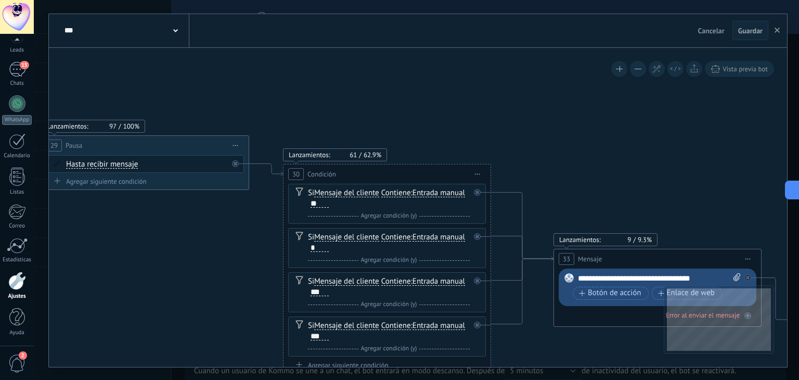
drag, startPoint x: 590, startPoint y: 129, endPoint x: 385, endPoint y: 80, distance: 210.3
click at [394, 81] on icon at bounding box center [453, 248] width 2072 height 881
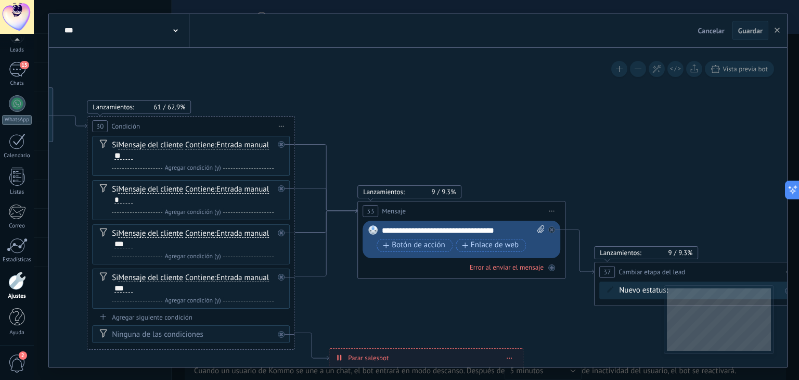
drag, startPoint x: 595, startPoint y: 120, endPoint x: 416, endPoint y: 71, distance: 185.4
click at [417, 71] on icon at bounding box center [257, 200] width 2072 height 881
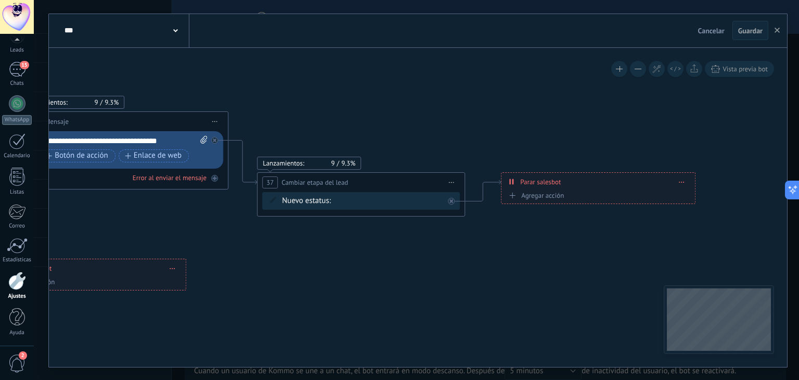
drag, startPoint x: 620, startPoint y: 136, endPoint x: 418, endPoint y: 84, distance: 208.4
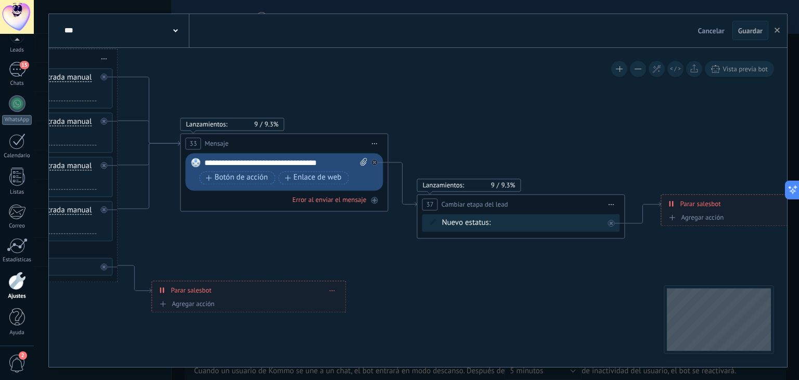
drag, startPoint x: 427, startPoint y: 119, endPoint x: 634, endPoint y: 152, distance: 210.2
click at [633, 152] on icon at bounding box center [79, 132] width 2072 height 881
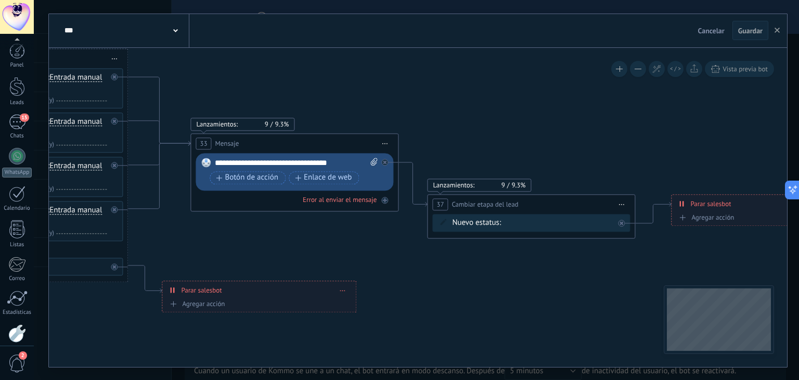
scroll to position [53, 0]
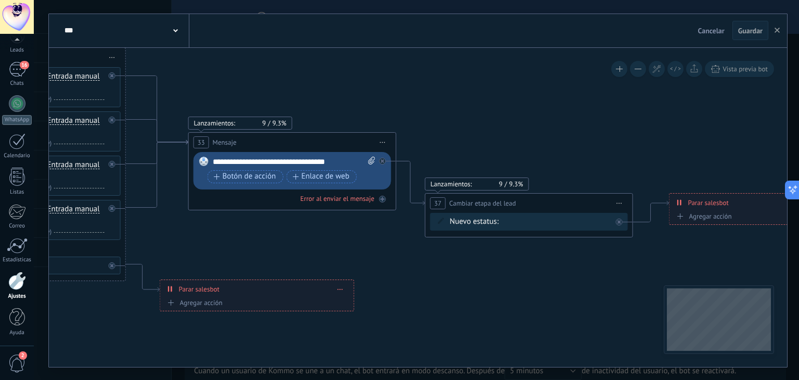
drag, startPoint x: 528, startPoint y: 138, endPoint x: 447, endPoint y: 113, distance: 84.9
click at [452, 115] on icon at bounding box center [88, 131] width 2072 height 881
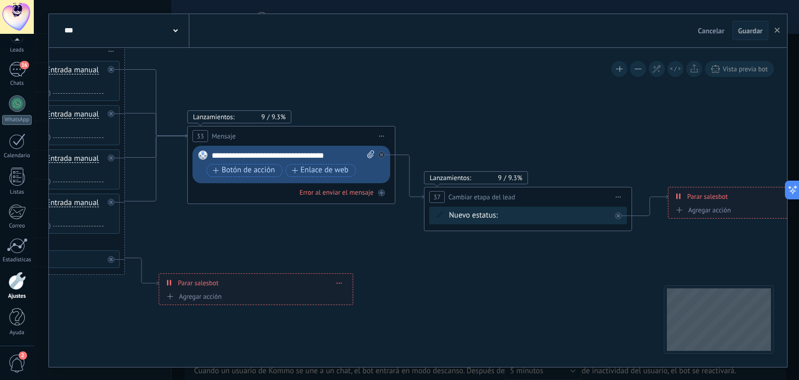
drag, startPoint x: 262, startPoint y: 72, endPoint x: 369, endPoint y: 94, distance: 109.3
click at [369, 94] on icon at bounding box center [87, 125] width 2072 height 881
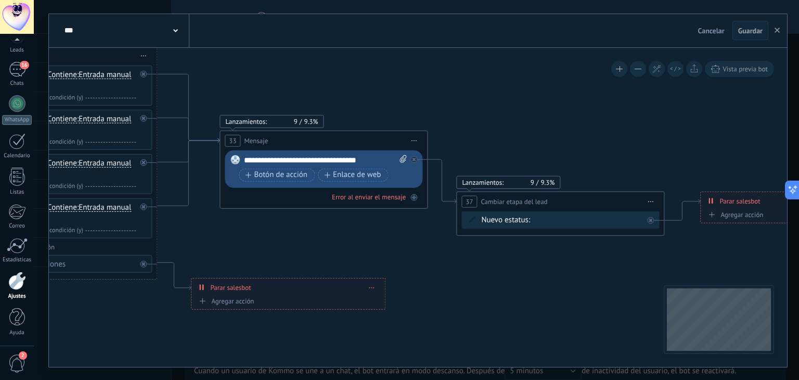
click at [20, 275] on div at bounding box center [17, 281] width 18 height 18
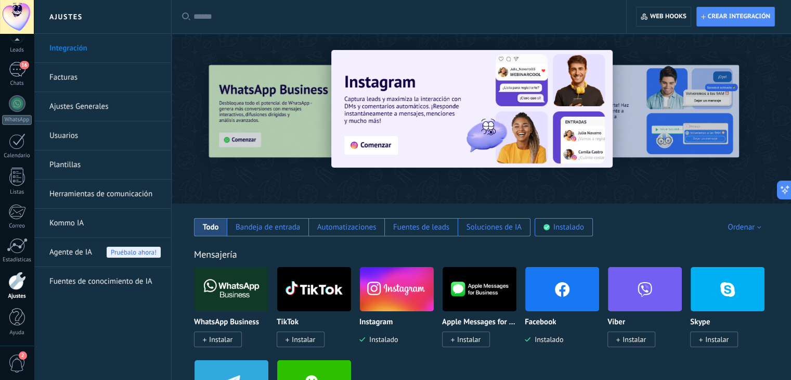
click at [115, 182] on link "Herramientas de comunicación" at bounding box center [104, 193] width 111 height 29
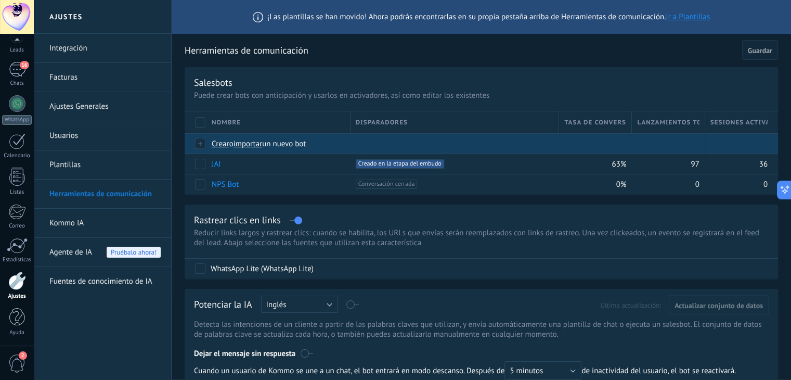
click at [255, 148] on span "importar" at bounding box center [248, 144] width 29 height 10
click at [0, 0] on input "importar un nuevo bot" at bounding box center [0, 0] width 0 height 0
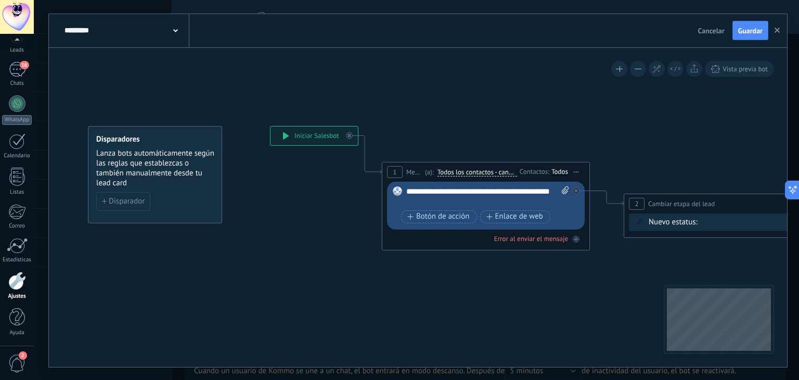
drag, startPoint x: 482, startPoint y: 127, endPoint x: 329, endPoint y: 86, distance: 158.7
click at [330, 87] on icon at bounding box center [793, 210] width 1566 height 688
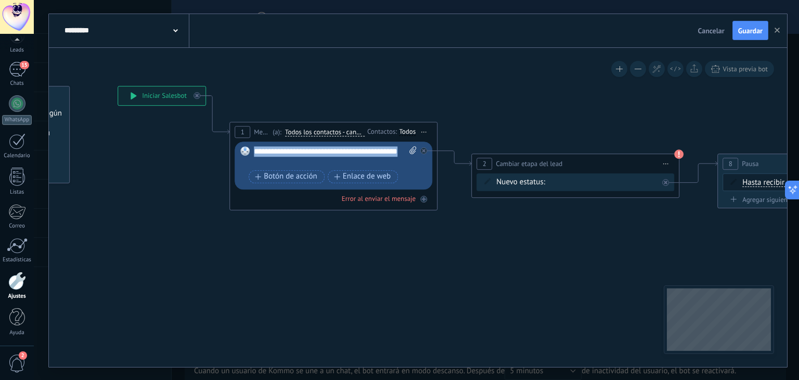
drag, startPoint x: 314, startPoint y: 163, endPoint x: 234, endPoint y: 148, distance: 81.5
click at [234, 148] on div "1 Mensaje ******* (a): Todos los contactos - canales seleccionados Todos los co…" at bounding box center [333, 166] width 208 height 88
drag, startPoint x: 386, startPoint y: 152, endPoint x: 253, endPoint y: 144, distance: 133.5
click at [253, 144] on div "Reemplazar Quitar Convertir a mensaje de voz Arrastre la imagen aquí para adjun…" at bounding box center [334, 165] width 198 height 48
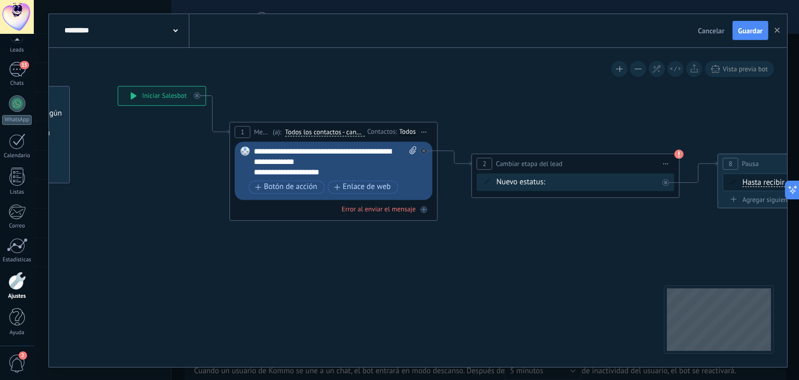
click at [250, 173] on div "Reemplazar Quitar Convertir a mensaje de voz Arrastre la imagen aquí para adjun…" at bounding box center [334, 170] width 198 height 58
click at [254, 173] on div "**********" at bounding box center [326, 172] width 145 height 10
click at [0, 0] on div "WHATSAPP Cualificado Cotización enviada Pedido creado Pedido completado Pedido …" at bounding box center [0, 0] width 0 height 0
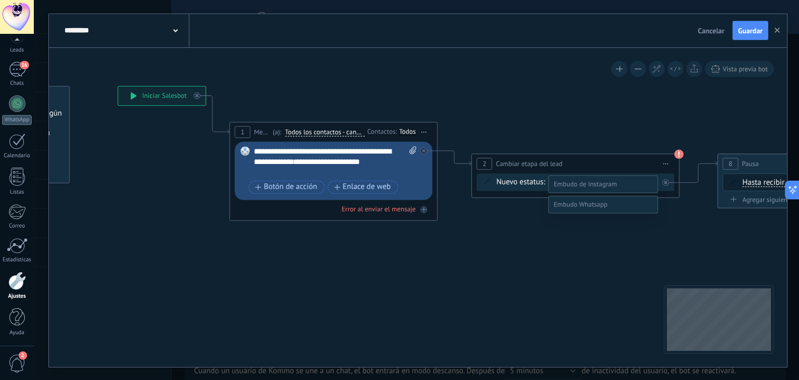
click at [587, 209] on span at bounding box center [580, 204] width 54 height 9
click at [0, 0] on label "Contacto inicial" at bounding box center [0, 0] width 0 height 0
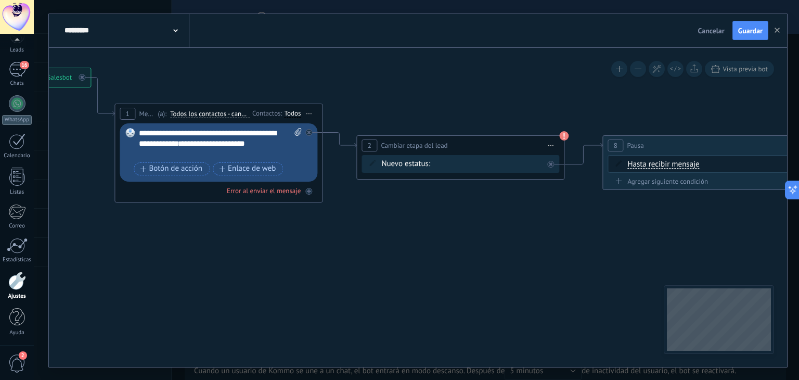
drag, startPoint x: 574, startPoint y: 241, endPoint x: 450, endPoint y: 223, distance: 125.1
click at [450, 223] on icon at bounding box center [526, 152] width 1566 height 688
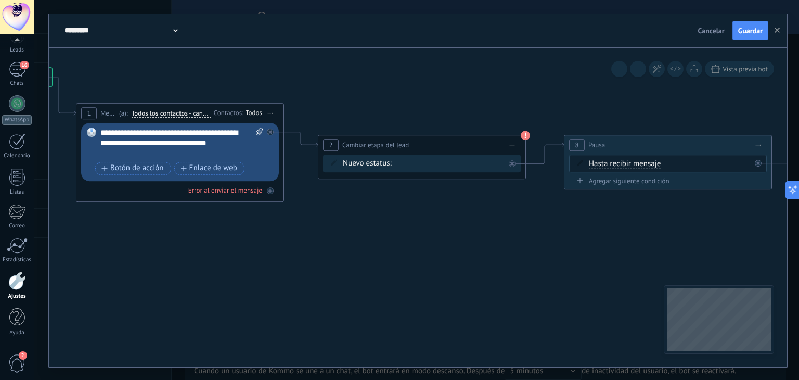
drag, startPoint x: 621, startPoint y: 252, endPoint x: 474, endPoint y: 259, distance: 146.8
click at [474, 259] on icon at bounding box center [487, 151] width 1566 height 688
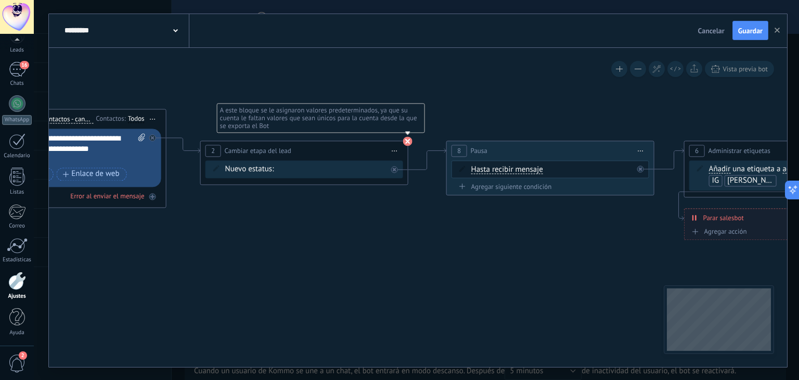
click at [410, 143] on use at bounding box center [407, 140] width 9 height 9
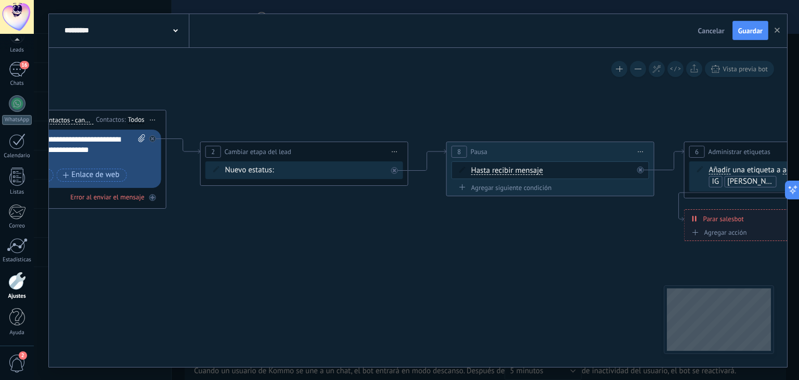
drag, startPoint x: 500, startPoint y: 241, endPoint x: 432, endPoint y: 228, distance: 69.8
click at [432, 228] on icon at bounding box center [369, 158] width 1566 height 688
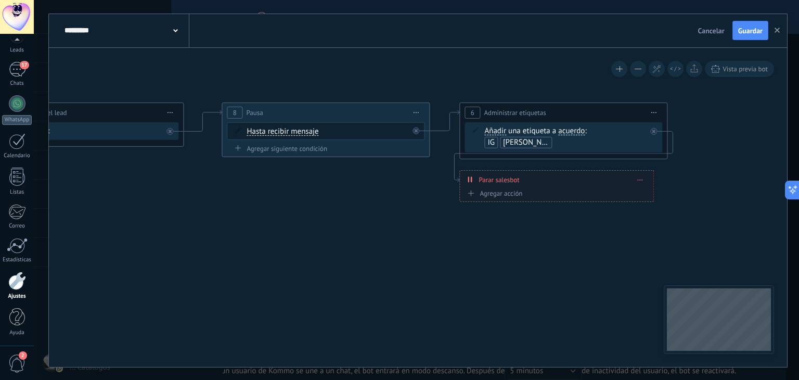
drag, startPoint x: 556, startPoint y: 223, endPoint x: 398, endPoint y: 198, distance: 159.7
click at [398, 198] on icon at bounding box center [145, 118] width 1566 height 688
click at [557, 137] on span "SIDNEY" at bounding box center [529, 142] width 56 height 10
click at [523, 141] on span "SIDNEY" at bounding box center [529, 142] width 56 height 10
click at [533, 144] on input "text" at bounding box center [524, 141] width 52 height 11
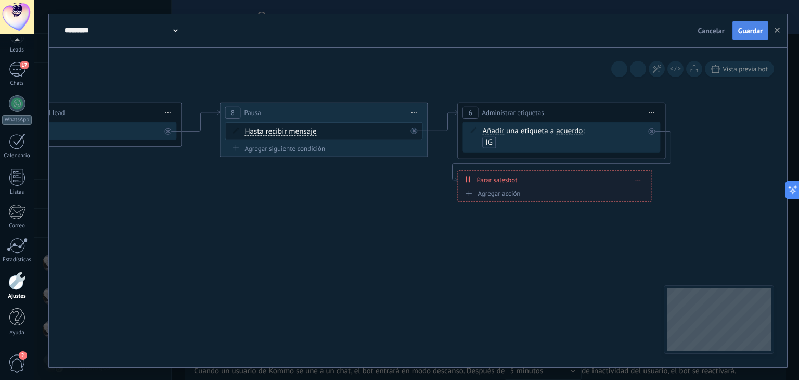
click at [742, 33] on span "Guardar" at bounding box center [750, 30] width 24 height 7
click at [756, 33] on span "Guardar" at bounding box center [750, 30] width 24 height 7
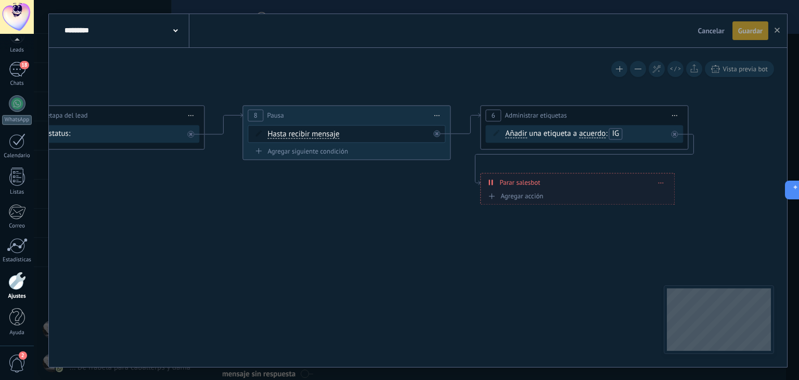
drag, startPoint x: 403, startPoint y: 62, endPoint x: 487, endPoint y: 62, distance: 84.3
click at [487, 62] on icon at bounding box center [166, 121] width 1566 height 688
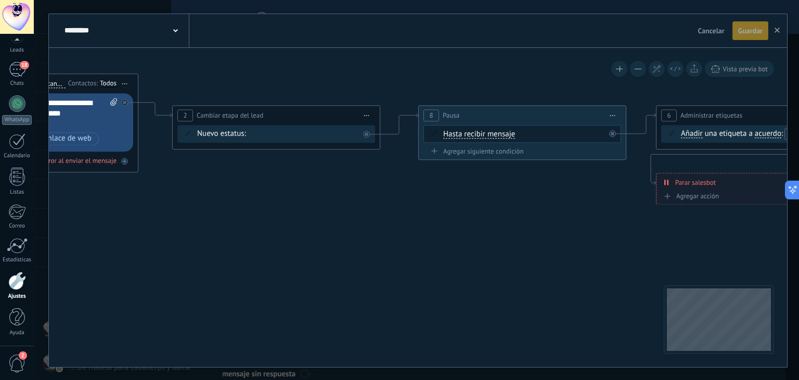
drag, startPoint x: 378, startPoint y: 86, endPoint x: 464, endPoint y: 86, distance: 86.4
click at [461, 86] on icon at bounding box center [341, 121] width 1566 height 688
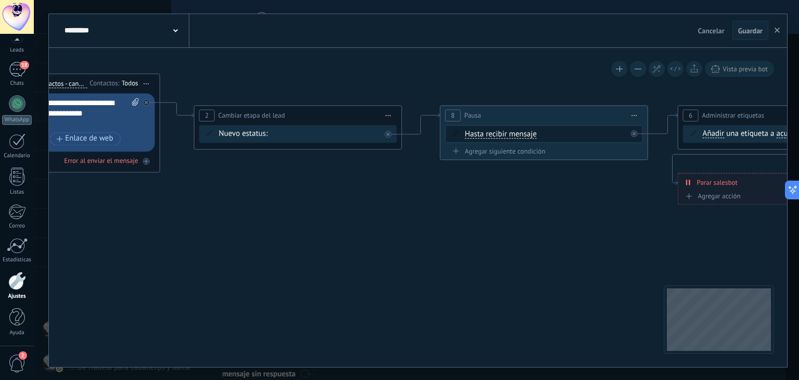
drag, startPoint x: 358, startPoint y: 77, endPoint x: 556, endPoint y: 101, distance: 199.1
click at [548, 101] on icon at bounding box center [363, 121] width 1566 height 688
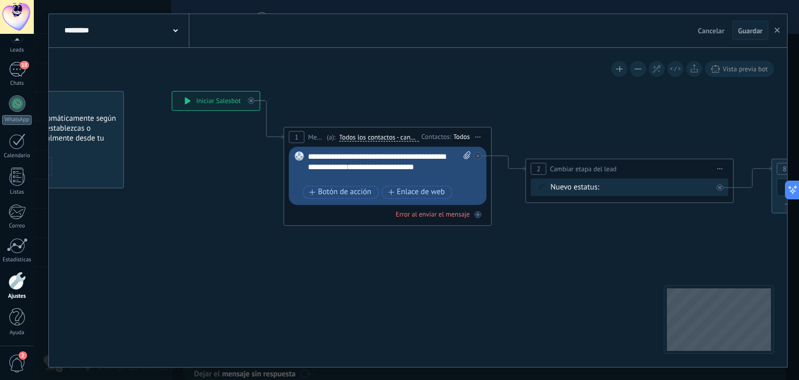
drag, startPoint x: 393, startPoint y: 93, endPoint x: 538, endPoint y: 121, distance: 147.3
click at [536, 121] on icon at bounding box center [695, 174] width 1566 height 688
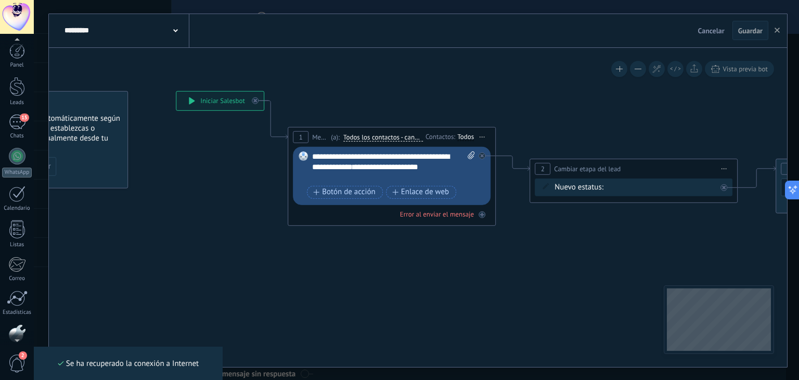
drag, startPoint x: 21, startPoint y: 100, endPoint x: 53, endPoint y: 100, distance: 31.7
click at [21, 100] on div "Leads" at bounding box center [17, 102] width 30 height 7
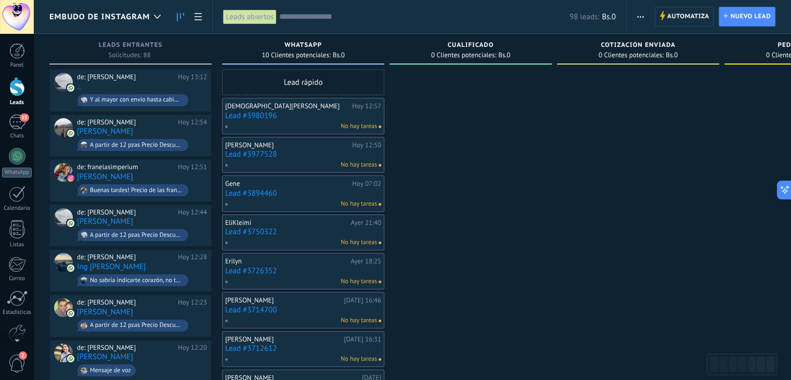
click at [243, 114] on link "Lead #3980196" at bounding box center [303, 115] width 156 height 9
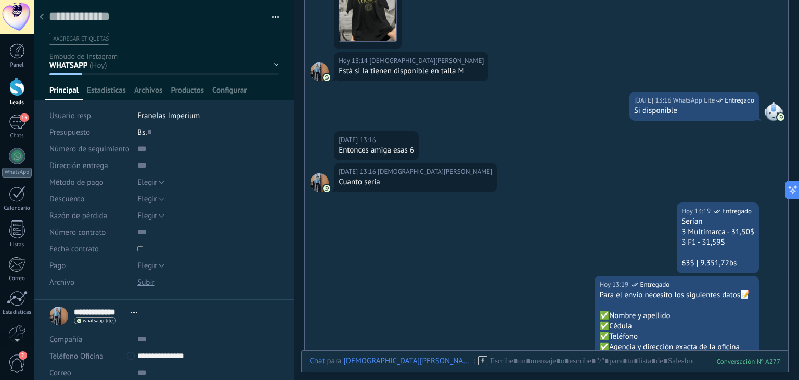
scroll to position [576, 0]
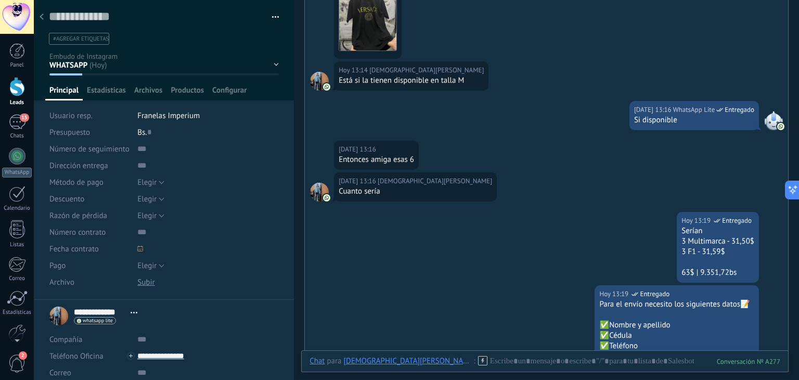
click at [0, 0] on div "WHATSAPP Cualificado Cotización enviada Pedido creado Pedido completado Pedido …" at bounding box center [0, 0] width 0 height 0
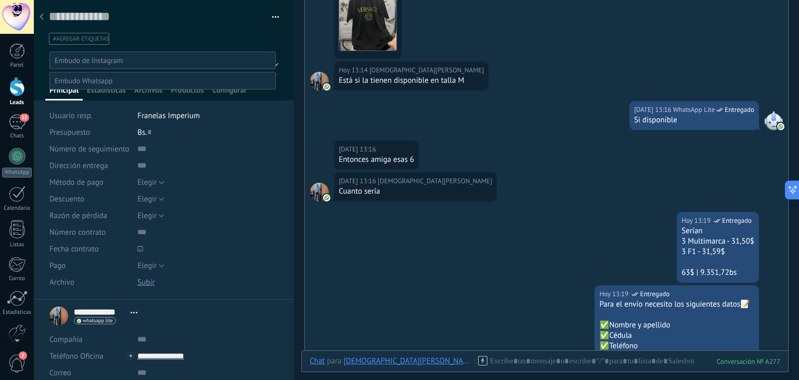
click at [163, 27] on div at bounding box center [416, 190] width 765 height 380
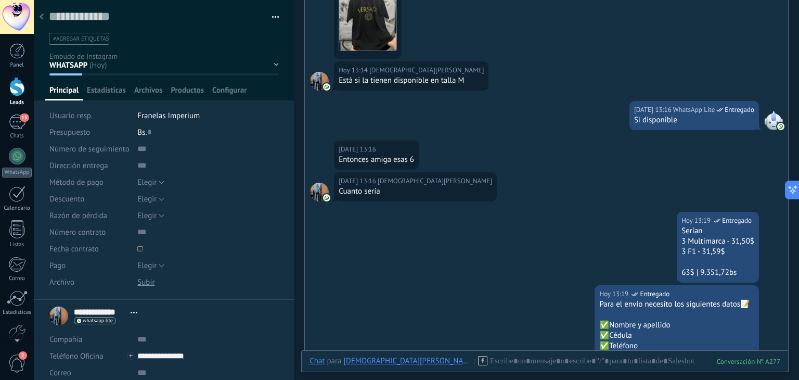
click at [87, 44] on li "#agregar etiquetas" at bounding box center [79, 39] width 60 height 12
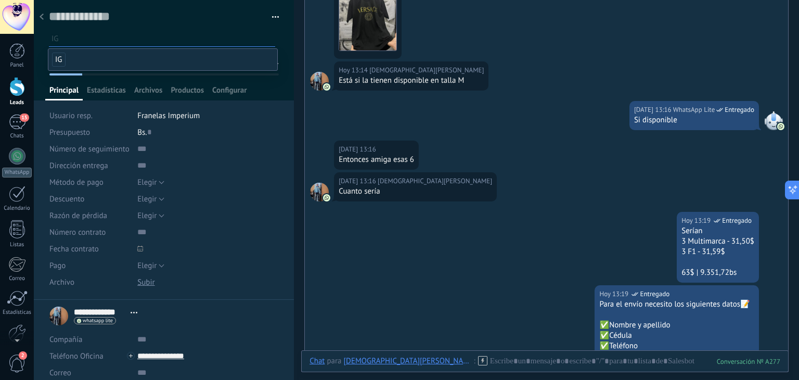
click at [83, 63] on li "IG" at bounding box center [162, 59] width 229 height 21
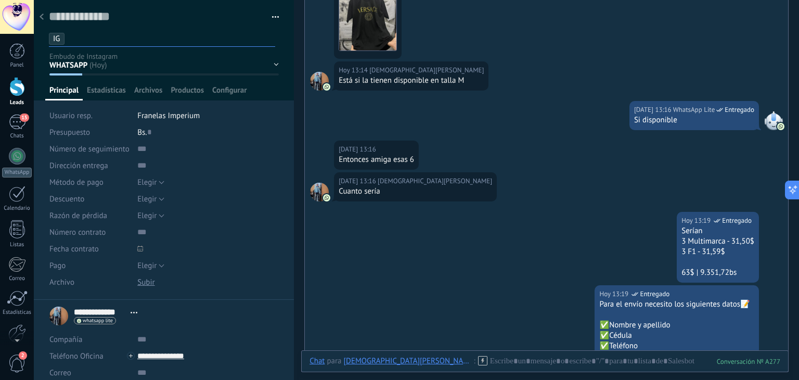
click at [323, 305] on div "Hoy 13:19 WhatsApp Lite Entregado Para el envío necesito los siguientes datos📝 …" at bounding box center [546, 337] width 483 height 105
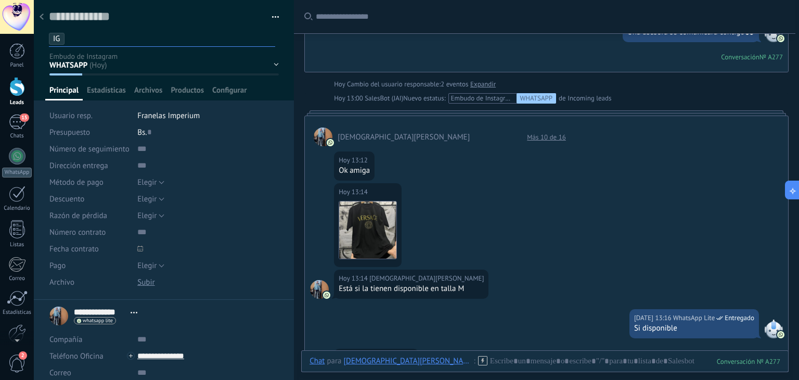
scroll to position [4, 0]
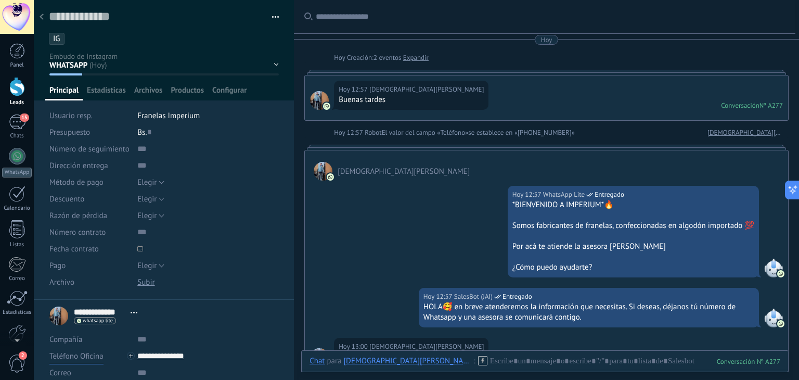
click at [61, 363] on button "Teléfono Oficina" at bounding box center [76, 355] width 54 height 17
click at [339, 278] on div "Hoy 12:57 WhatsApp Lite Entregado *BIENVENIDO A IMPERIUM*🔥 Somos fabricantes de…" at bounding box center [546, 234] width 483 height 107
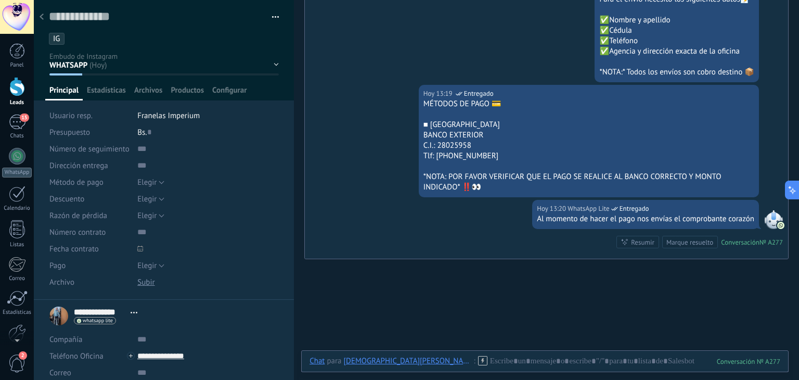
scroll to position [888, 0]
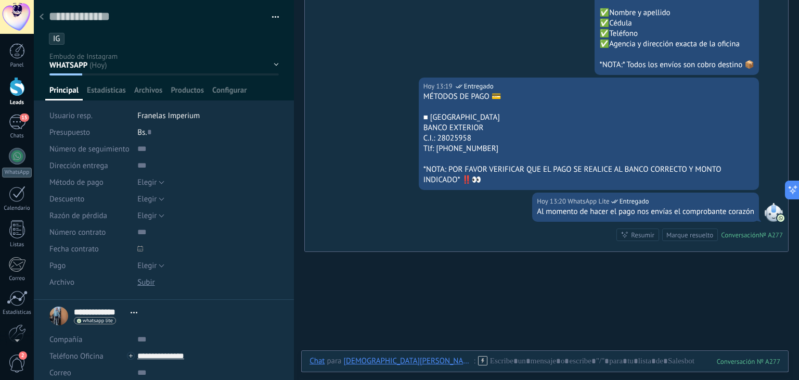
click at [43, 23] on div at bounding box center [41, 17] width 15 height 20
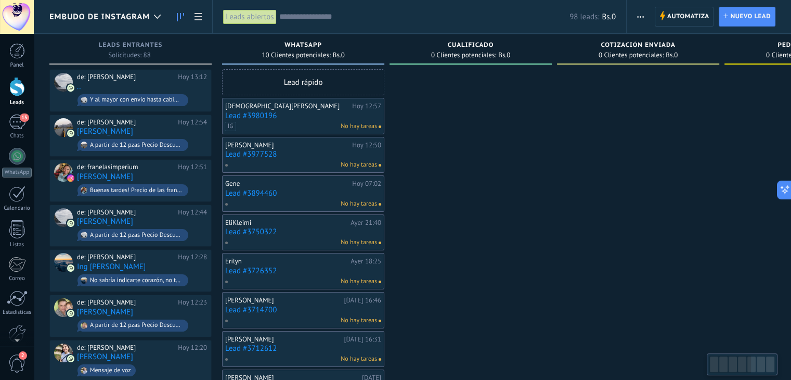
click at [262, 117] on link "Lead #3980196" at bounding box center [303, 115] width 156 height 9
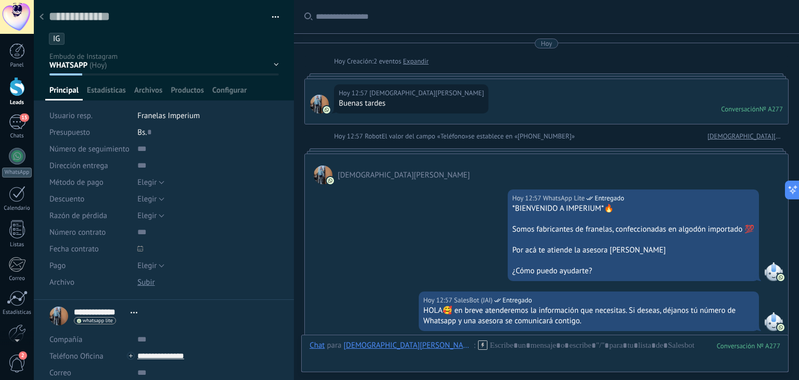
scroll to position [957, 0]
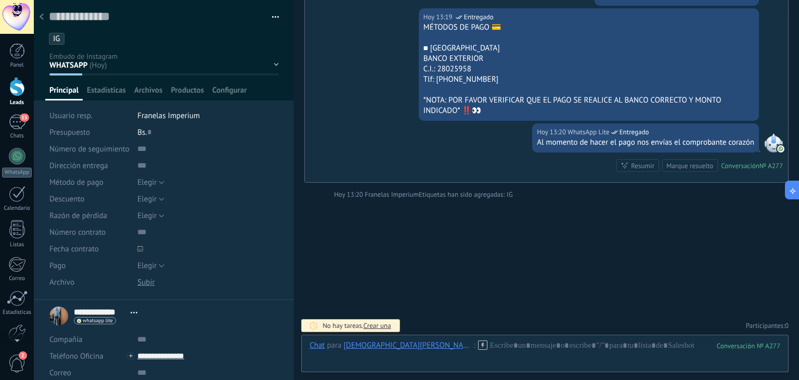
click at [0, 0] on div "WHATSAPP Cualificado Cotización enviada Pedido creado Pedido completado Pedido …" at bounding box center [0, 0] width 0 height 0
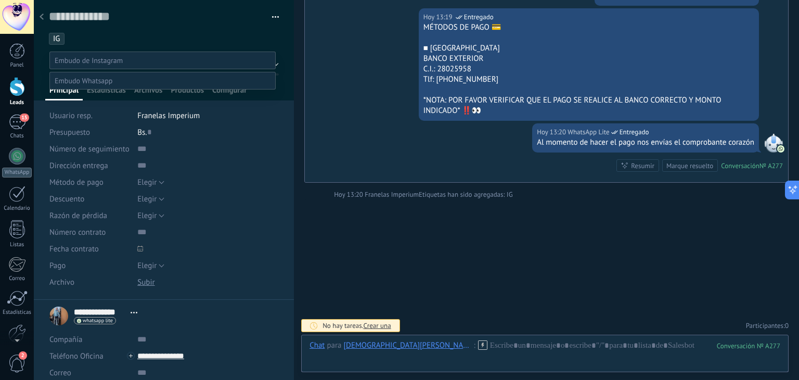
click at [107, 85] on span at bounding box center [84, 80] width 58 height 9
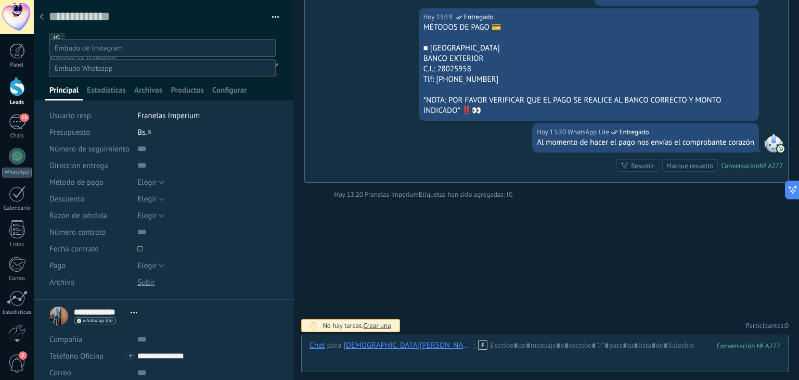
click at [0, 0] on label "Contacto inicial" at bounding box center [0, 0] width 0 height 0
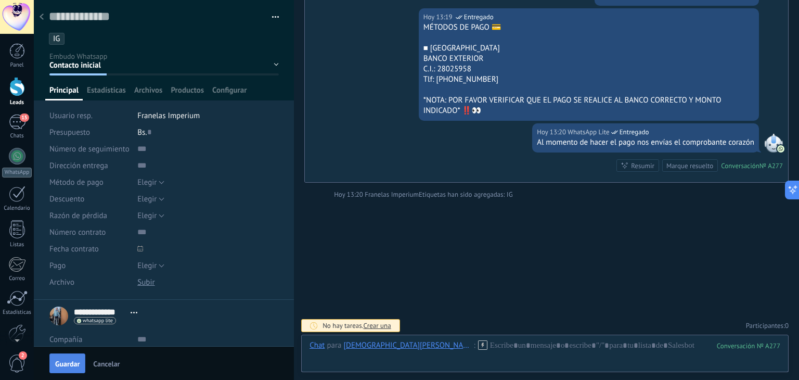
click at [57, 360] on span "Guardar" at bounding box center [67, 363] width 24 height 7
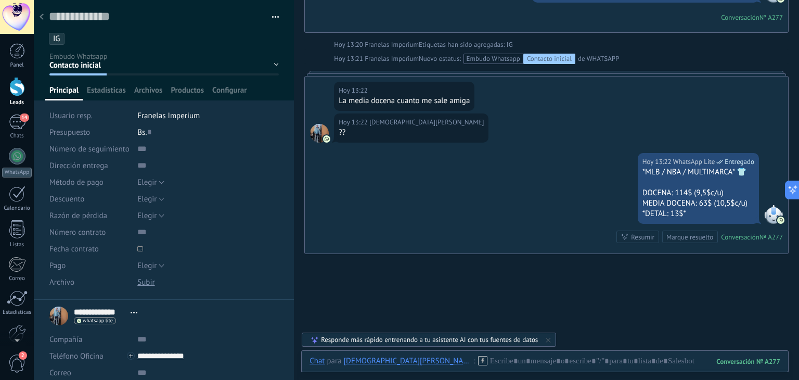
scroll to position [1161, 0]
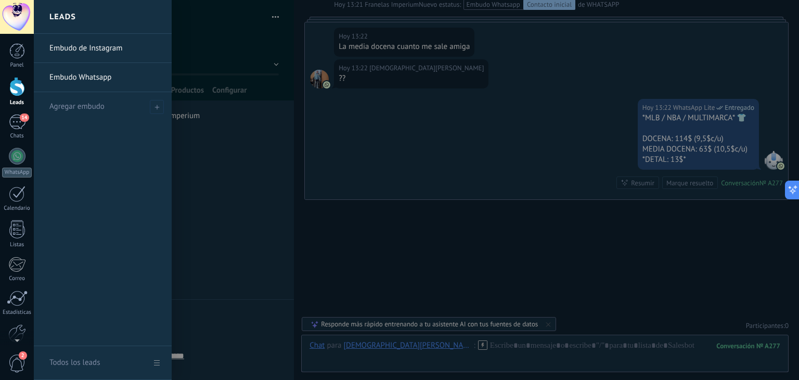
drag, startPoint x: 19, startPoint y: 89, endPoint x: 38, endPoint y: 88, distance: 18.8
click at [19, 89] on div at bounding box center [17, 86] width 16 height 19
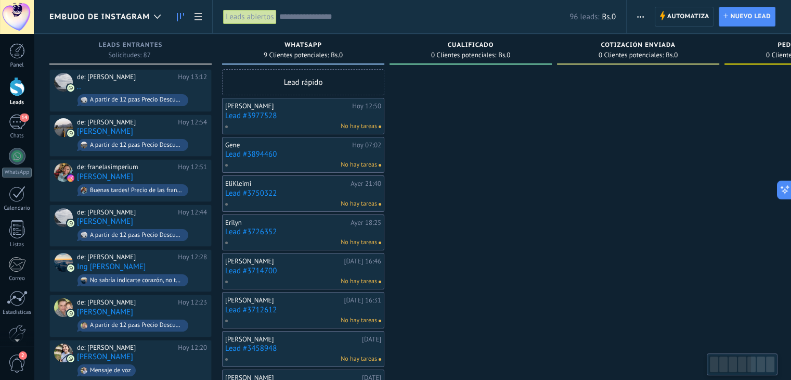
click at [264, 115] on link "Lead #3977528" at bounding box center [303, 115] width 156 height 9
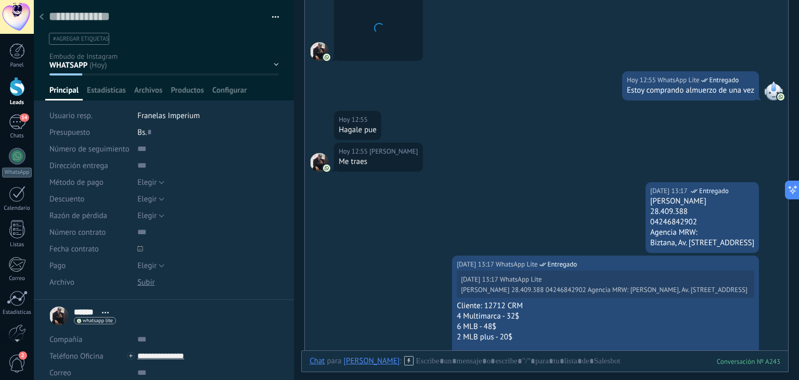
scroll to position [1011, 0]
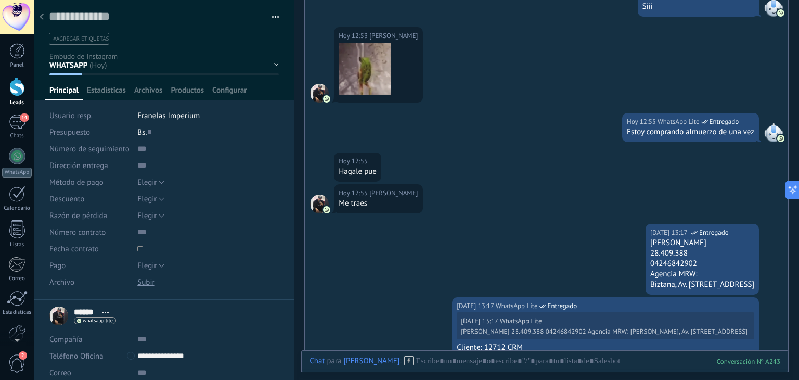
click at [0, 0] on div "WHATSAPP Cualificado Cotización enviada Pedido creado Pedido completado Pedido …" at bounding box center [0, 0] width 0 height 0
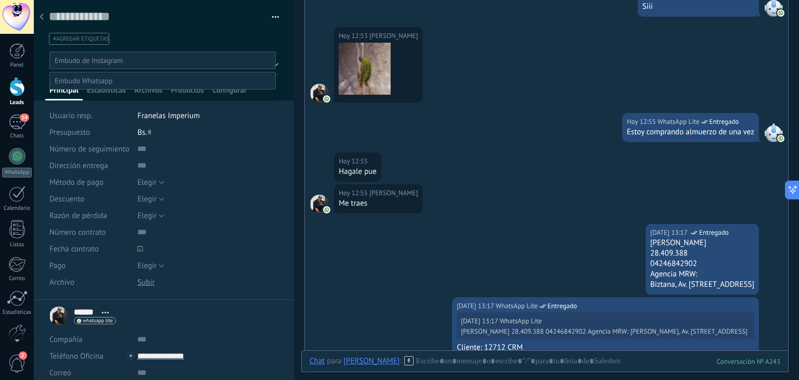
click at [76, 85] on span at bounding box center [84, 80] width 58 height 9
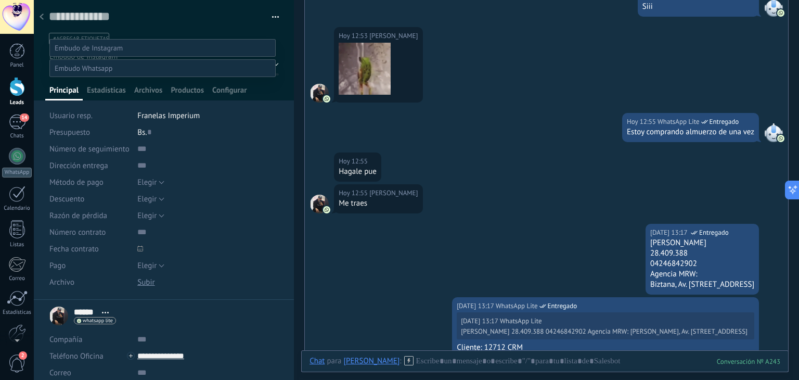
click at [0, 0] on label "Contacto inicial" at bounding box center [0, 0] width 0 height 0
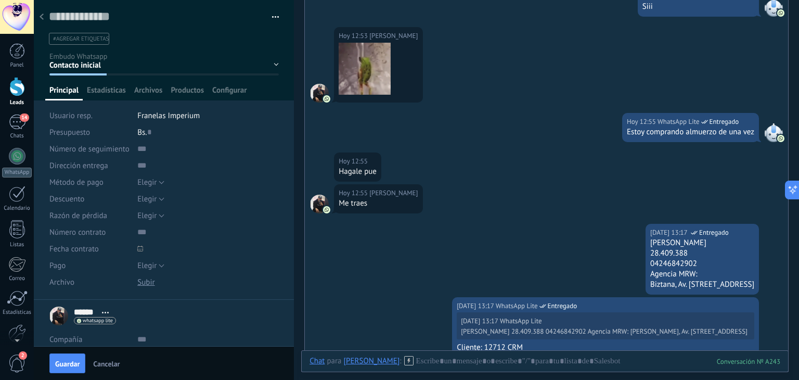
click at [69, 44] on li "#agregar etiquetas" at bounding box center [79, 39] width 60 height 12
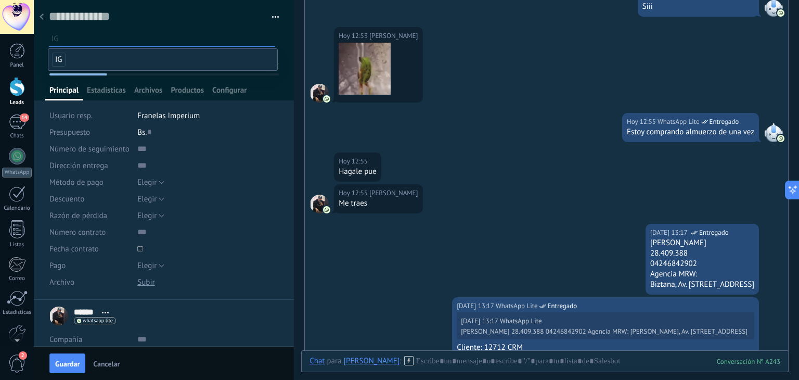
click at [60, 55] on span "IG" at bounding box center [59, 60] width 14 height 14
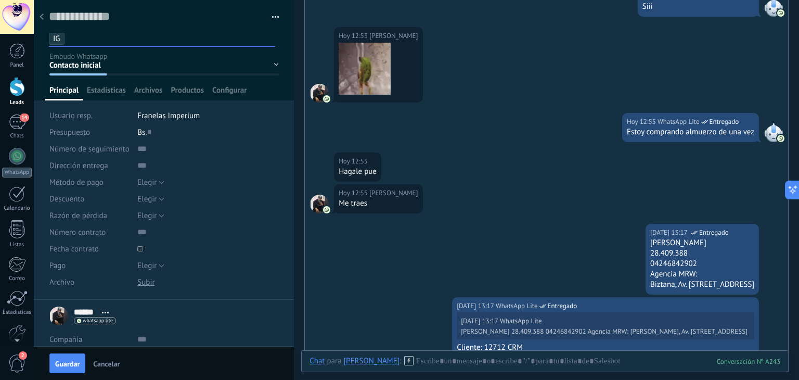
click at [42, 38] on div "Guardar y crear Imprimir Administrar etiquetas Exportar a excel" at bounding box center [164, 22] width 261 height 45
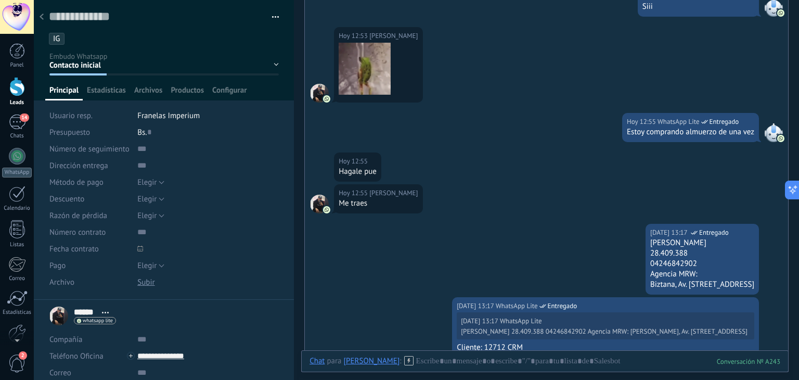
scroll to position [1028, 0]
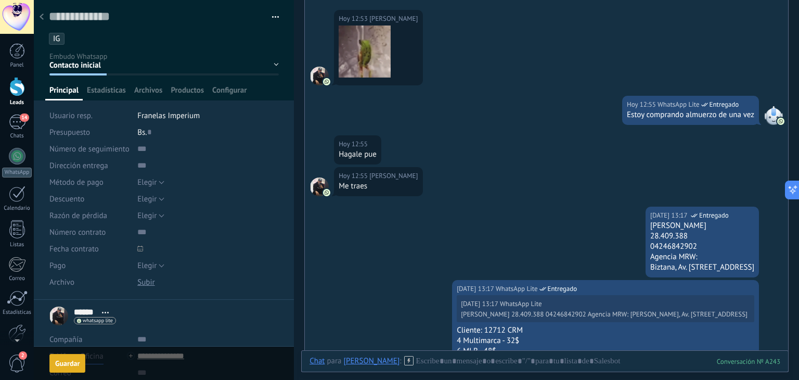
click at [66, 360] on span "Teléfono Oficina" at bounding box center [76, 356] width 54 height 10
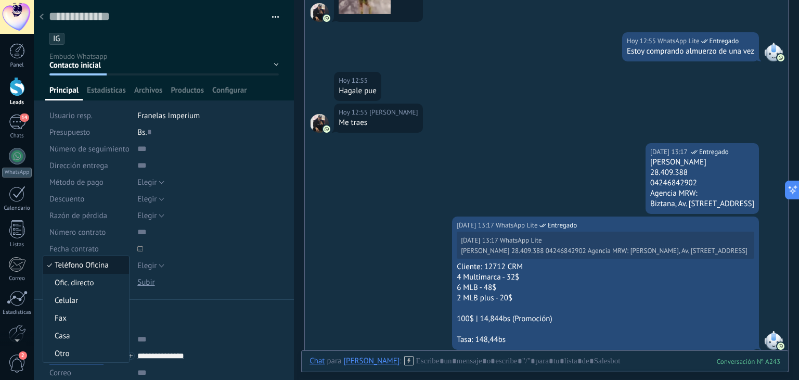
scroll to position [976, 0]
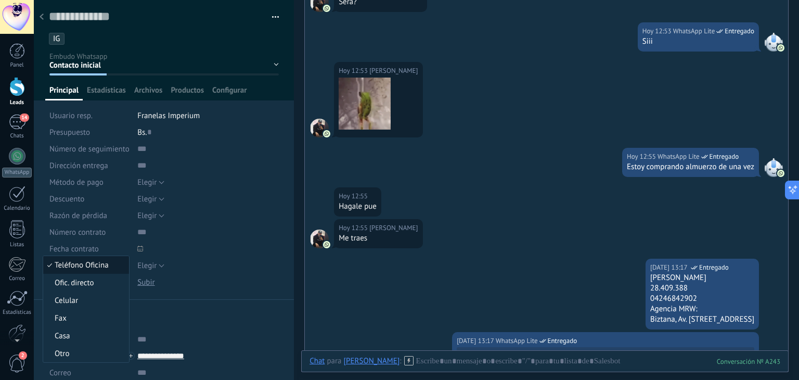
click at [44, 22] on div at bounding box center [41, 17] width 15 height 20
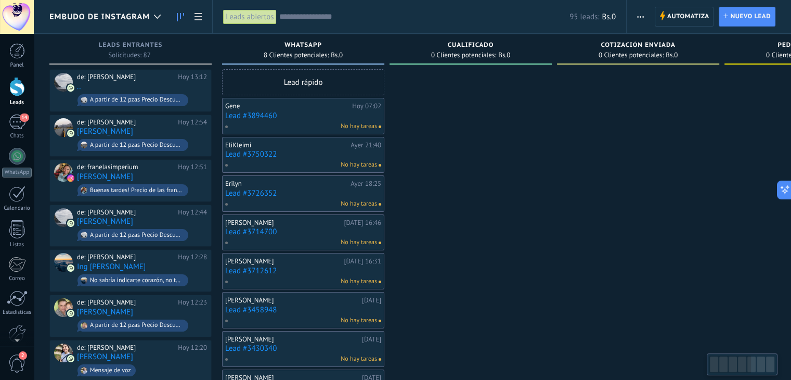
click at [247, 117] on link "Lead #3894460" at bounding box center [303, 115] width 156 height 9
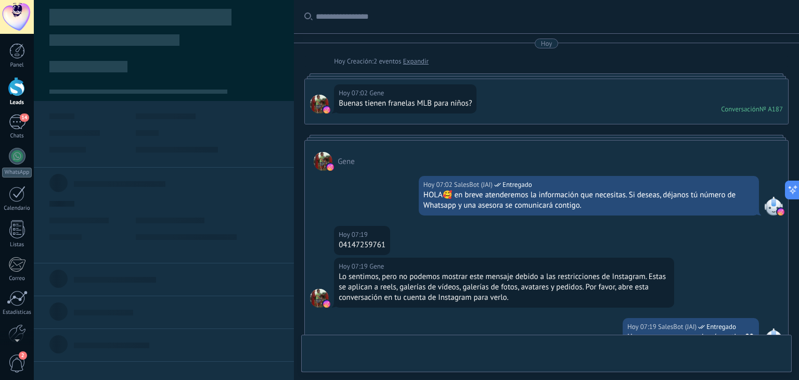
type textarea "**********"
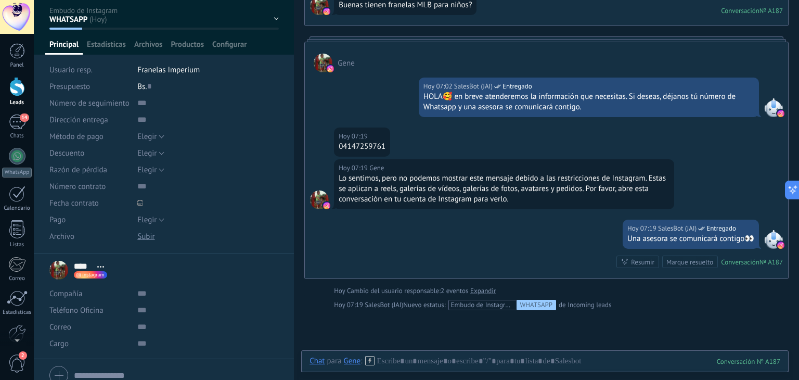
scroll to position [91, 0]
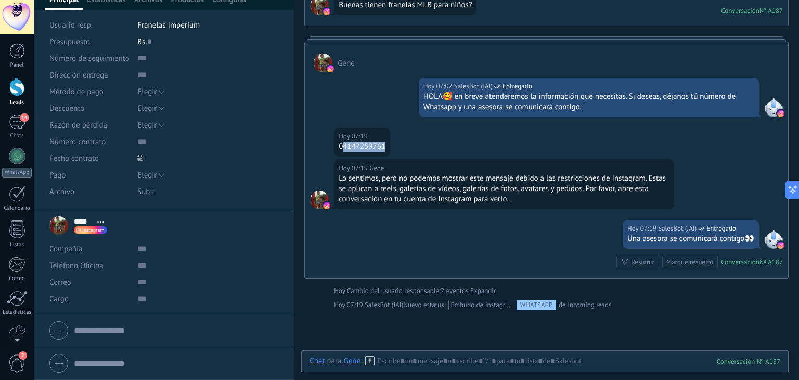
drag, startPoint x: 344, startPoint y: 148, endPoint x: 404, endPoint y: 152, distance: 59.5
click at [404, 150] on div "Hoy 07:19 Gene 04147259761" at bounding box center [546, 143] width 483 height 32
copy div "4147259761"
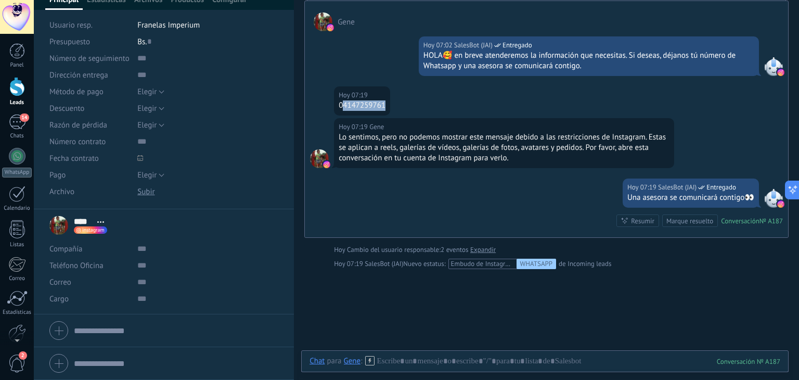
scroll to position [202, 0]
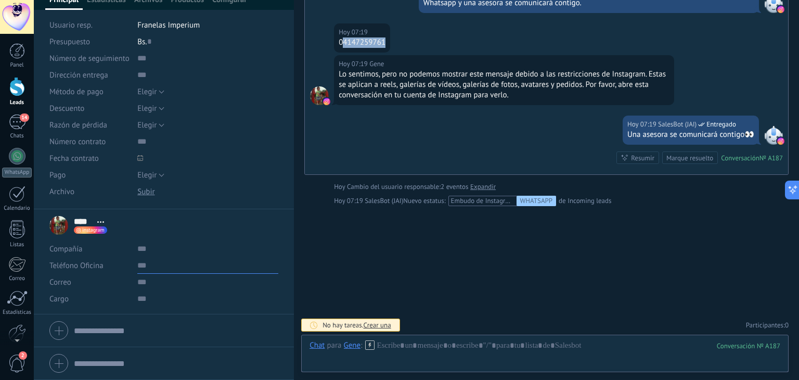
click at [174, 269] on input "text" at bounding box center [207, 265] width 141 height 17
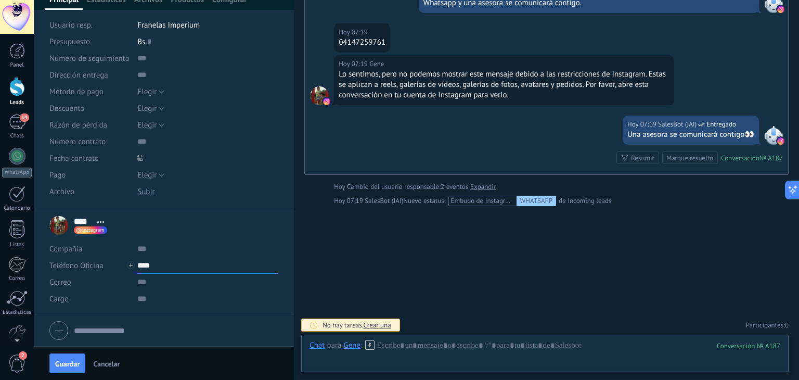
paste input "**********"
click at [154, 288] on input "text" at bounding box center [207, 282] width 141 height 17
click at [156, 274] on input "text" at bounding box center [207, 282] width 141 height 17
click at [157, 271] on input "**********" at bounding box center [207, 265] width 141 height 17
type input "**********"
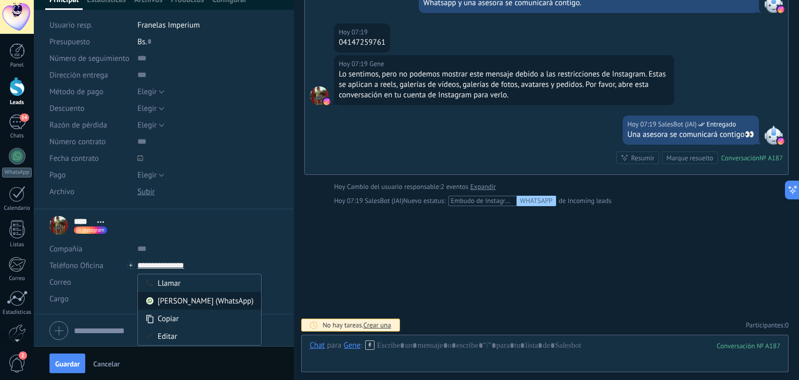
click at [190, 298] on div "[PERSON_NAME] (WhatsApp)" at bounding box center [199, 301] width 123 height 18
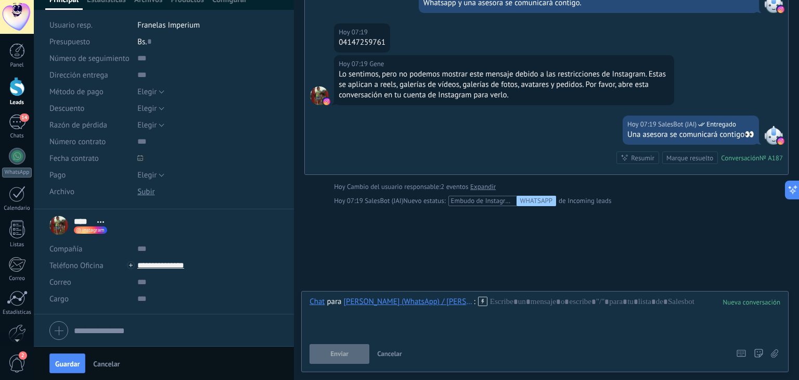
click at [478, 300] on icon at bounding box center [482, 301] width 9 height 9
click at [452, 281] on span "/SIDNEY WS" at bounding box center [502, 284] width 114 height 10
click at [338, 356] on span "Ejecutar" at bounding box center [339, 353] width 23 height 7
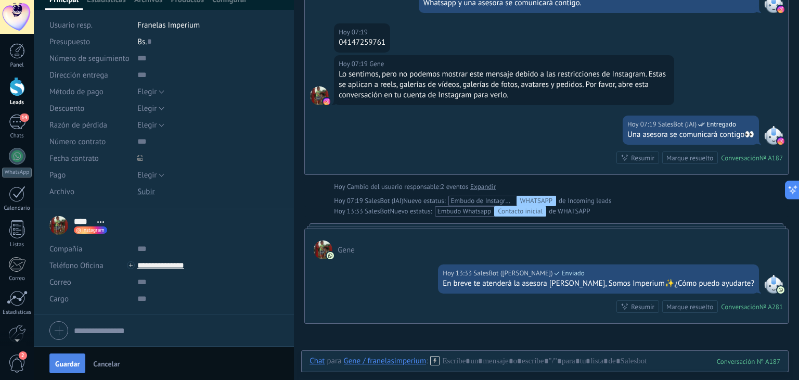
scroll to position [216, 0]
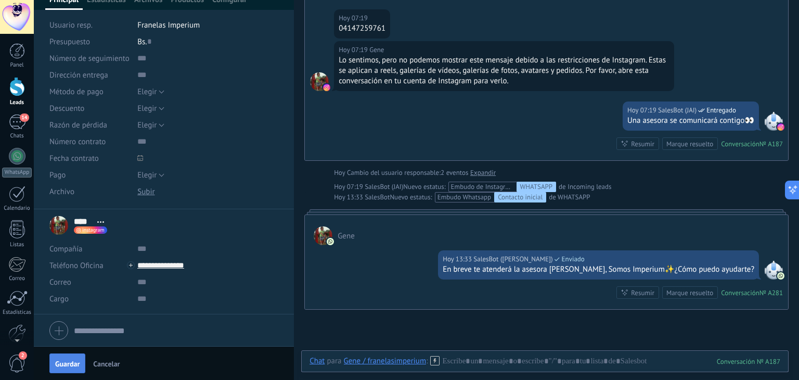
click at [60, 366] on span "Guardar" at bounding box center [67, 363] width 24 height 7
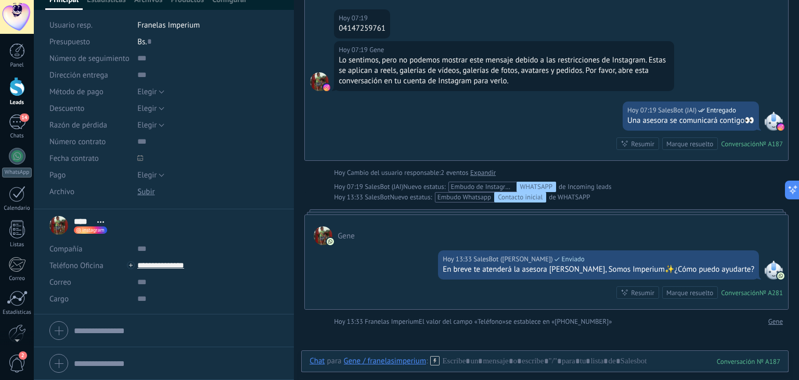
scroll to position [233, 0]
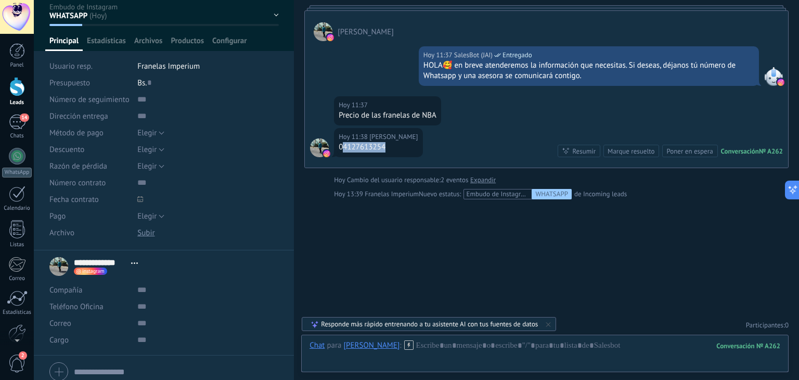
scroll to position [91, 0]
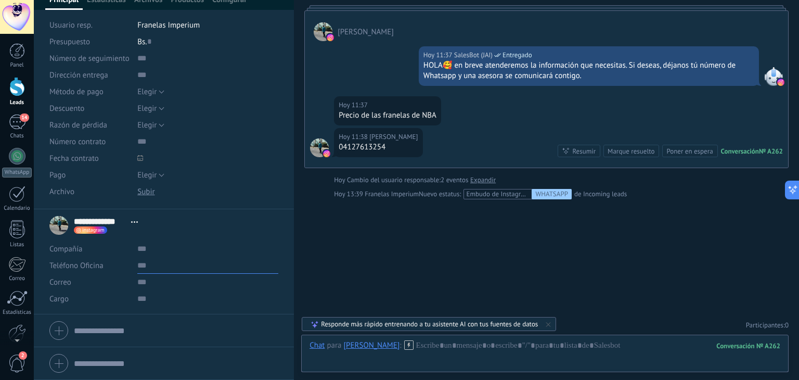
click at [141, 265] on input "text" at bounding box center [207, 265] width 141 height 17
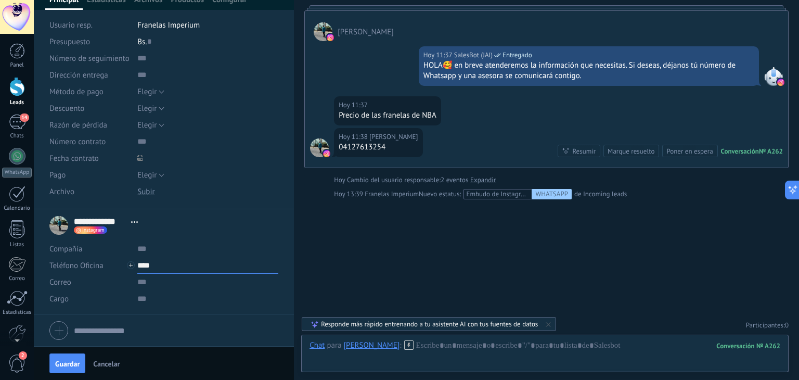
paste input "**********"
click at [68, 372] on div "Guardar Cancelar" at bounding box center [164, 363] width 260 height 34
click at [72, 366] on span "Guardar" at bounding box center [67, 363] width 24 height 7
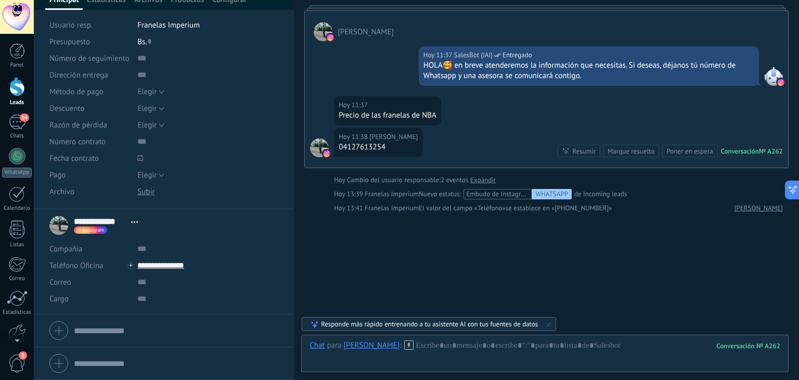
scroll to position [144, 0]
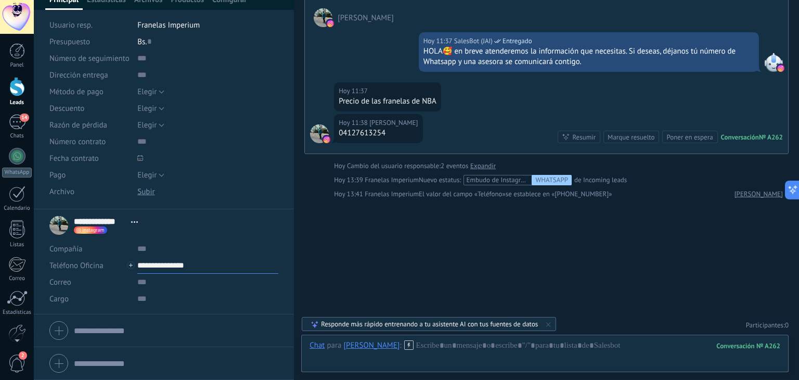
click at [159, 263] on input "**********" at bounding box center [207, 265] width 141 height 17
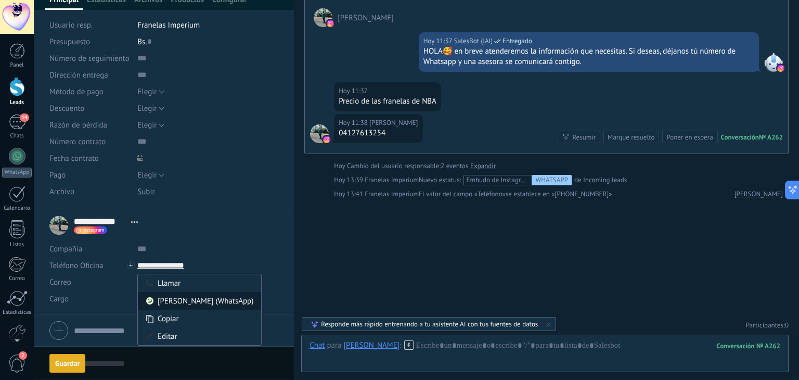
type input "**********"
click at [184, 301] on div "[PERSON_NAME] (WhatsApp)" at bounding box center [199, 301] width 123 height 18
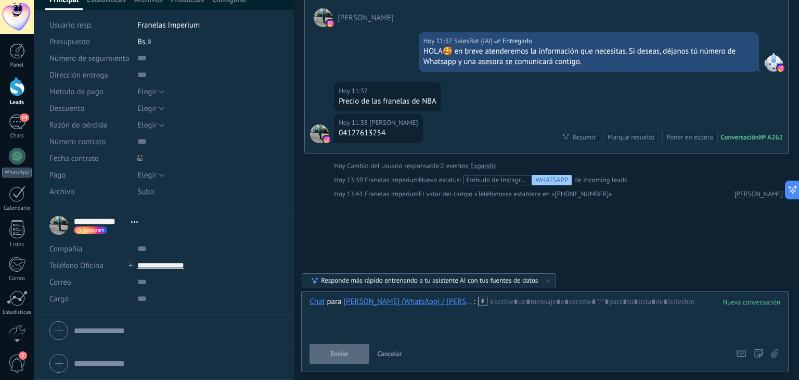
click at [482, 304] on icon at bounding box center [482, 301] width 9 height 9
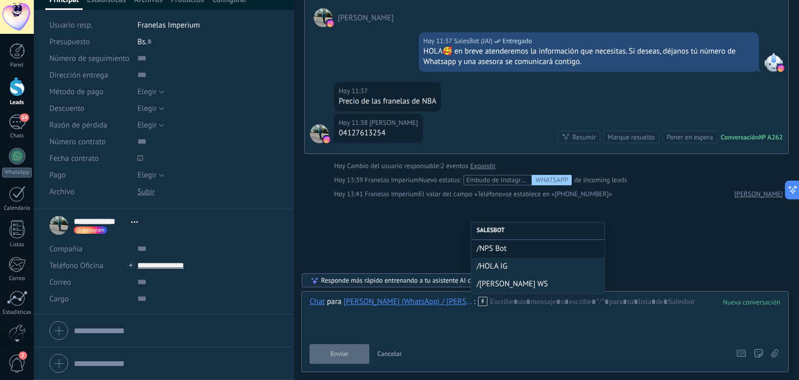
click at [497, 284] on span "/[PERSON_NAME] WS" at bounding box center [538, 284] width 123 height 10
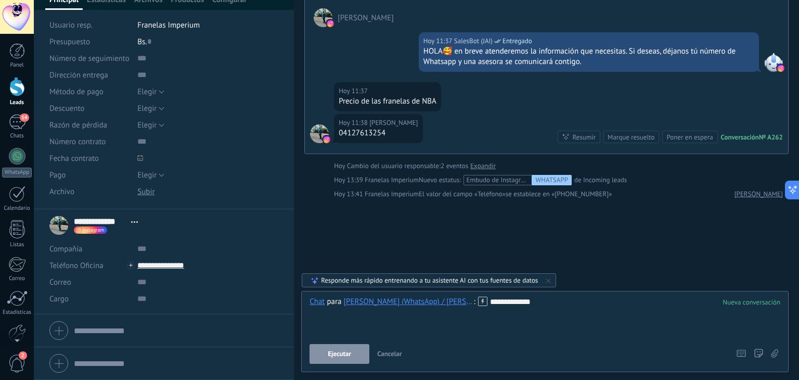
click at [354, 348] on button "Ejecutar" at bounding box center [340, 354] width 60 height 20
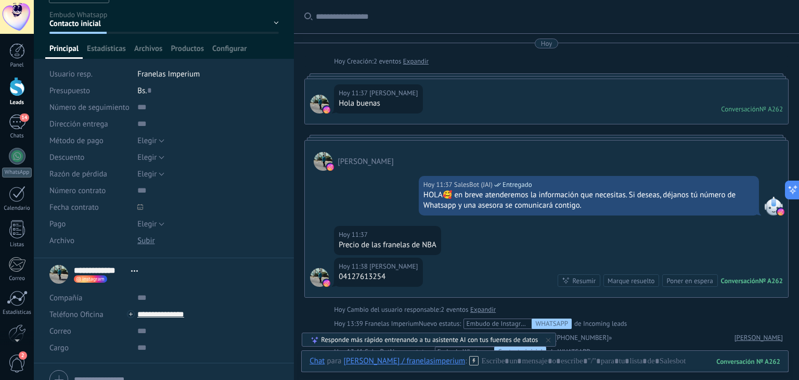
scroll to position [0, 0]
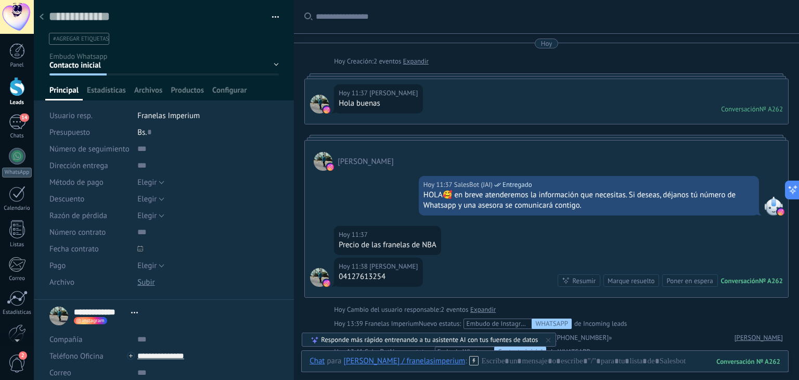
click at [90, 46] on div "#agregar etiquetas" at bounding box center [162, 39] width 230 height 16
click at [85, 39] on input "text" at bounding box center [162, 38] width 223 height 11
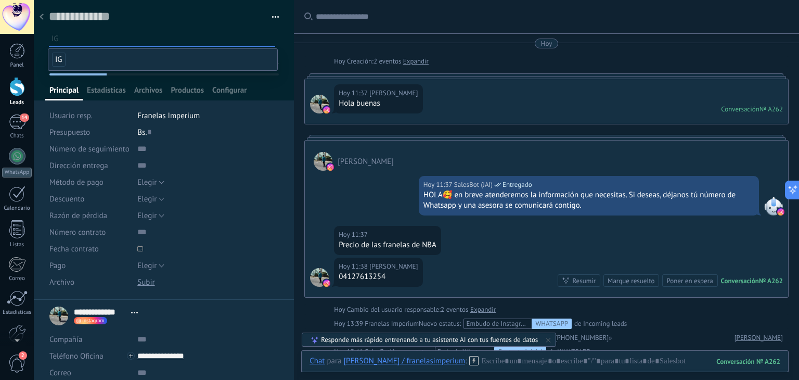
click at [57, 54] on span "IG" at bounding box center [59, 60] width 14 height 14
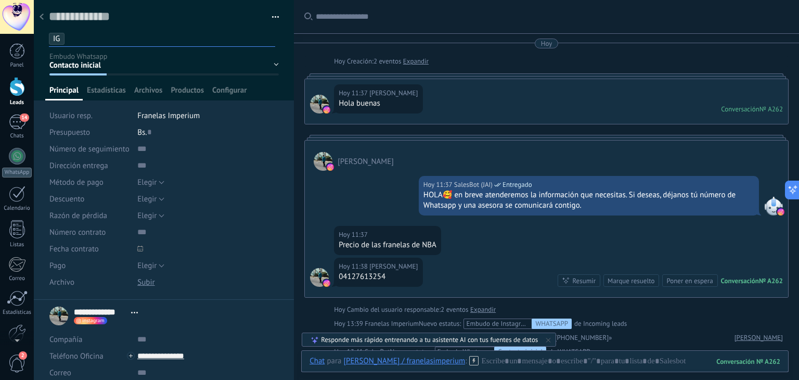
click at [44, 13] on div at bounding box center [41, 17] width 15 height 20
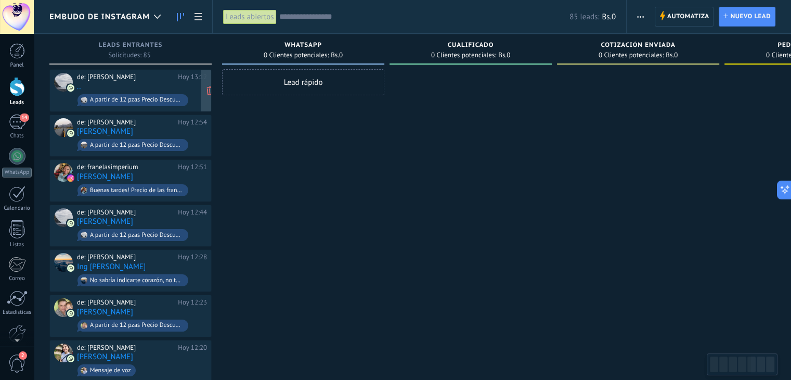
click at [130, 74] on div "de: [PERSON_NAME]" at bounding box center [125, 77] width 97 height 8
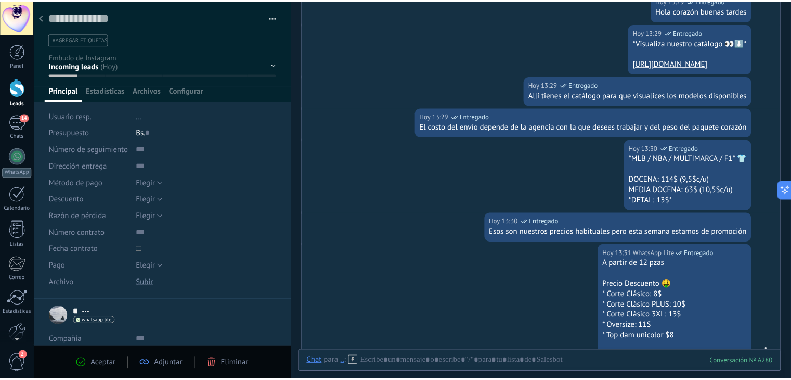
scroll to position [455, 0]
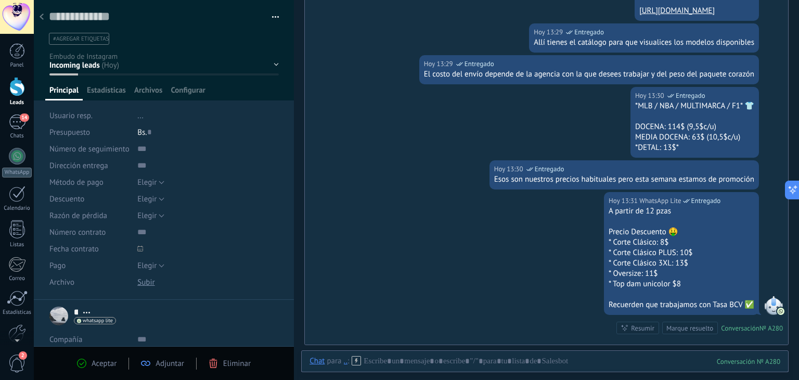
click at [47, 13] on div at bounding box center [41, 17] width 15 height 20
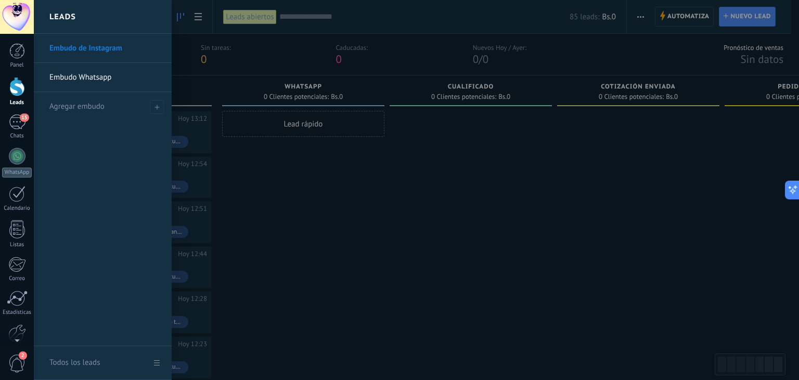
click at [20, 84] on div at bounding box center [17, 86] width 16 height 19
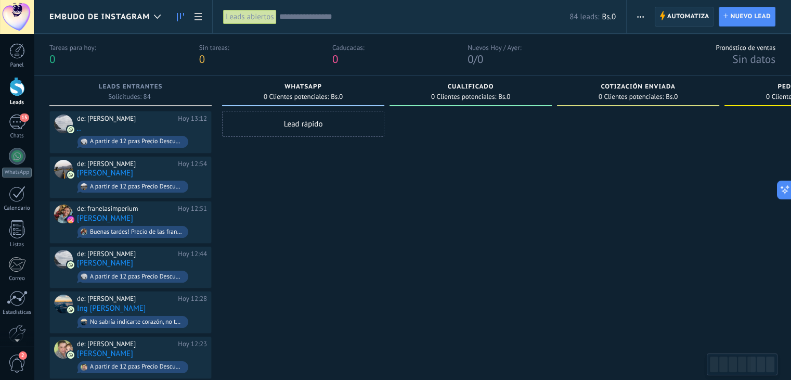
click at [692, 17] on span "Automatiza" at bounding box center [688, 16] width 42 height 19
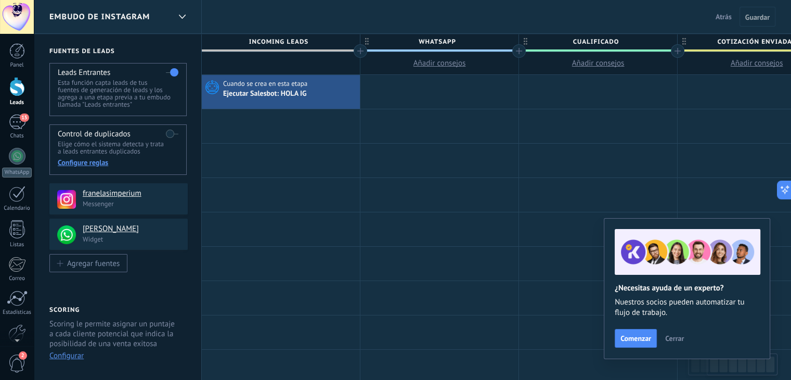
drag, startPoint x: 161, startPoint y: 229, endPoint x: 162, endPoint y: 254, distance: 24.5
click at [162, 253] on div "**********" at bounding box center [118, 218] width 138 height 71
click at [16, 294] on div "Ajustes" at bounding box center [17, 296] width 30 height 7
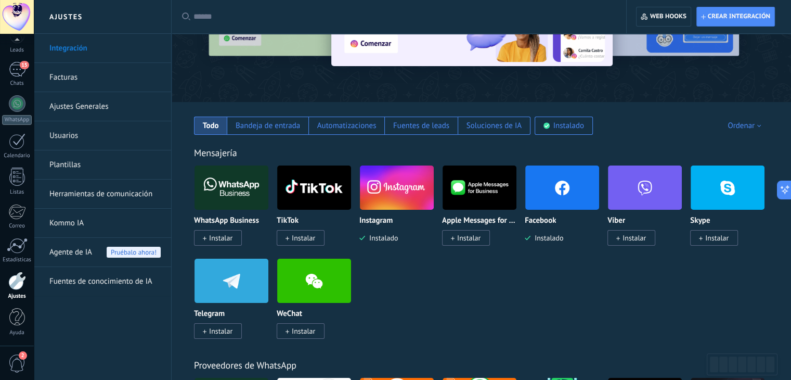
scroll to position [104, 0]
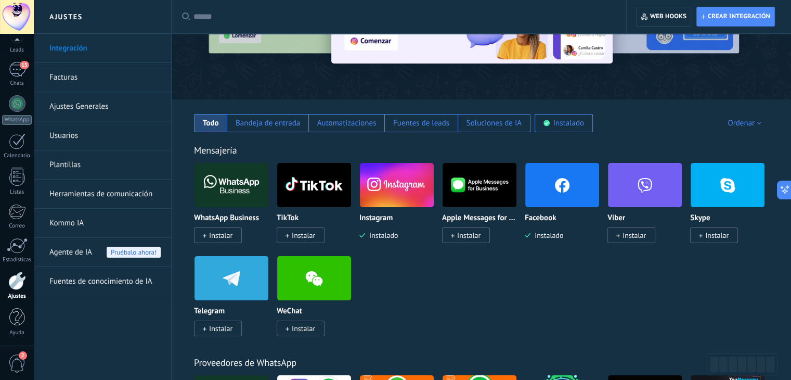
click at [117, 195] on link "Herramientas de comunicación" at bounding box center [104, 193] width 111 height 29
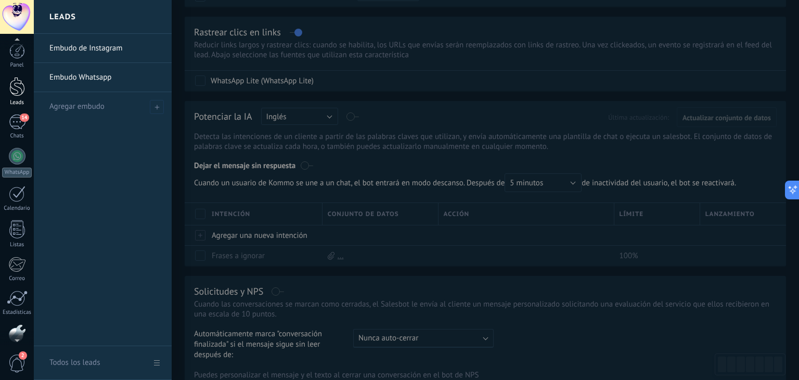
click at [20, 91] on div at bounding box center [17, 86] width 16 height 19
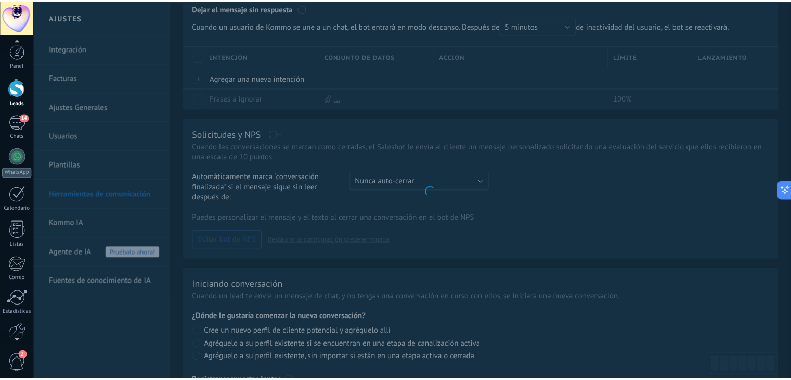
scroll to position [50, 0]
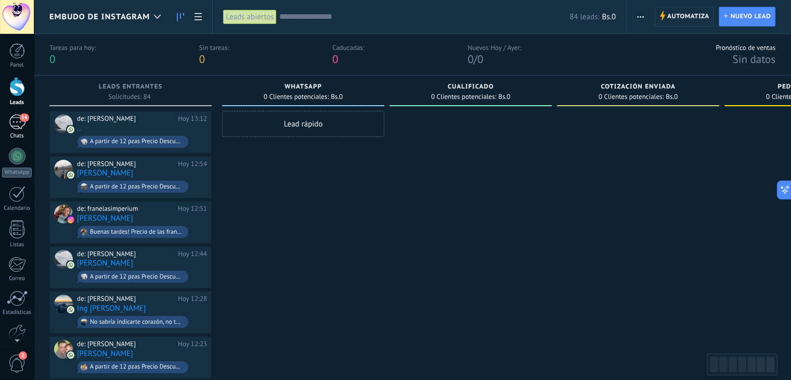
click at [9, 121] on div "14" at bounding box center [17, 121] width 17 height 15
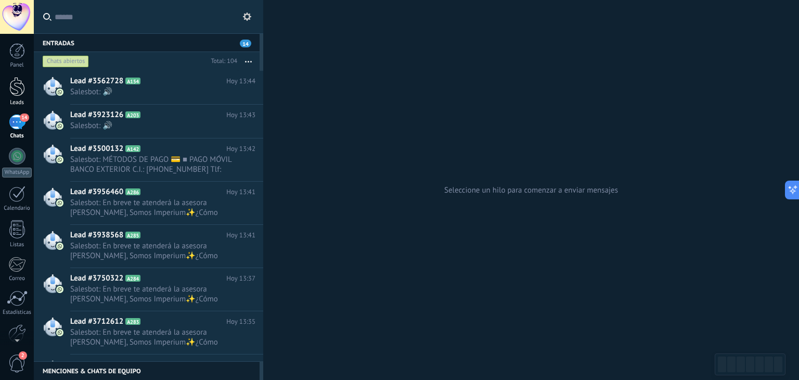
click at [25, 98] on link "Leads" at bounding box center [17, 91] width 34 height 29
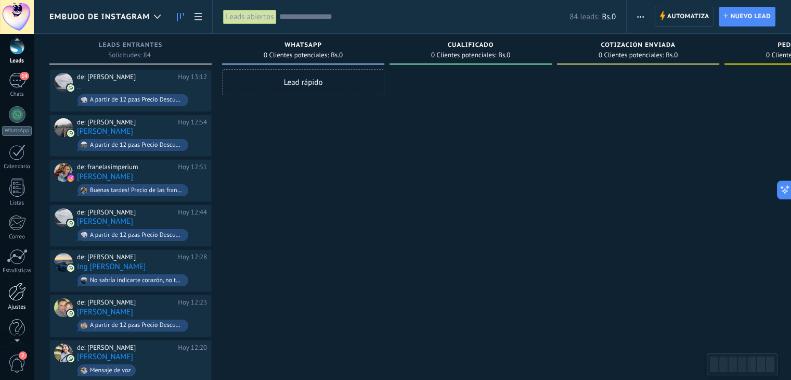
click at [22, 310] on div "Ajustes" at bounding box center [17, 307] width 30 height 7
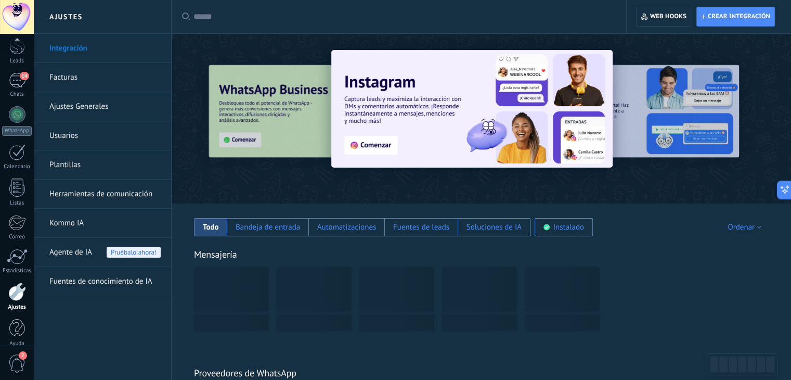
scroll to position [53, 0]
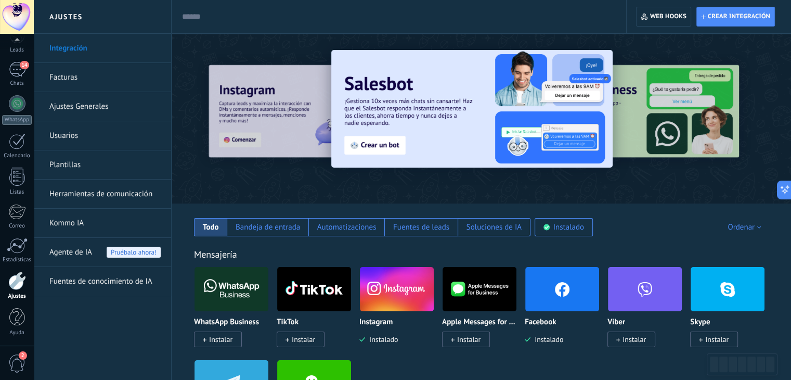
drag, startPoint x: 110, startPoint y: 187, endPoint x: 108, endPoint y: 192, distance: 5.4
click at [110, 187] on link "Herramientas de comunicación" at bounding box center [104, 193] width 111 height 29
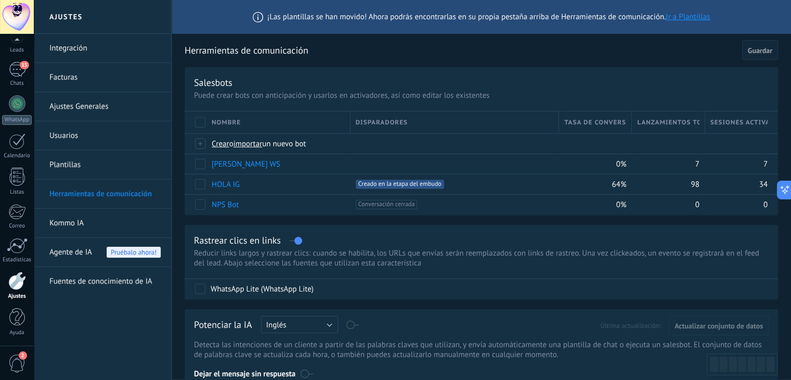
click at [78, 47] on link "Integración" at bounding box center [104, 48] width 111 height 29
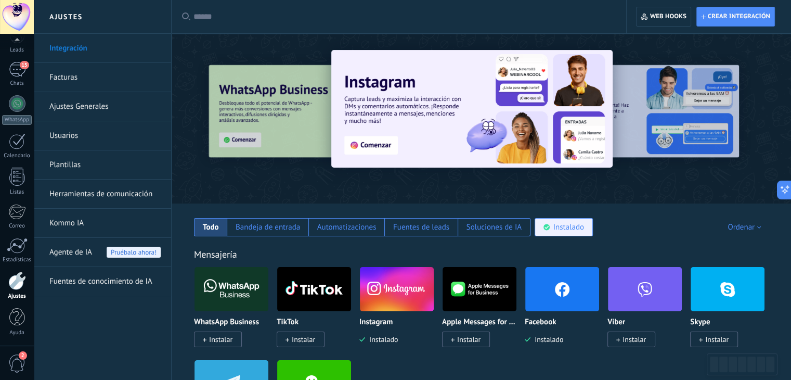
click at [537, 229] on div "Instalado" at bounding box center [564, 227] width 58 height 18
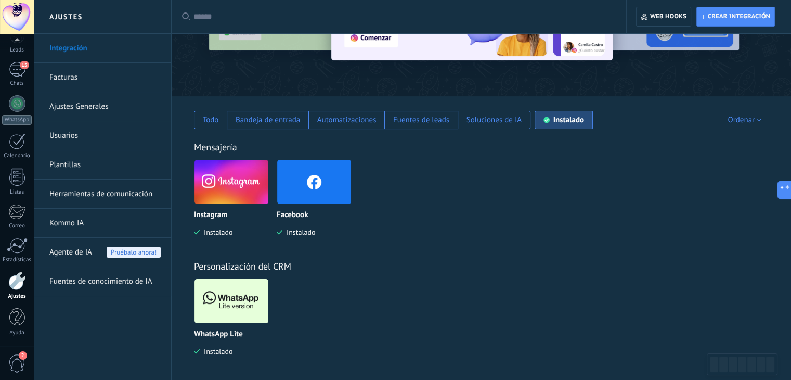
scroll to position [112, 0]
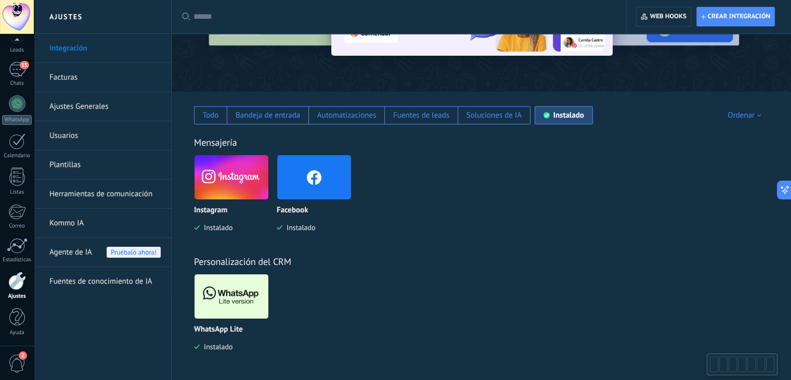
click at [230, 290] on img at bounding box center [232, 296] width 74 height 50
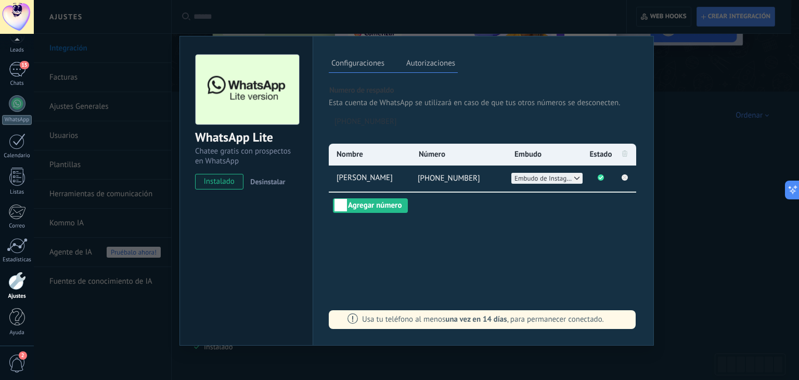
click at [526, 183] on button "Embudo de Instagram" at bounding box center [546, 178] width 71 height 11
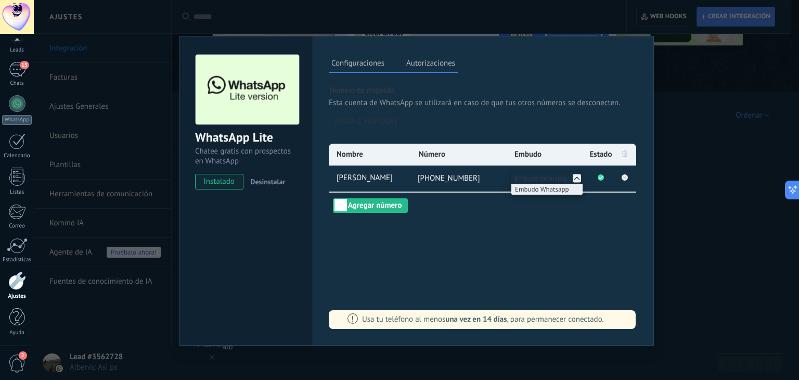
click at [527, 190] on span "Embudo Whatsapp" at bounding box center [542, 189] width 54 height 9
click at [729, 209] on div "WhatsApp Lite Chatee gratis con prospectos en WhatsApp instalado Desinstalar Co…" at bounding box center [416, 190] width 765 height 380
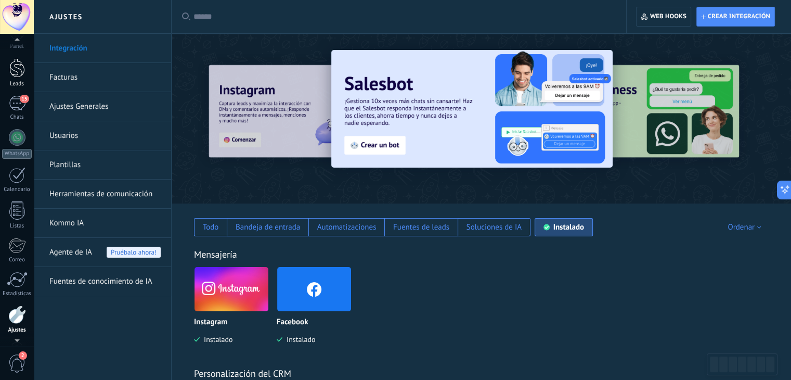
scroll to position [1, 0]
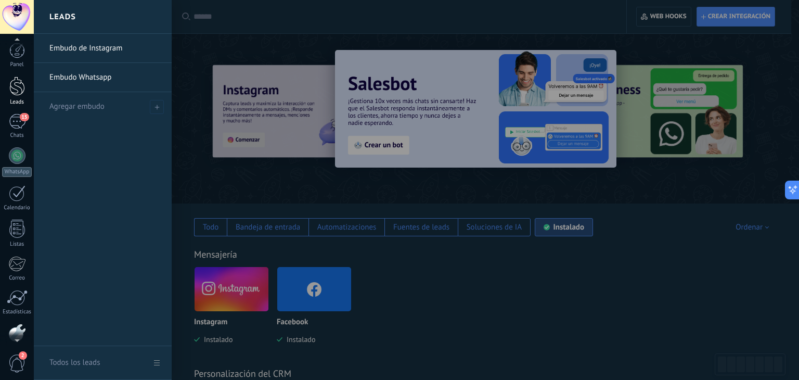
click at [15, 99] on div "Leads" at bounding box center [17, 102] width 30 height 7
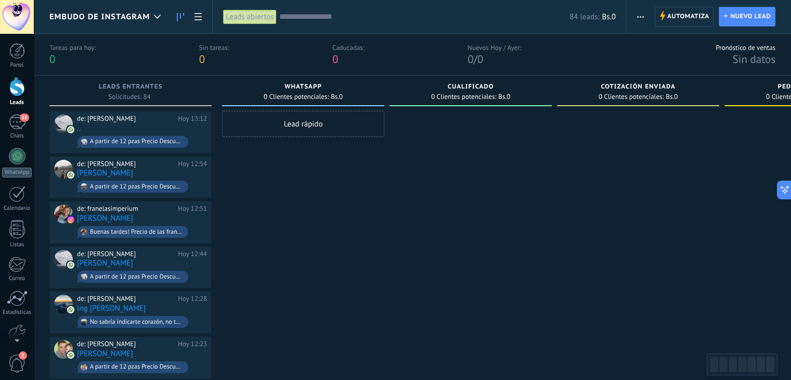
click at [126, 7] on div "Embudo de Instagram" at bounding box center [107, 16] width 117 height 33
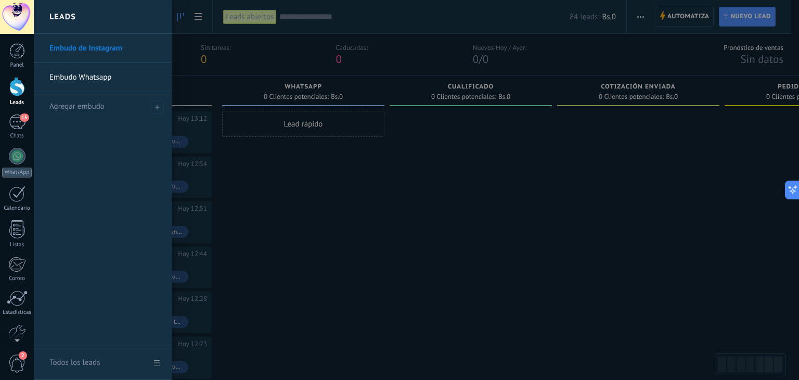
click at [107, 85] on link "Embudo Whatsapp" at bounding box center [105, 77] width 112 height 29
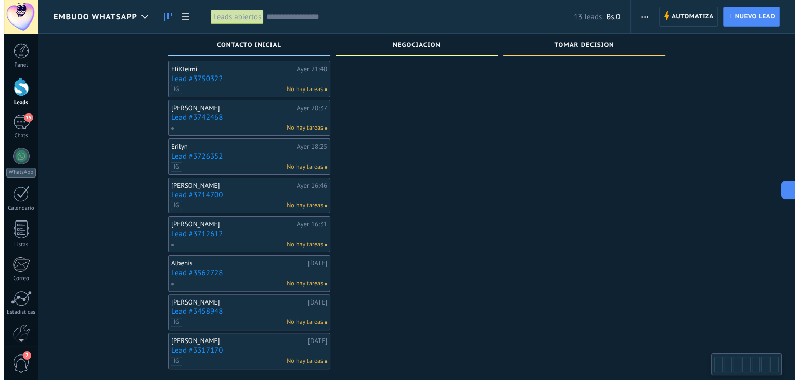
scroll to position [243, 0]
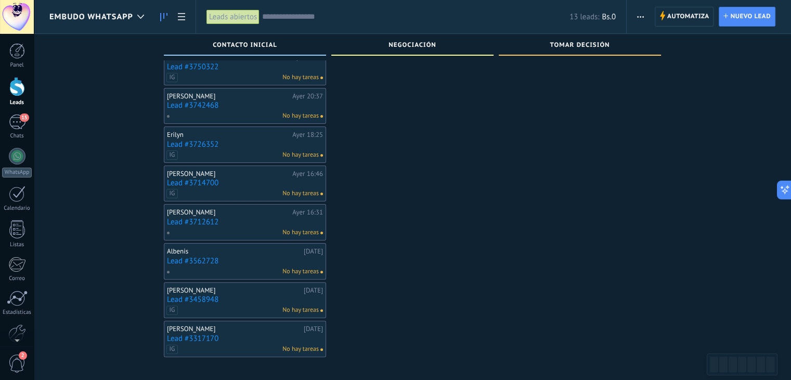
click at [183, 259] on link "Lead #3562728" at bounding box center [245, 260] width 156 height 9
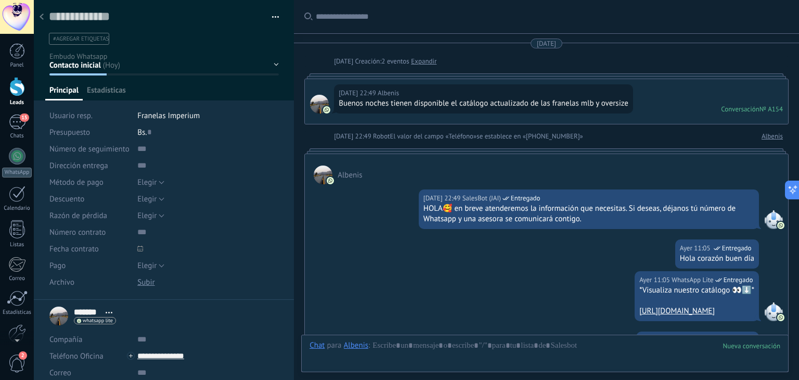
scroll to position [653, 0]
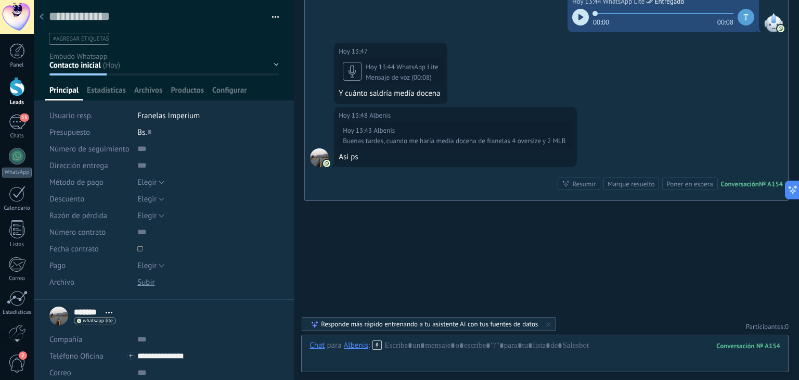
click at [94, 35] on span "#agregar etiquetas" at bounding box center [81, 38] width 56 height 7
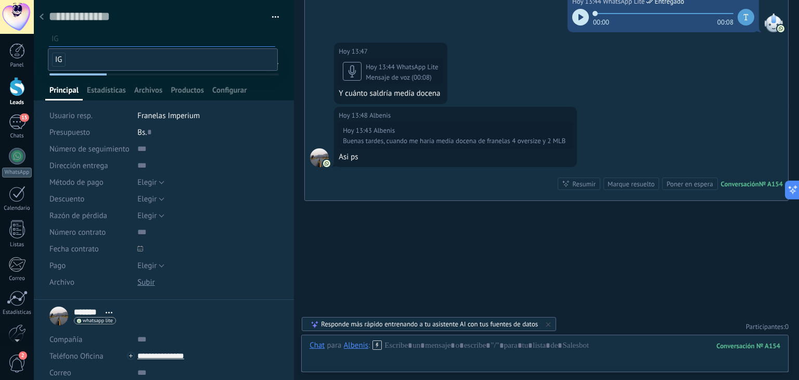
click at [56, 55] on span "IG" at bounding box center [59, 60] width 14 height 14
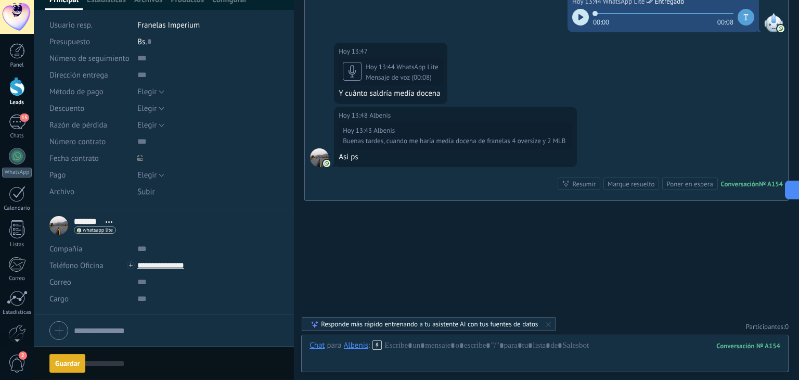
scroll to position [0, 0]
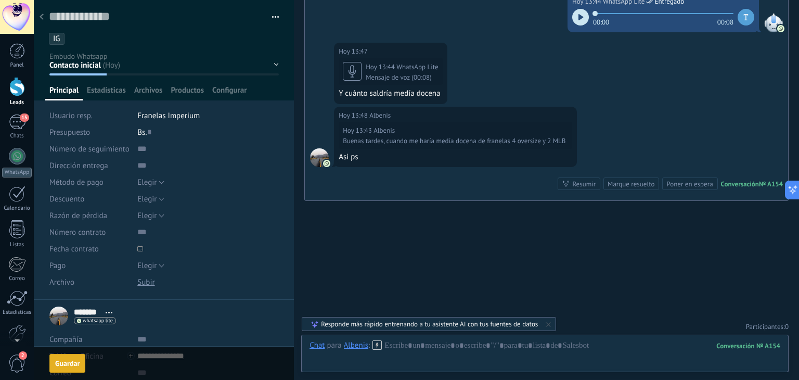
click at [62, 356] on button "Guardar [GEOGRAPHIC_DATA]" at bounding box center [67, 363] width 36 height 19
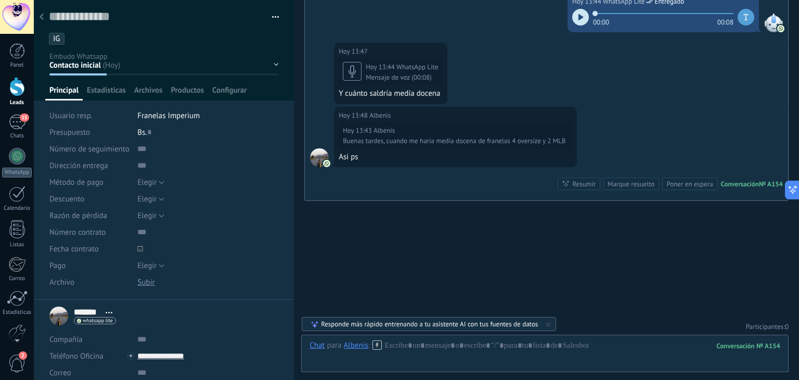
click at [42, 17] on icon at bounding box center [42, 17] width 4 height 6
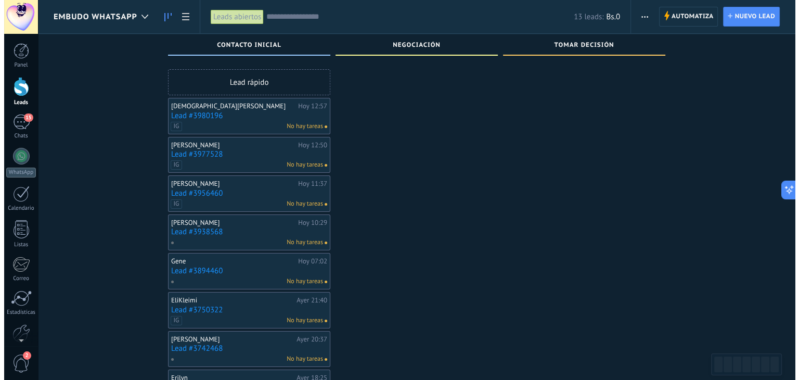
scroll to position [208, 0]
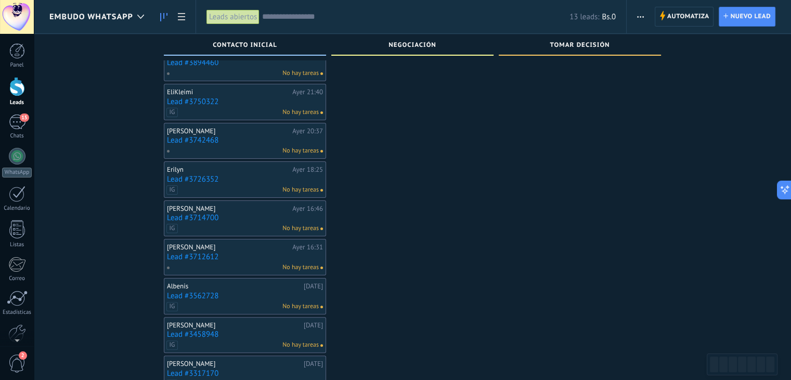
click at [193, 259] on link "Lead #3712612" at bounding box center [245, 256] width 156 height 9
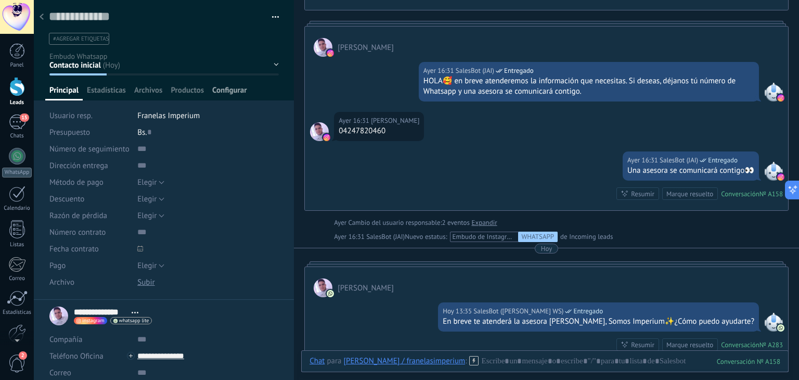
scroll to position [96, 0]
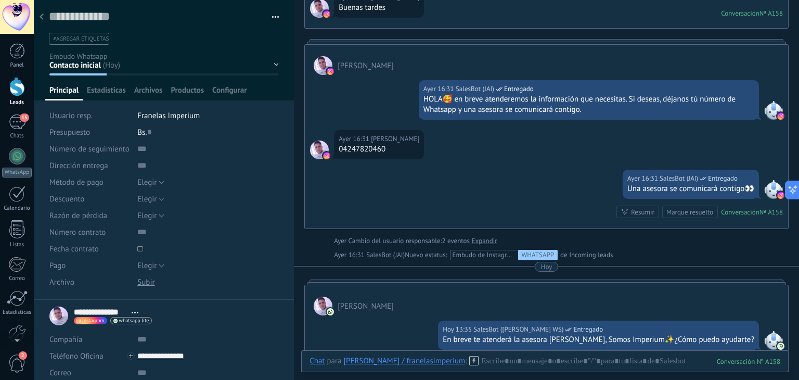
click at [0, 0] on div "Contacto inicial Negociación Tomar decisión Logrado con éxito Ventas Perdidos" at bounding box center [0, 0] width 0 height 0
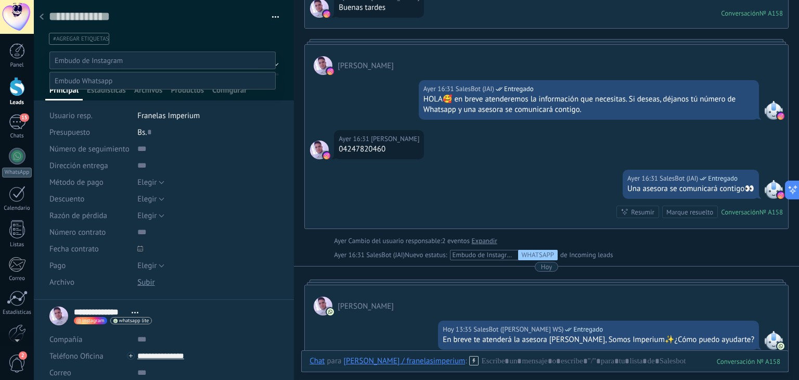
scroll to position [20, 0]
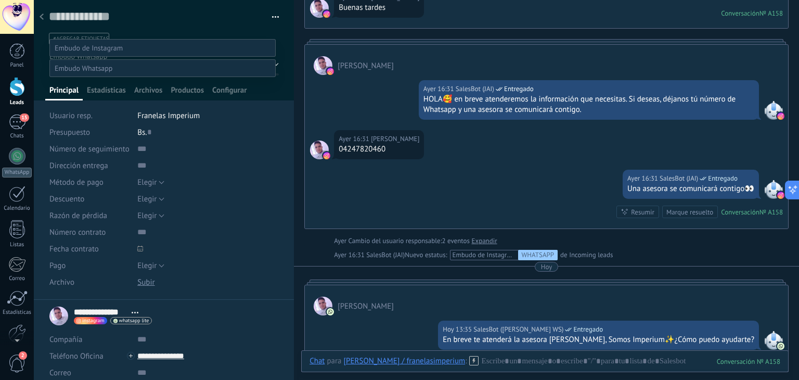
click at [208, 21] on div at bounding box center [416, 178] width 765 height 380
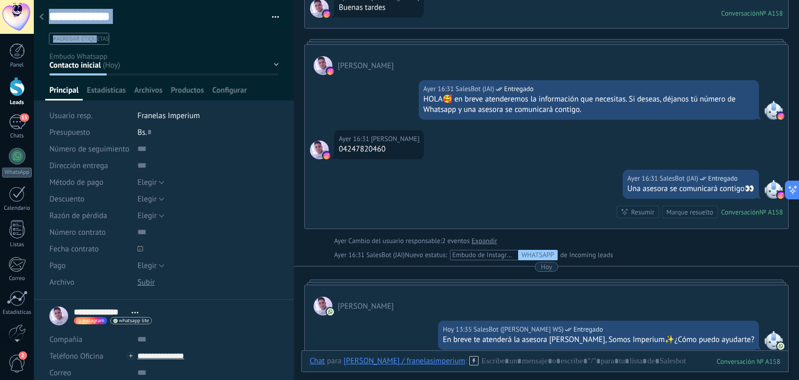
click at [96, 46] on div "Guardar y crear Imprimir Administrar etiquetas Exportar a excel" at bounding box center [164, 42] width 261 height 85
click at [98, 44] on li "#agregar etiquetas" at bounding box center [79, 39] width 60 height 12
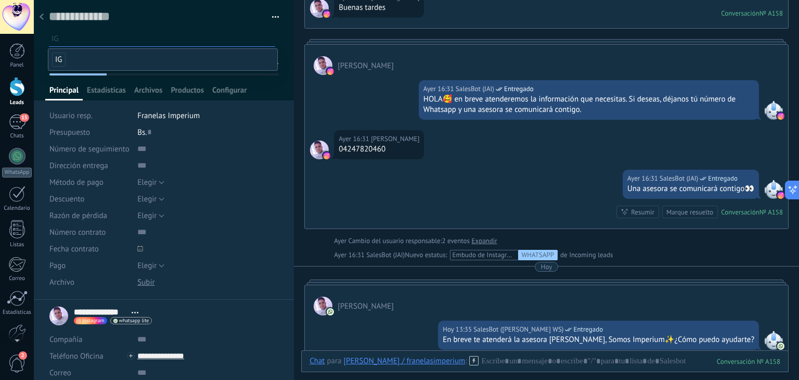
click at [62, 58] on span "IG" at bounding box center [59, 60] width 14 height 14
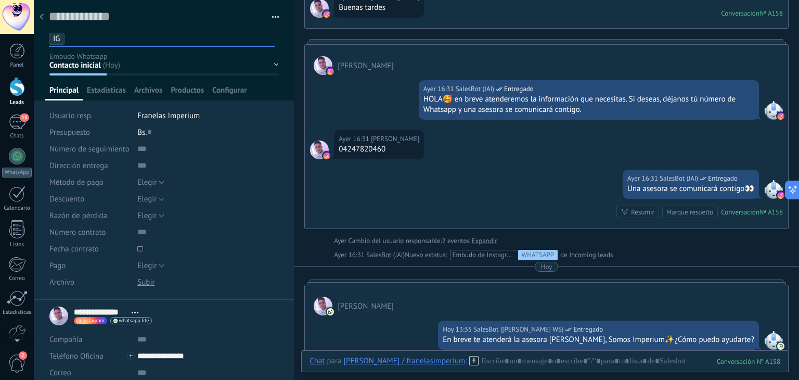
click at [242, 323] on div "**********" at bounding box center [163, 316] width 229 height 26
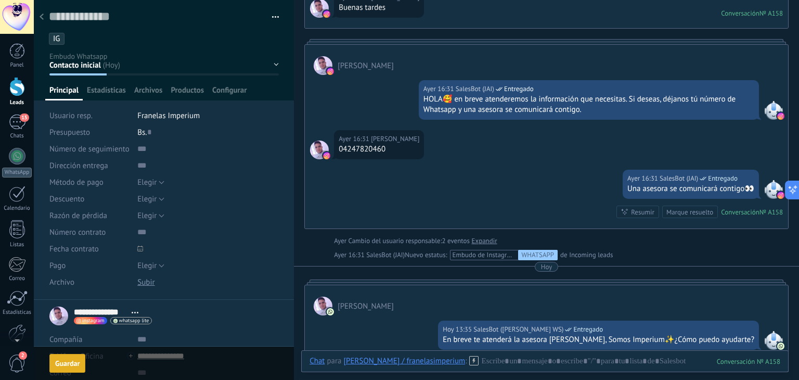
click at [60, 359] on div "Guardar" at bounding box center [67, 362] width 24 height 7
click at [42, 20] on icon at bounding box center [42, 17] width 4 height 6
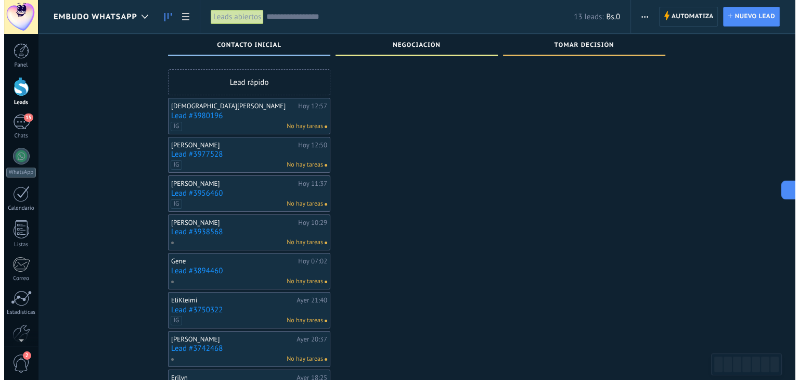
scroll to position [52, 0]
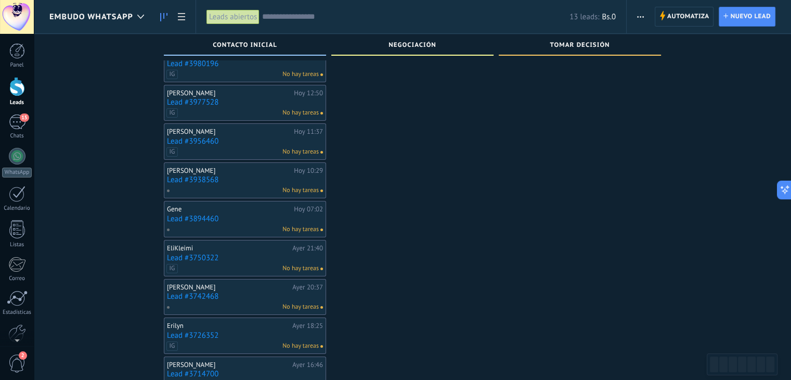
click at [194, 221] on link "Lead #3894460" at bounding box center [245, 218] width 156 height 9
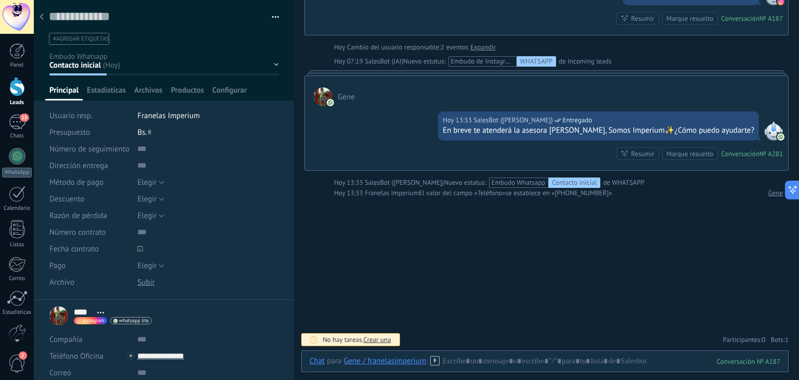
scroll to position [341, 0]
click at [78, 39] on span "#agregar etiquetas" at bounding box center [81, 38] width 56 height 7
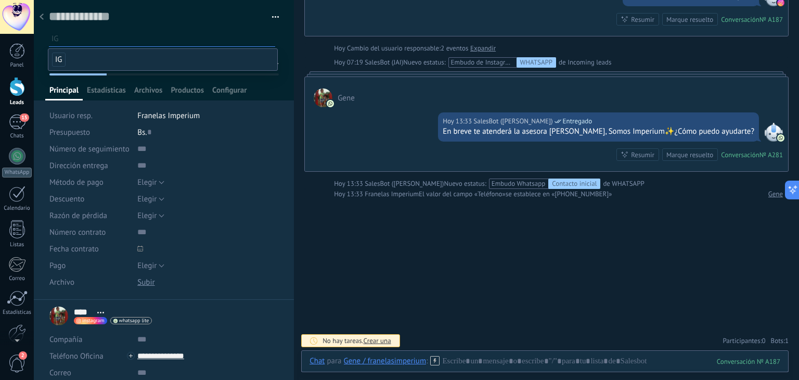
click at [60, 59] on span "IG" at bounding box center [59, 60] width 14 height 14
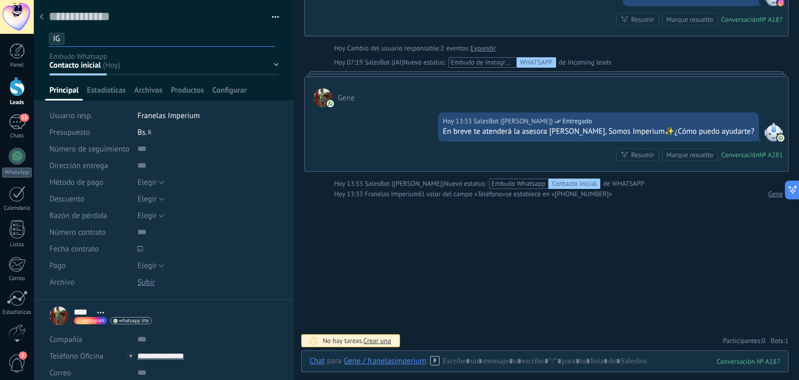
click at [45, 71] on div at bounding box center [164, 50] width 261 height 100
click at [41, 17] on use at bounding box center [42, 17] width 4 height 6
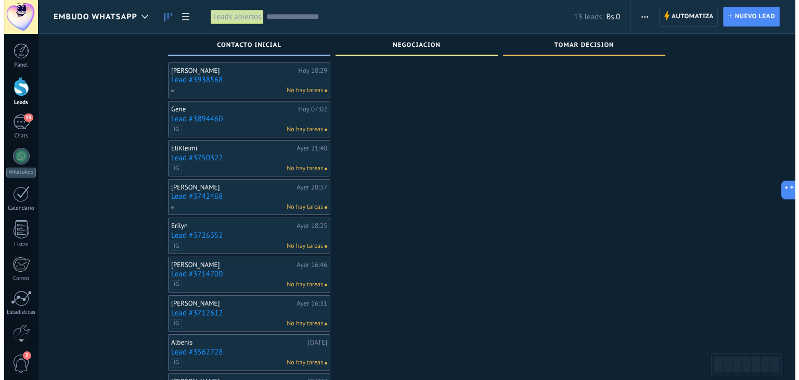
scroll to position [156, 0]
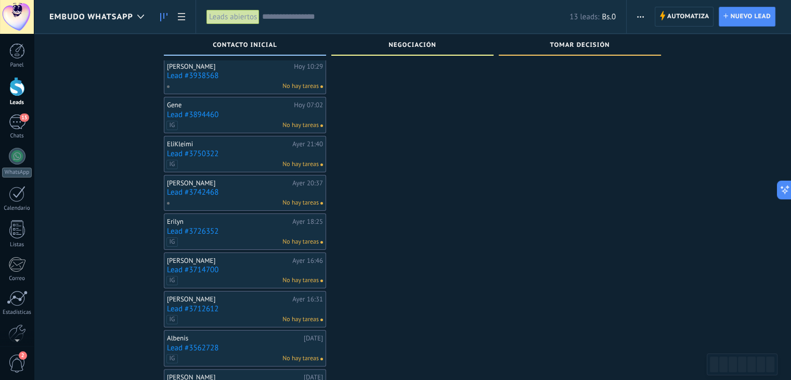
click at [178, 188] on link "Lead #3742468" at bounding box center [245, 192] width 156 height 9
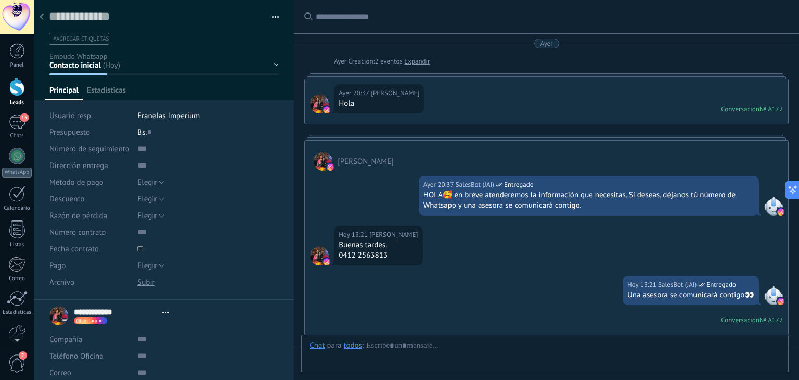
type textarea "**********"
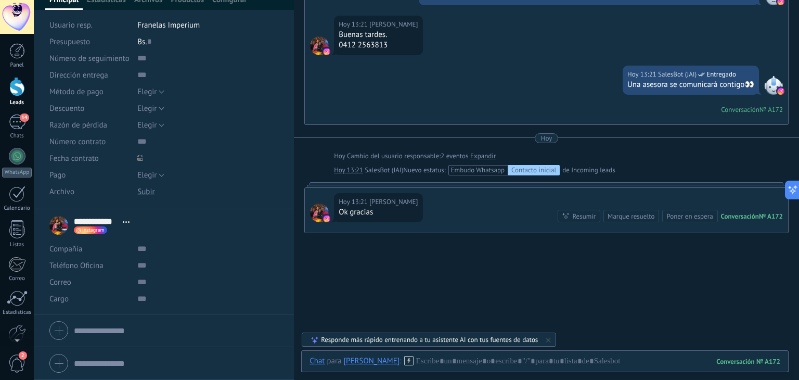
scroll to position [191, 0]
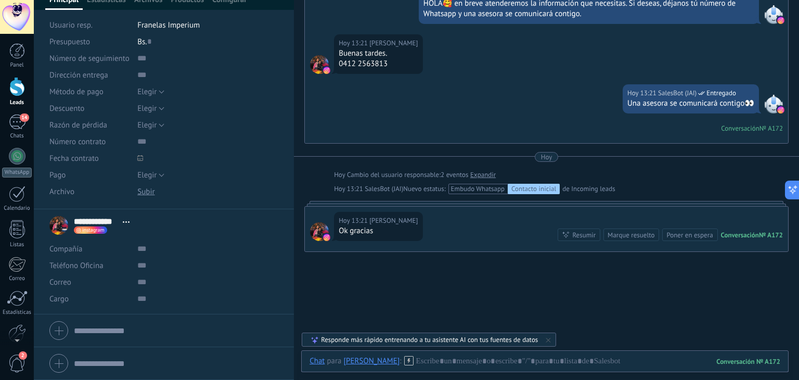
click at [343, 57] on div "Buenas tardes." at bounding box center [378, 53] width 79 height 10
drag, startPoint x: 343, startPoint y: 61, endPoint x: 392, endPoint y: 67, distance: 49.3
click at [392, 67] on div "0412 2563813" at bounding box center [378, 64] width 79 height 10
copy div "412 2563813"
click at [161, 265] on input "text" at bounding box center [207, 265] width 141 height 17
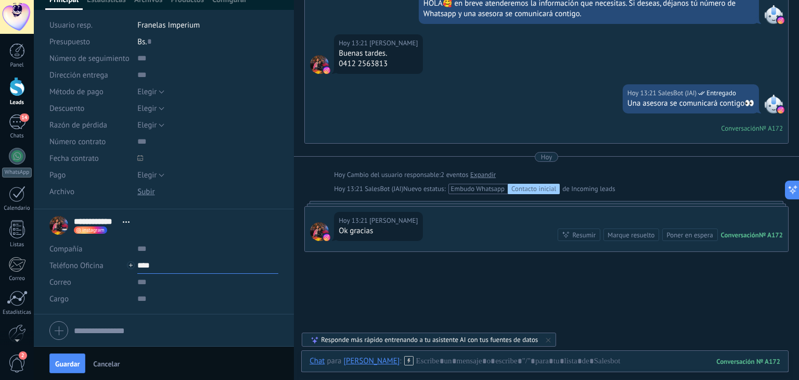
paste input "**********"
type input "**********"
click at [61, 372] on button "Guardar" at bounding box center [67, 363] width 36 height 20
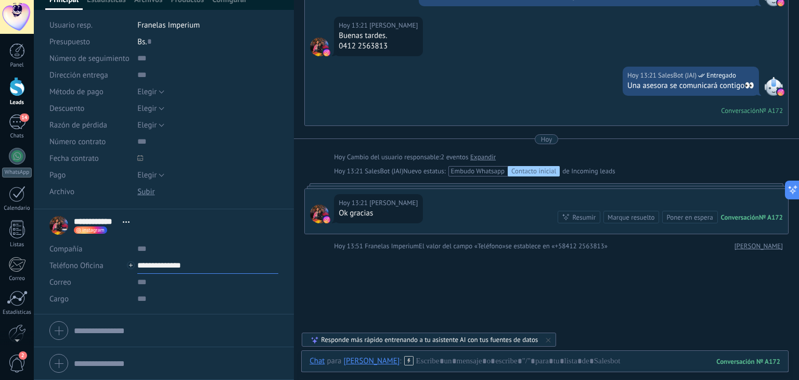
click at [156, 269] on input "**********" at bounding box center [207, 265] width 141 height 17
click at [202, 299] on div "[PERSON_NAME] (WhatsApp)" at bounding box center [199, 301] width 123 height 18
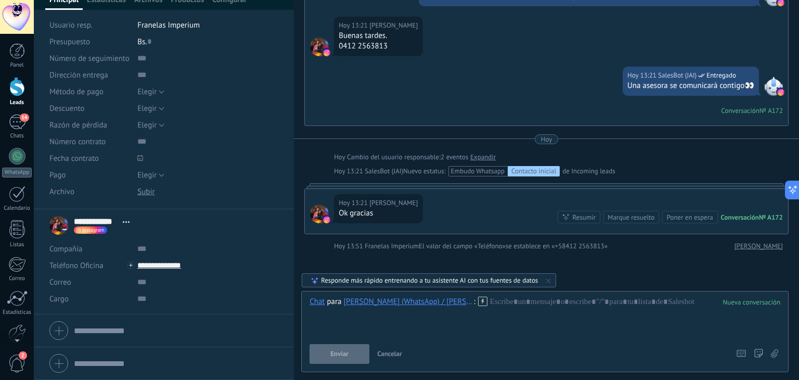
click at [478, 298] on icon at bounding box center [482, 301] width 9 height 9
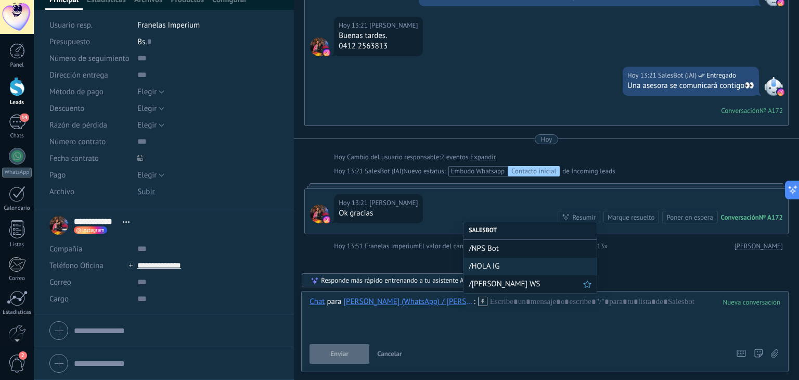
click at [485, 279] on span "/[PERSON_NAME] WS" at bounding box center [526, 284] width 114 height 10
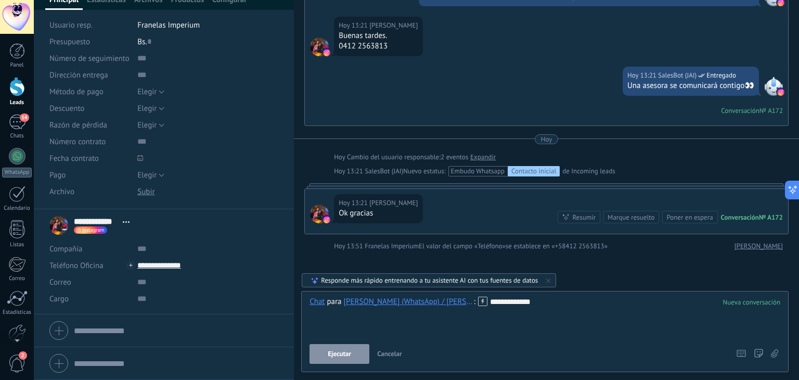
click at [340, 352] on span "Ejecutar" at bounding box center [339, 353] width 23 height 7
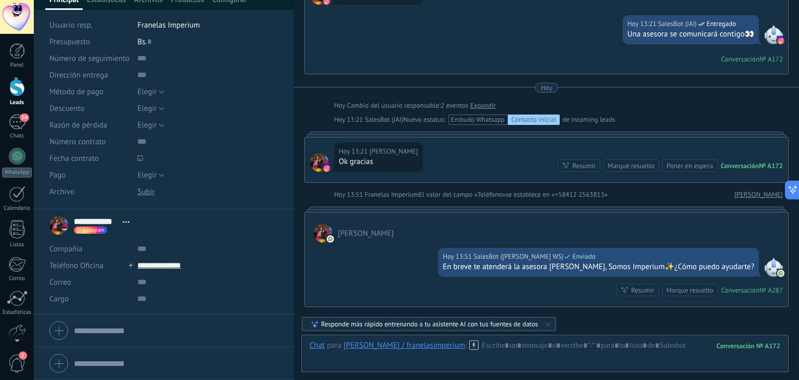
scroll to position [0, 0]
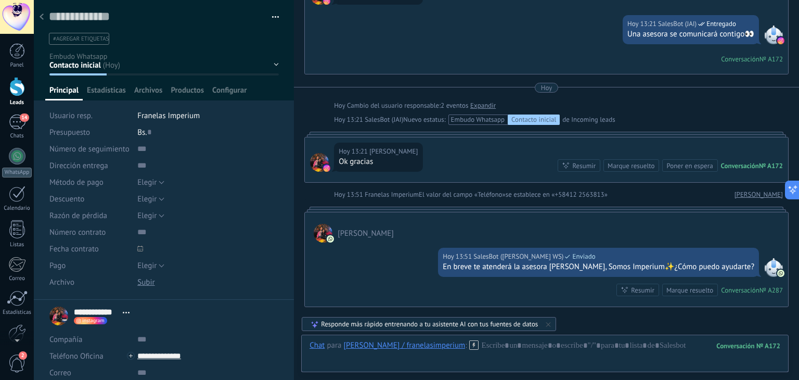
click at [92, 36] on span "#agregar etiquetas" at bounding box center [81, 38] width 56 height 7
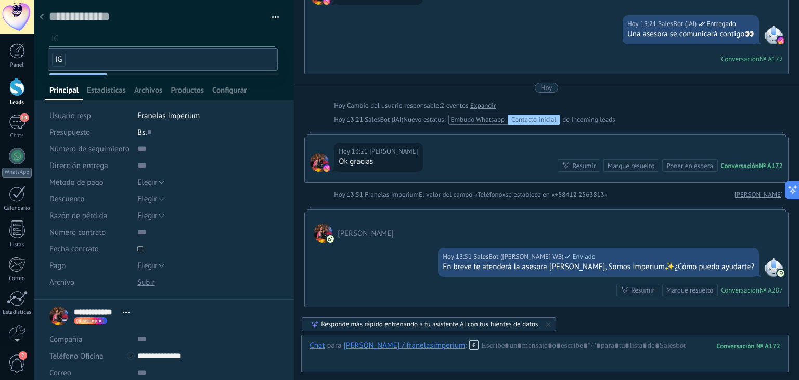
click at [68, 55] on li "IG" at bounding box center [162, 59] width 229 height 21
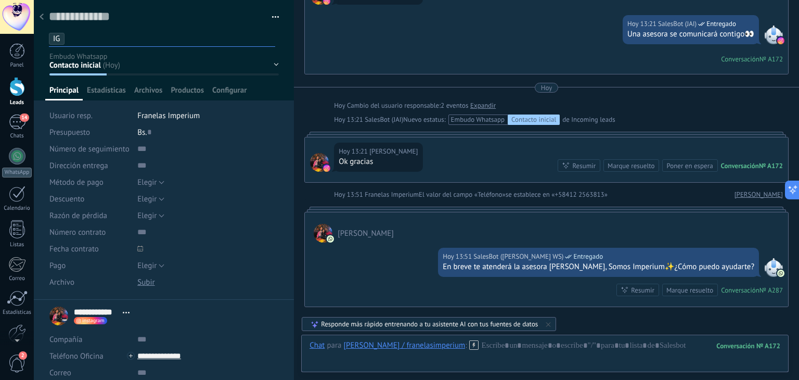
click at [44, 60] on div at bounding box center [164, 50] width 261 height 100
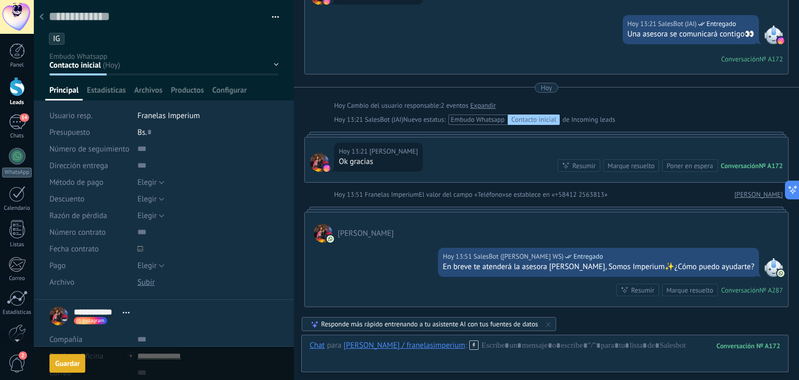
click at [76, 359] on div "Guardar" at bounding box center [67, 362] width 24 height 7
click at [40, 19] on icon at bounding box center [42, 17] width 4 height 6
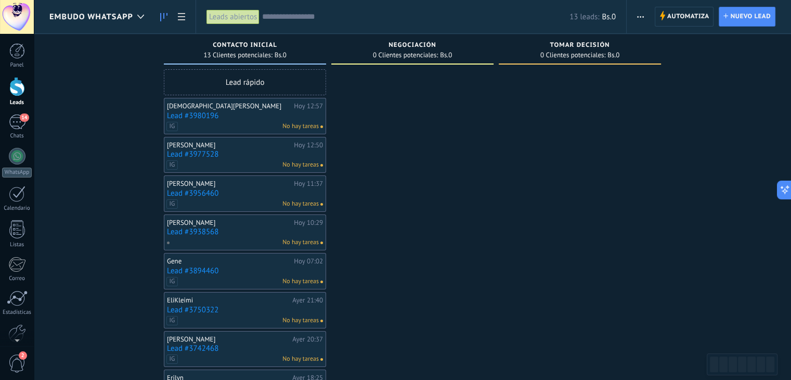
click at [187, 227] on link "Lead #3938568" at bounding box center [245, 231] width 156 height 9
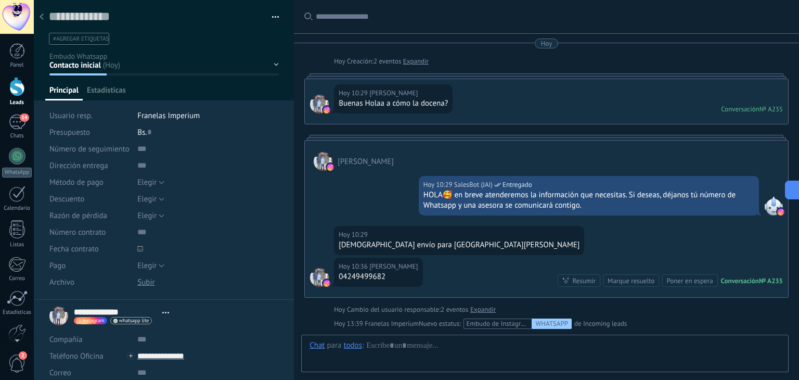
type textarea "**********"
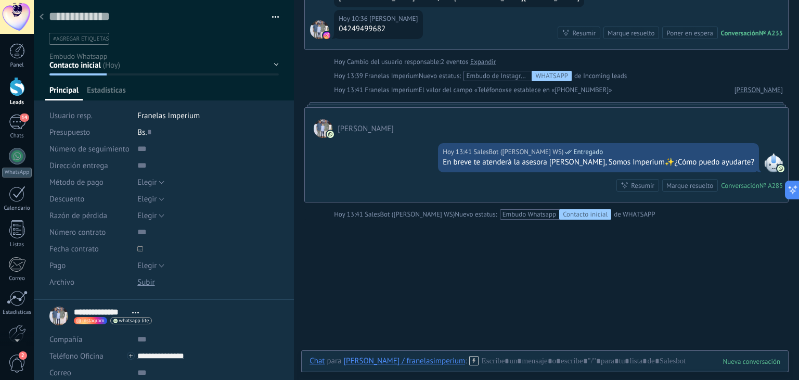
scroll to position [163, 0]
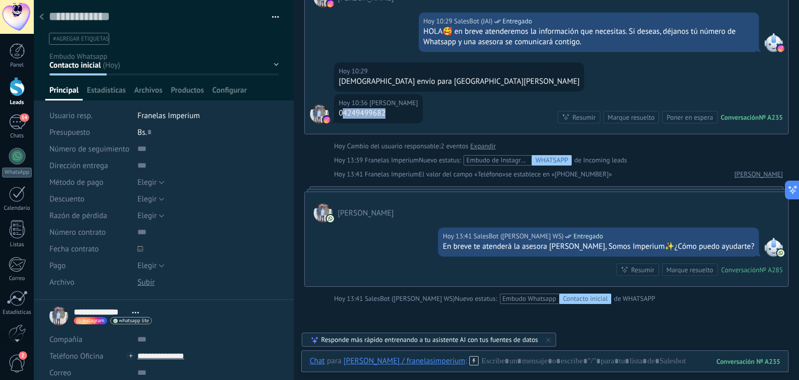
drag, startPoint x: 344, startPoint y: 113, endPoint x: 395, endPoint y: 114, distance: 50.5
click at [395, 114] on div "04249499682" at bounding box center [378, 113] width 79 height 10
drag, startPoint x: 372, startPoint y: 113, endPoint x: 395, endPoint y: 118, distance: 23.4
click at [395, 118] on div "Hoy 10:36 Mildred Guerra 04249499682" at bounding box center [378, 108] width 88 height 29
copy div "4249499682"
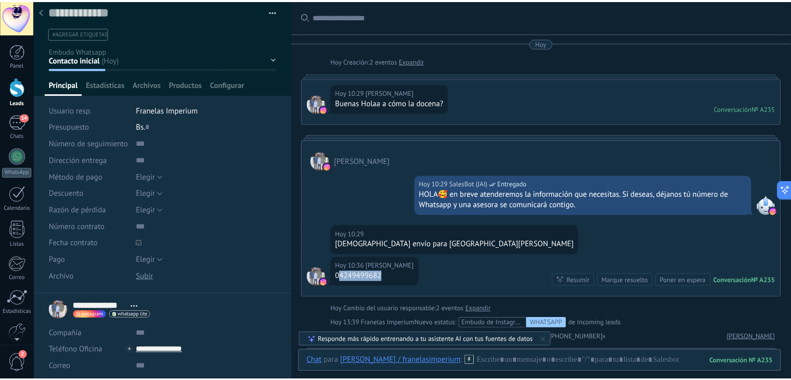
scroll to position [0, 0]
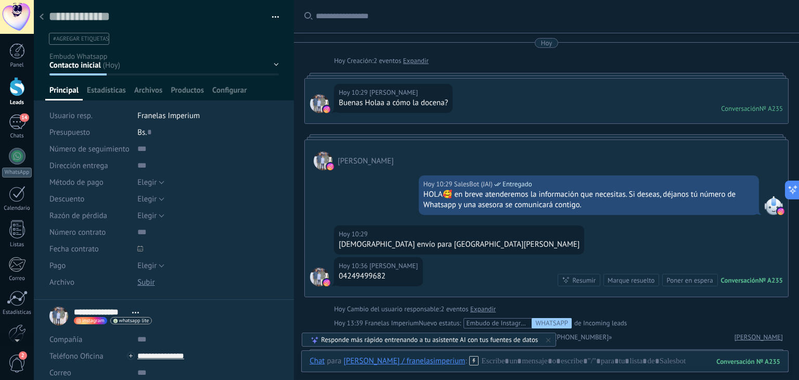
click at [67, 43] on li "#agregar etiquetas" at bounding box center [79, 39] width 60 height 12
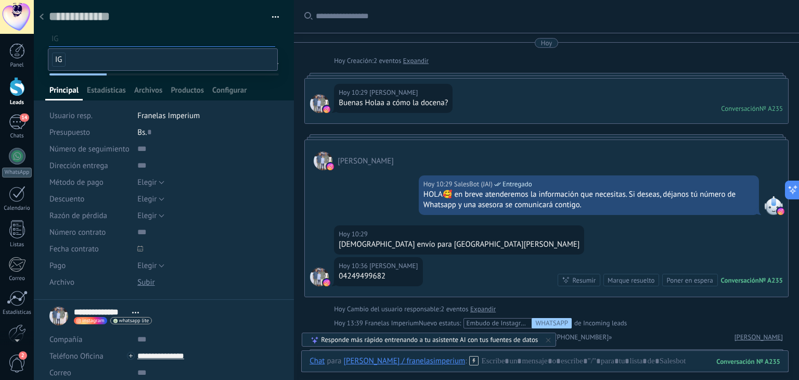
click at [60, 53] on span "IG" at bounding box center [59, 60] width 14 height 14
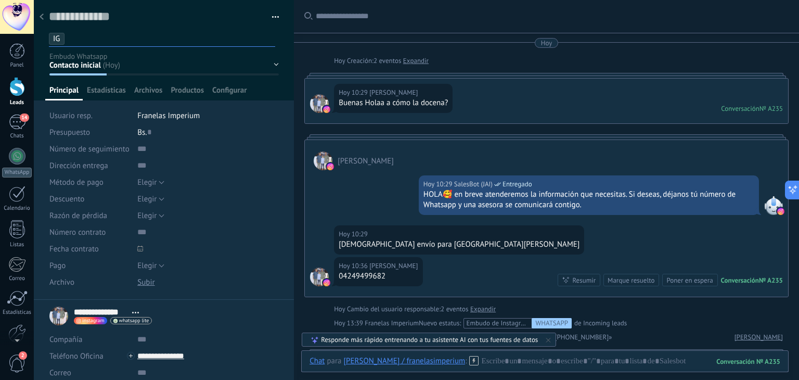
click at [46, 78] on div at bounding box center [164, 50] width 261 height 100
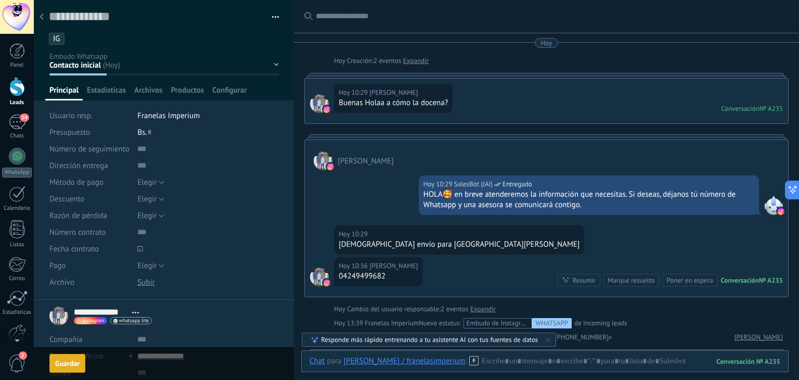
click at [76, 361] on div "Guardar" at bounding box center [67, 362] width 24 height 7
click at [44, 16] on div at bounding box center [41, 17] width 15 height 20
